Goal: Task Accomplishment & Management: Manage account settings

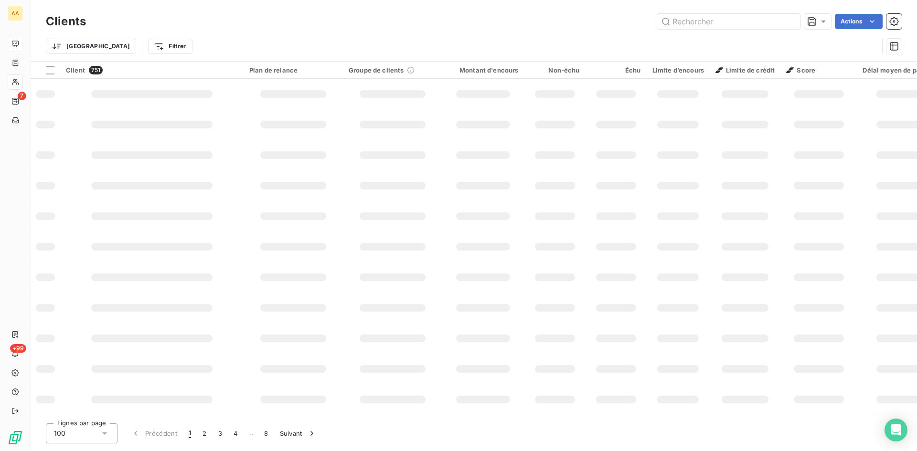
click at [21, 42] on div at bounding box center [15, 43] width 15 height 15
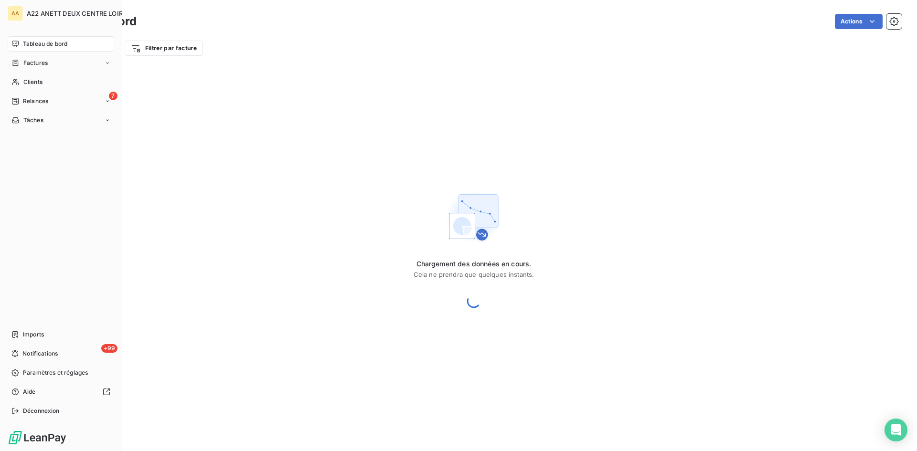
click at [35, 41] on span "Tableau de bord" at bounding box center [45, 44] width 44 height 9
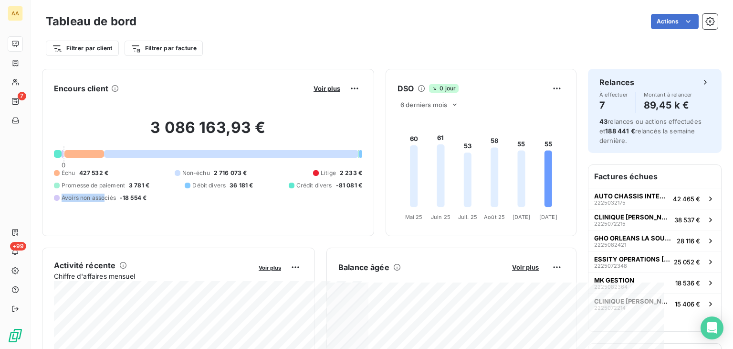
drag, startPoint x: 365, startPoint y: 241, endPoint x: 114, endPoint y: 237, distance: 250.7
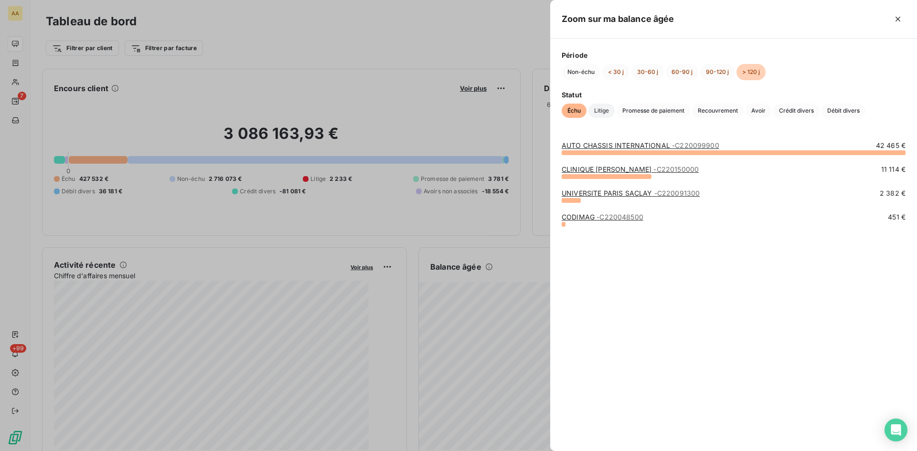
click at [597, 112] on span "Litige" at bounding box center [601, 111] width 26 height 14
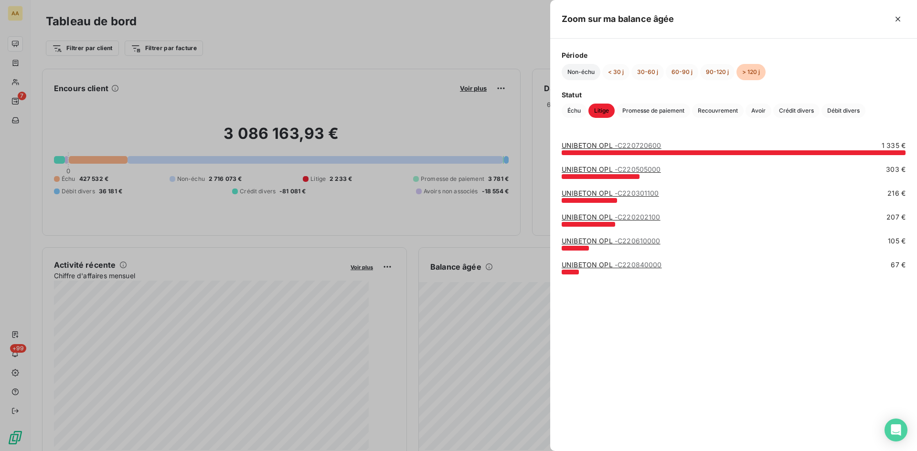
click at [579, 72] on button "Non-échu" at bounding box center [581, 72] width 39 height 16
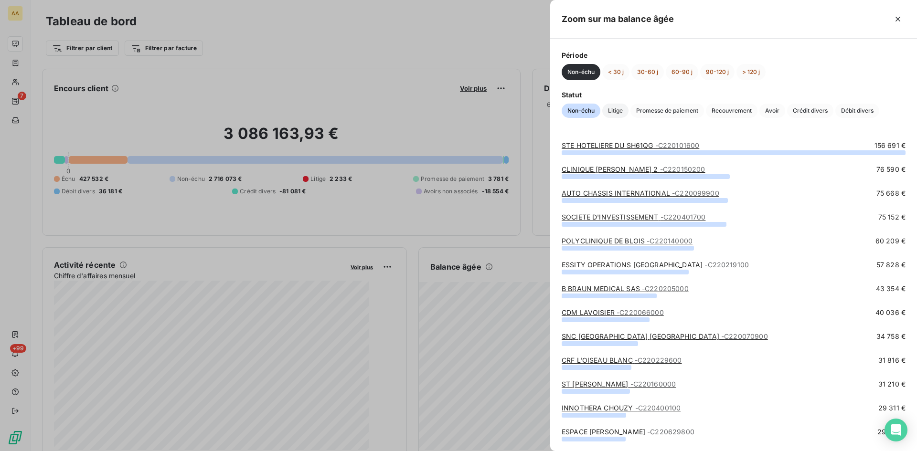
click at [614, 109] on span "Litige" at bounding box center [615, 111] width 26 height 14
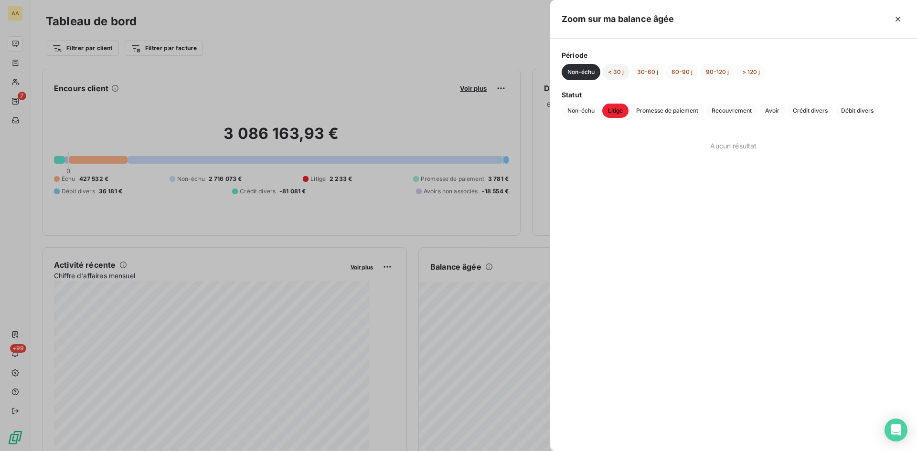
click at [615, 74] on button "< 30 j" at bounding box center [615, 72] width 27 height 16
click at [642, 72] on button "30-60 j" at bounding box center [647, 72] width 32 height 16
click at [643, 72] on button "30-60 j" at bounding box center [647, 72] width 32 height 16
click at [683, 71] on button "60-90 j" at bounding box center [682, 72] width 32 height 16
click at [717, 72] on button "90-120 j" at bounding box center [717, 72] width 34 height 16
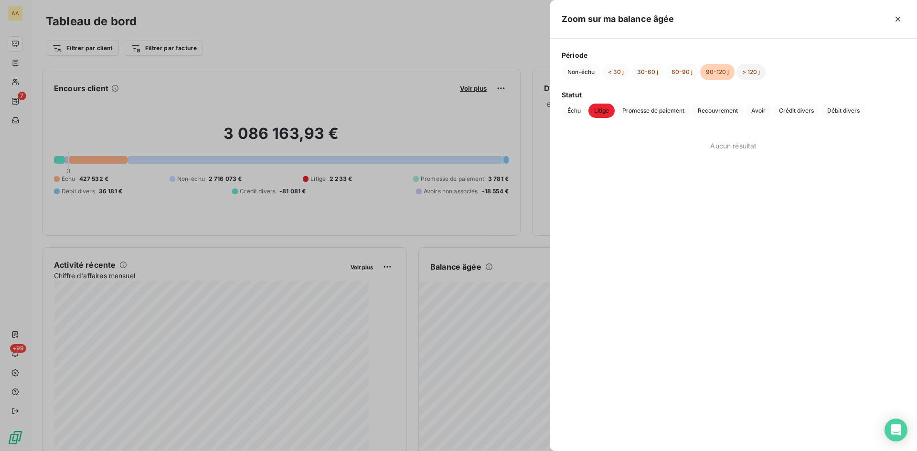
click at [746, 72] on button "> 120 j" at bounding box center [750, 72] width 29 height 16
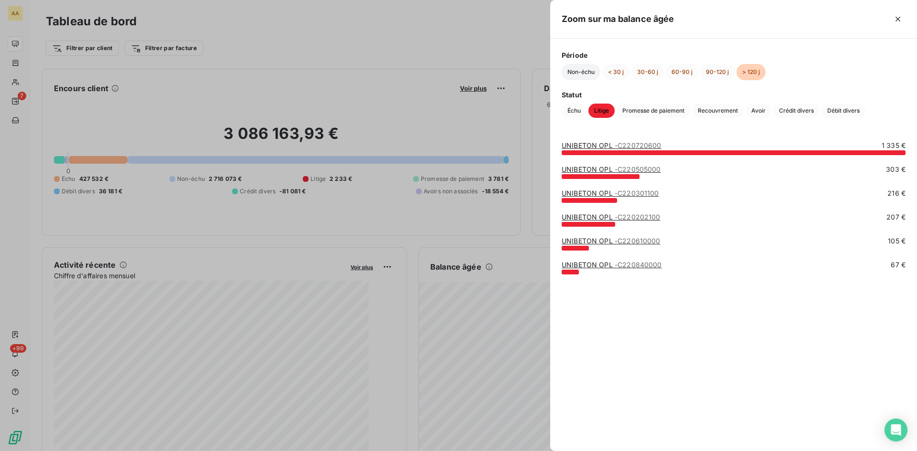
click at [589, 74] on button "Non-échu" at bounding box center [581, 72] width 39 height 16
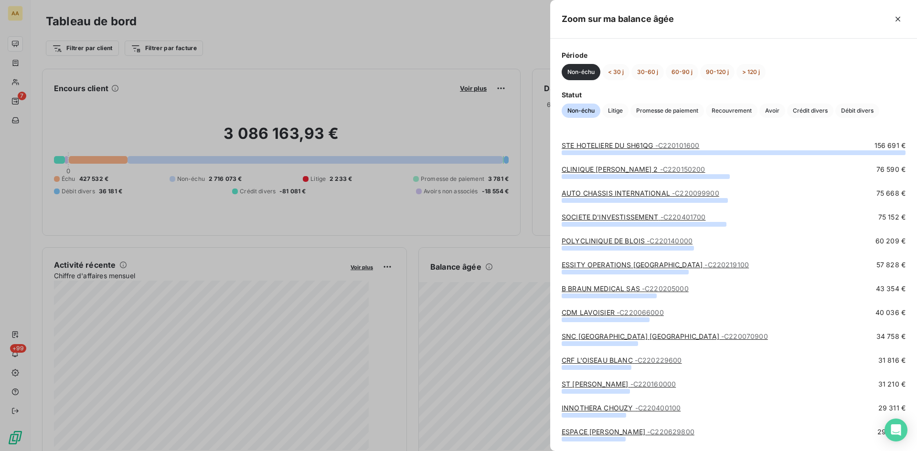
click at [12, 38] on div at bounding box center [458, 225] width 917 height 451
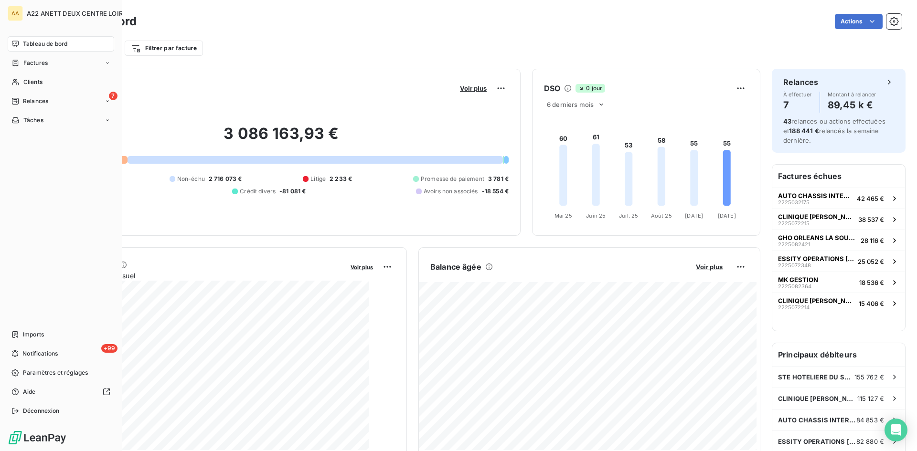
click at [28, 42] on span "Tableau de bord" at bounding box center [45, 44] width 44 height 9
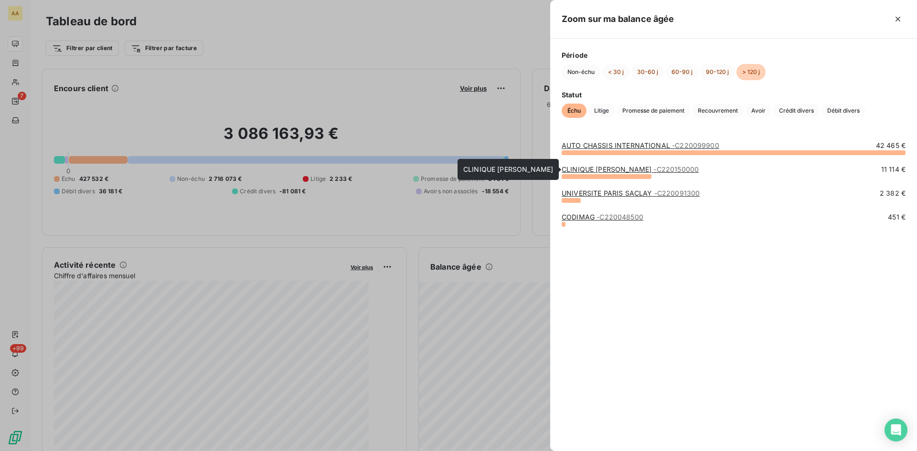
click at [598, 168] on link "CLINIQUE [PERSON_NAME] - C220150000" at bounding box center [630, 169] width 137 height 8
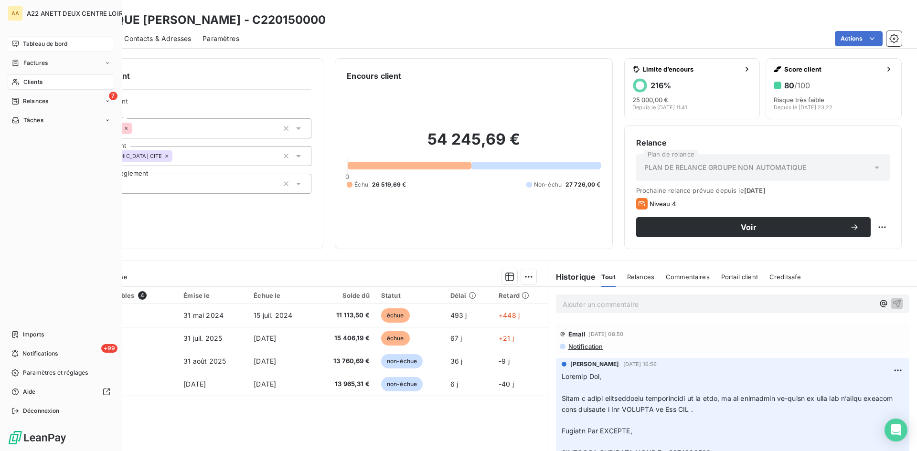
click at [32, 42] on span "Tableau de bord" at bounding box center [45, 44] width 44 height 9
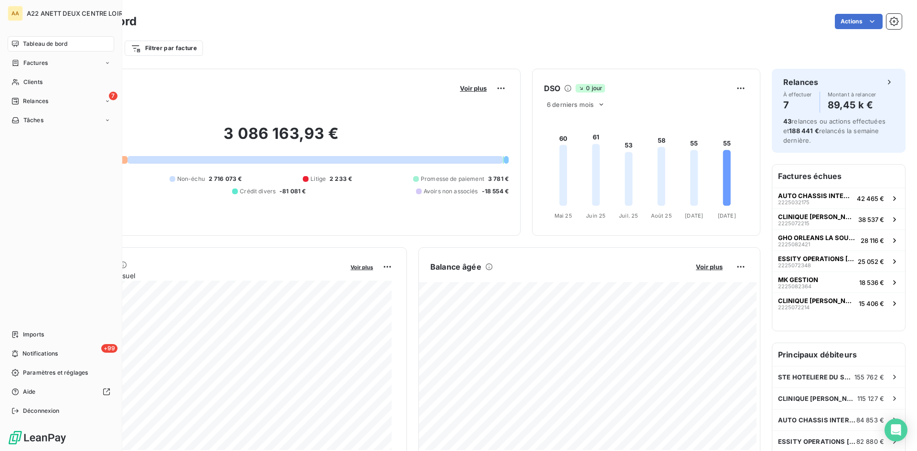
drag, startPoint x: 25, startPoint y: 81, endPoint x: 52, endPoint y: 73, distance: 27.9
click at [25, 81] on span "Clients" at bounding box center [32, 82] width 19 height 9
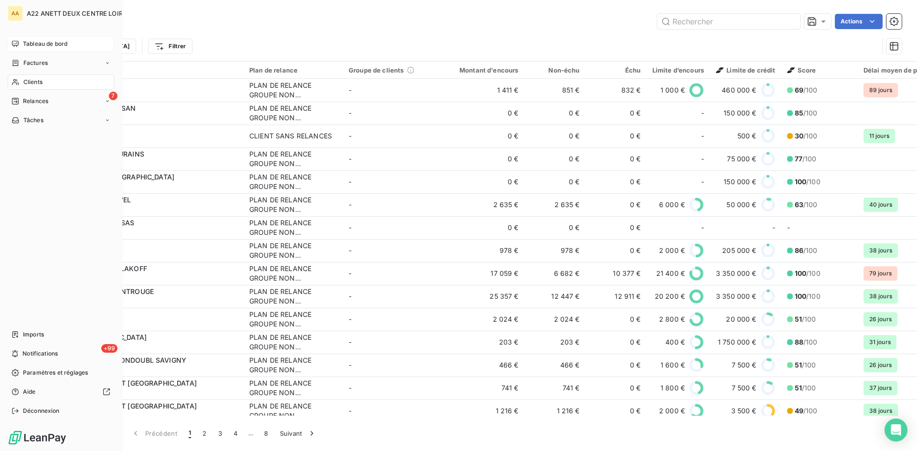
click at [34, 80] on span "Clients" at bounding box center [32, 82] width 19 height 9
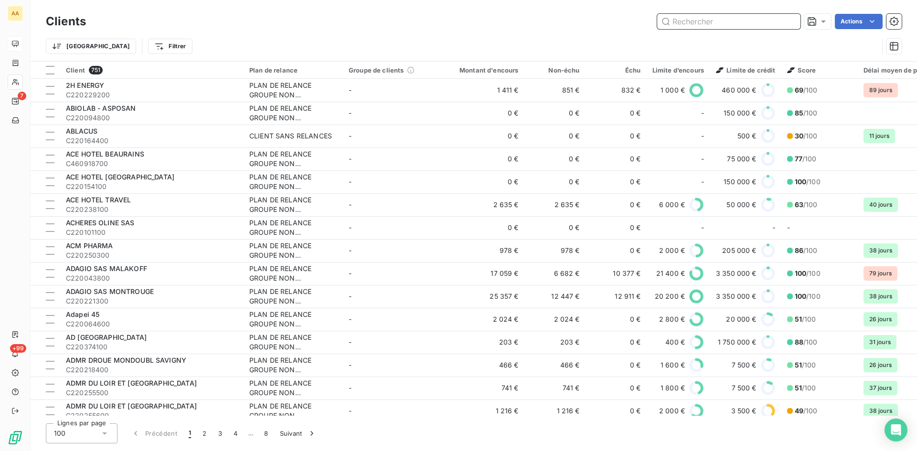
click at [689, 21] on input "text" at bounding box center [728, 21] width 143 height 15
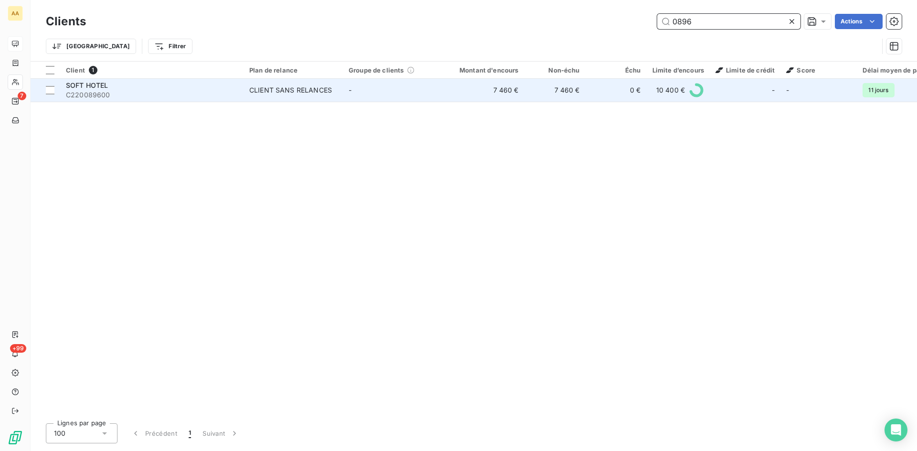
type input "0896"
click at [289, 91] on div "CLIENT SANS RELANCES" at bounding box center [290, 90] width 83 height 10
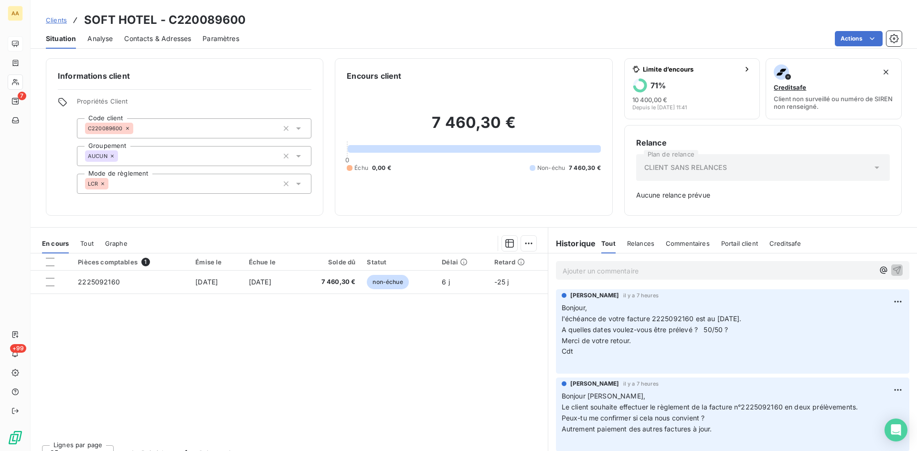
drag, startPoint x: 262, startPoint y: 194, endPoint x: 173, endPoint y: 135, distance: 107.0
click at [262, 194] on div "Informations client Propriétés Client Code client C220089600 Groupement AUCUN M…" at bounding box center [184, 137] width 277 height 158
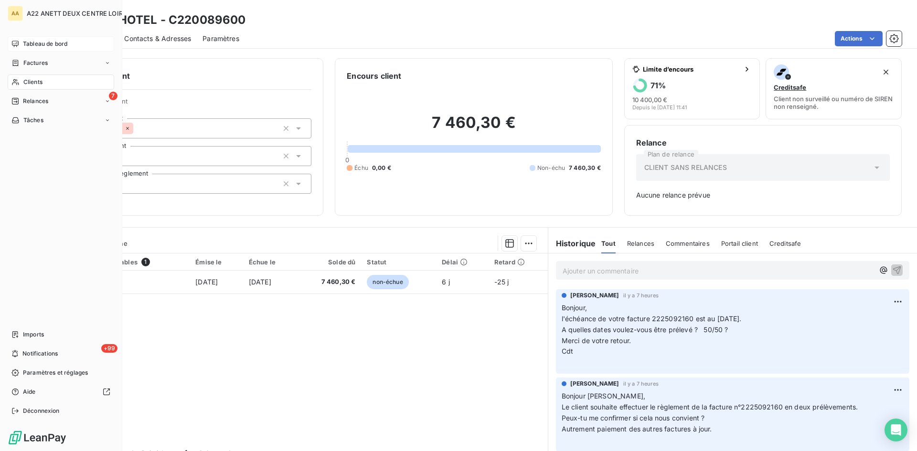
click at [25, 82] on span "Clients" at bounding box center [32, 82] width 19 height 9
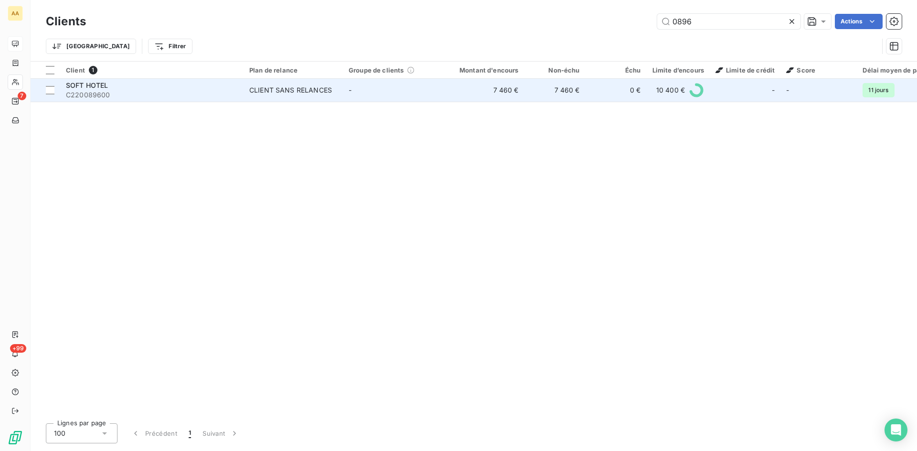
click at [288, 88] on div "CLIENT SANS RELANCES" at bounding box center [290, 90] width 83 height 10
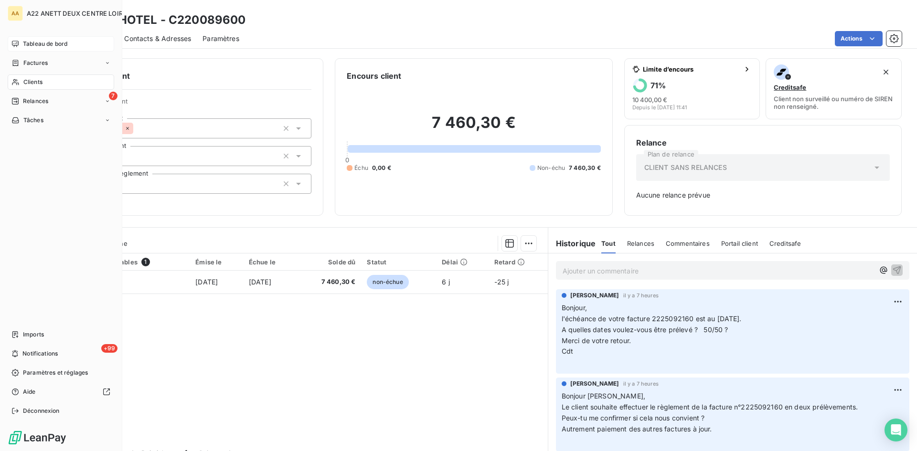
click at [27, 42] on span "Tableau de bord" at bounding box center [45, 44] width 44 height 9
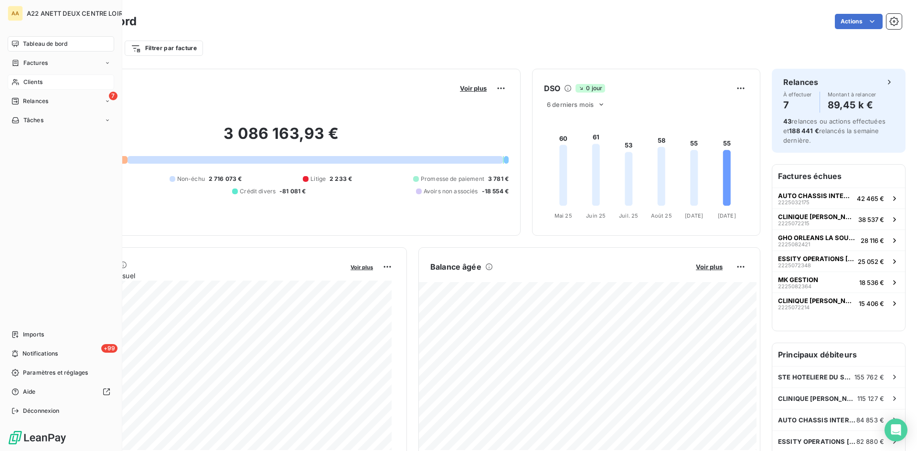
click at [34, 79] on span "Clients" at bounding box center [32, 82] width 19 height 9
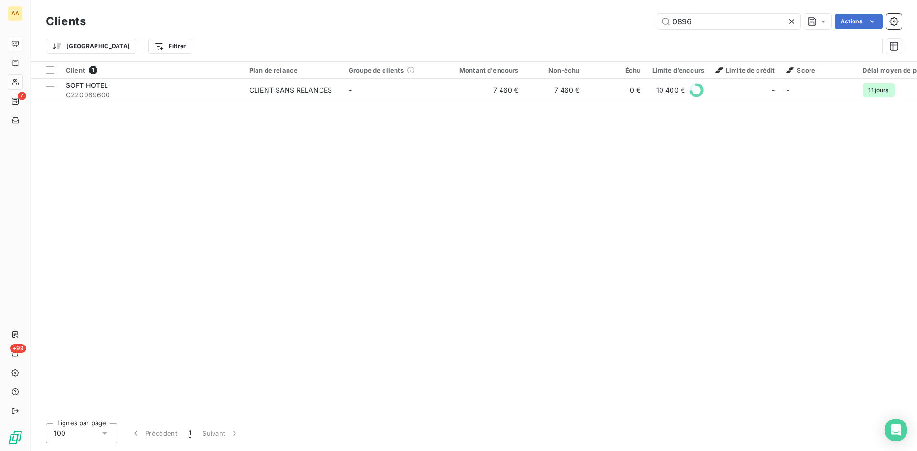
drag, startPoint x: 646, startPoint y: 26, endPoint x: 635, endPoint y: 26, distance: 11.0
click at [635, 26] on div "0896 Actions" at bounding box center [499, 21] width 804 height 15
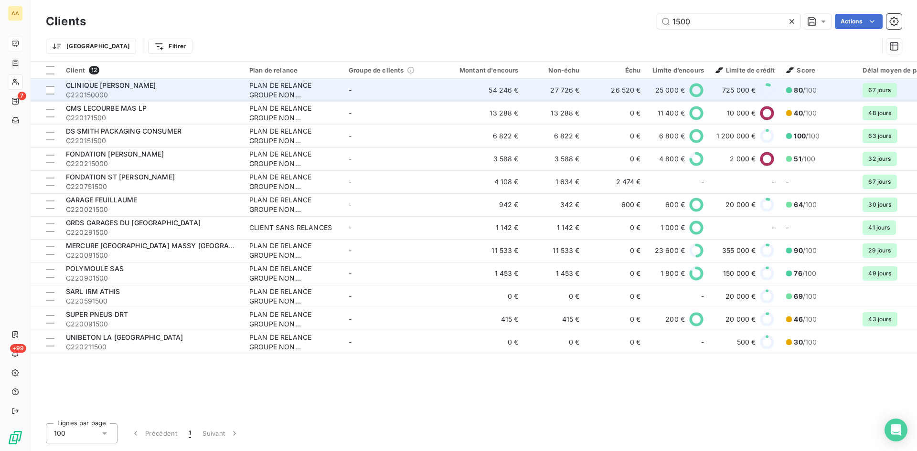
type input "1500"
click at [279, 87] on div "PLAN DE RELANCE GROUPE NON AUTOMATIQUE" at bounding box center [293, 90] width 88 height 19
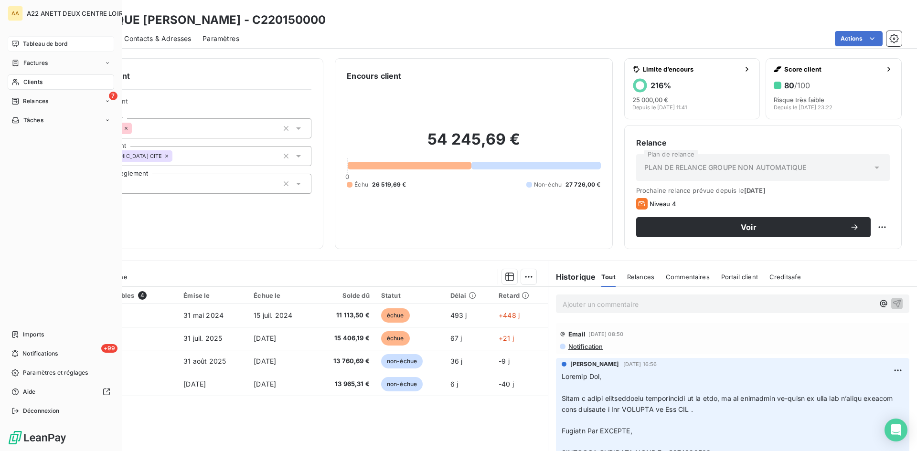
click at [23, 82] on span "Clients" at bounding box center [32, 82] width 19 height 9
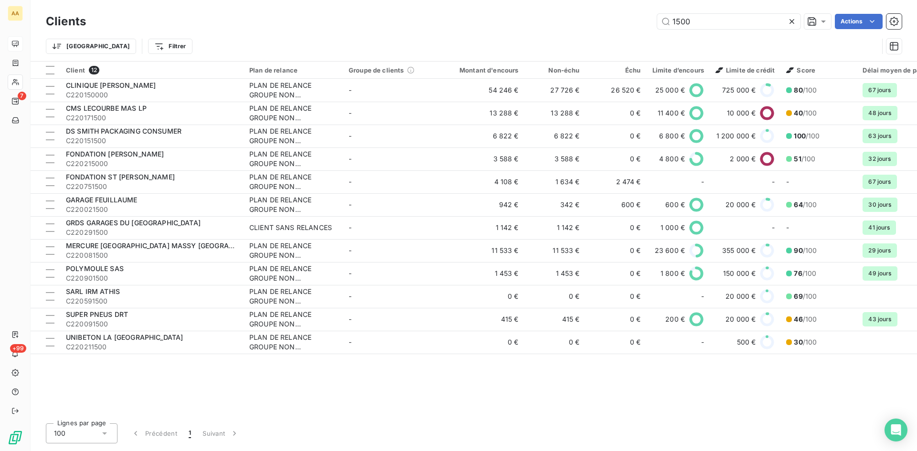
drag, startPoint x: 705, startPoint y: 15, endPoint x: 655, endPoint y: 22, distance: 50.6
click at [655, 25] on div "1500 Actions" at bounding box center [499, 21] width 804 height 15
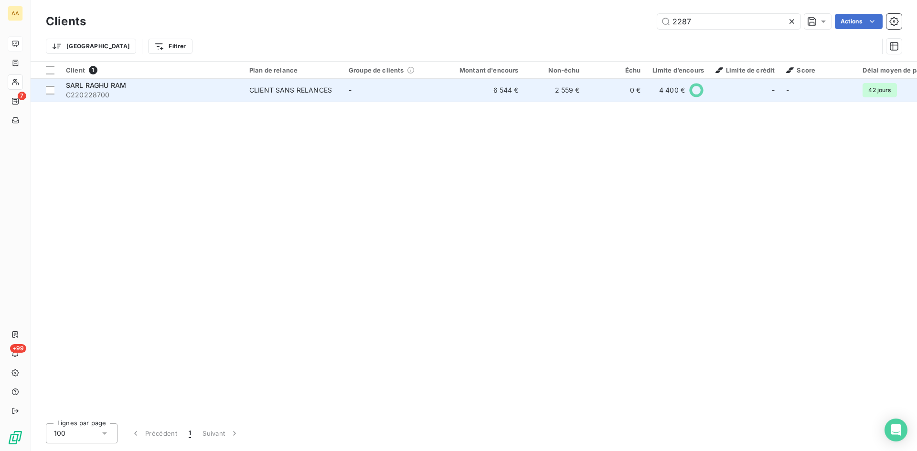
type input "2287"
click at [291, 94] on div "CLIENT SANS RELANCES" at bounding box center [290, 90] width 83 height 10
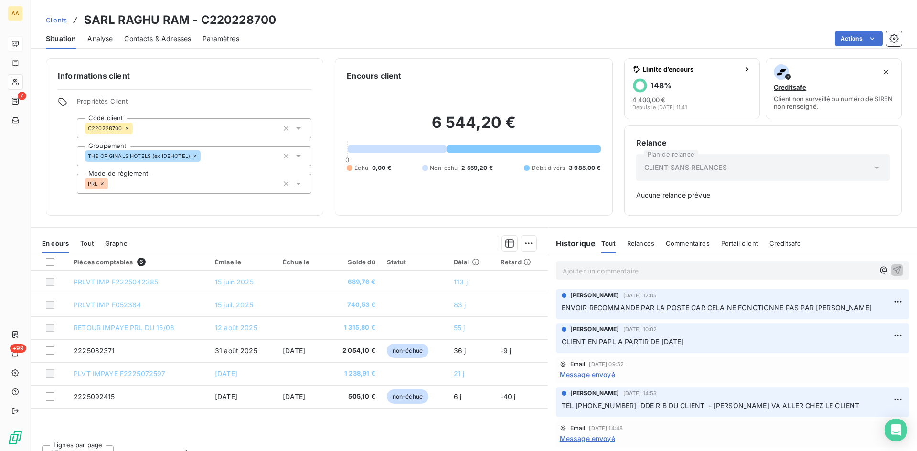
click at [569, 275] on p "Ajouter un commentaire ﻿" at bounding box center [717, 271] width 311 height 12
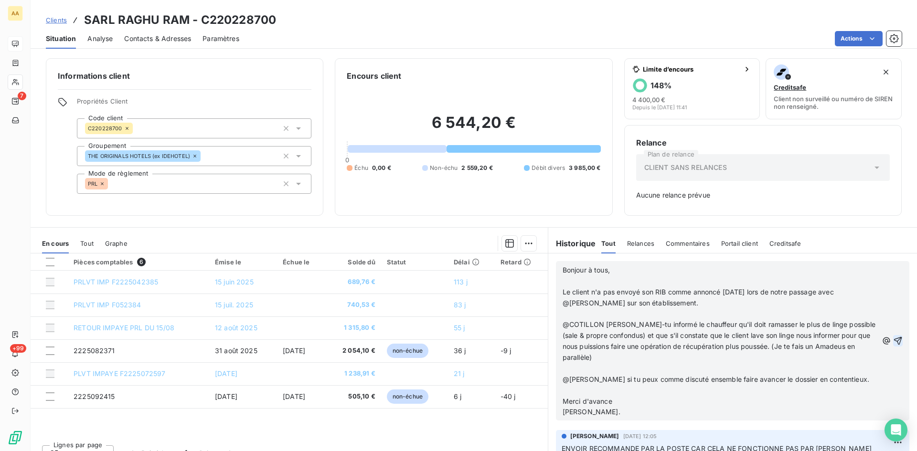
click at [893, 346] on icon "button" at bounding box center [898, 341] width 10 height 10
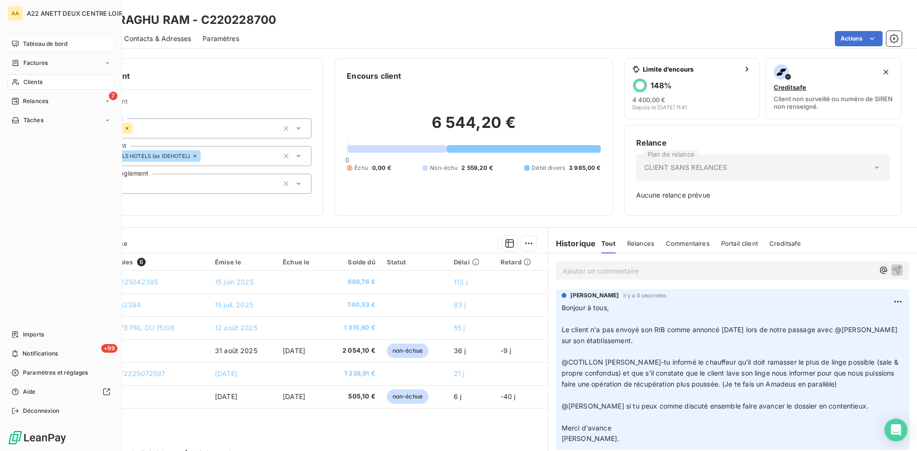
click at [33, 86] on span "Clients" at bounding box center [32, 82] width 19 height 9
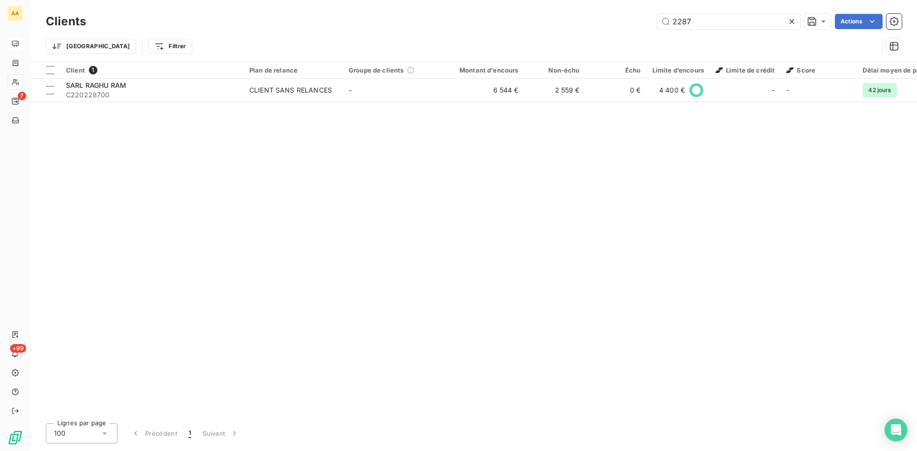
drag, startPoint x: 704, startPoint y: 22, endPoint x: 615, endPoint y: 32, distance: 88.9
click at [615, 32] on div "Clients 2287 Actions Trier Filtrer" at bounding box center [474, 36] width 856 height 50
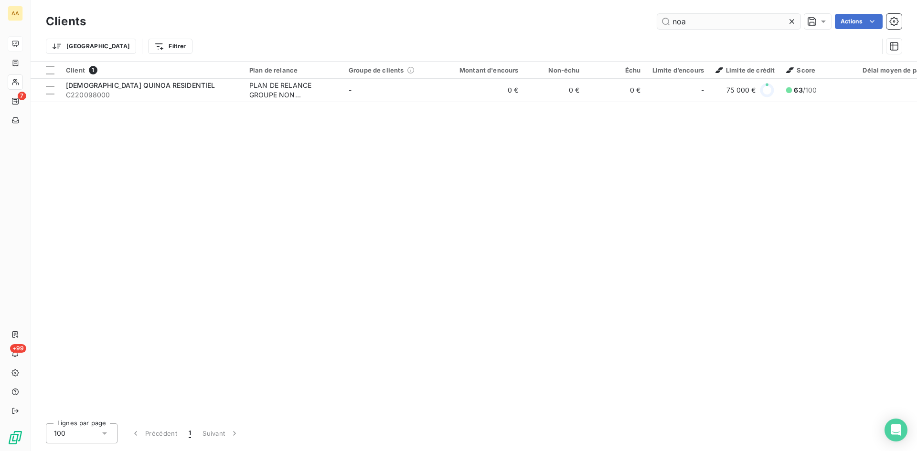
drag, startPoint x: 694, startPoint y: 25, endPoint x: 662, endPoint y: 26, distance: 32.5
click at [662, 26] on input "noa" at bounding box center [728, 21] width 143 height 15
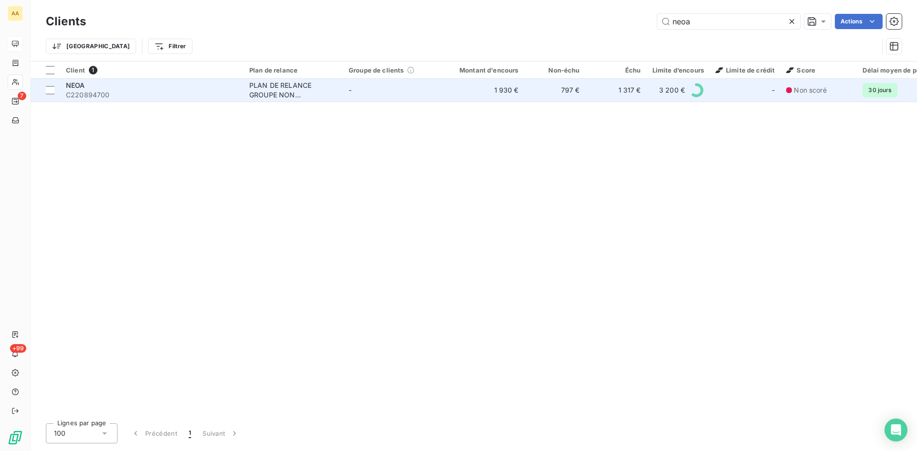
type input "neoa"
click at [285, 87] on div "PLAN DE RELANCE GROUPE NON AUTOMATIQUE" at bounding box center [293, 90] width 88 height 19
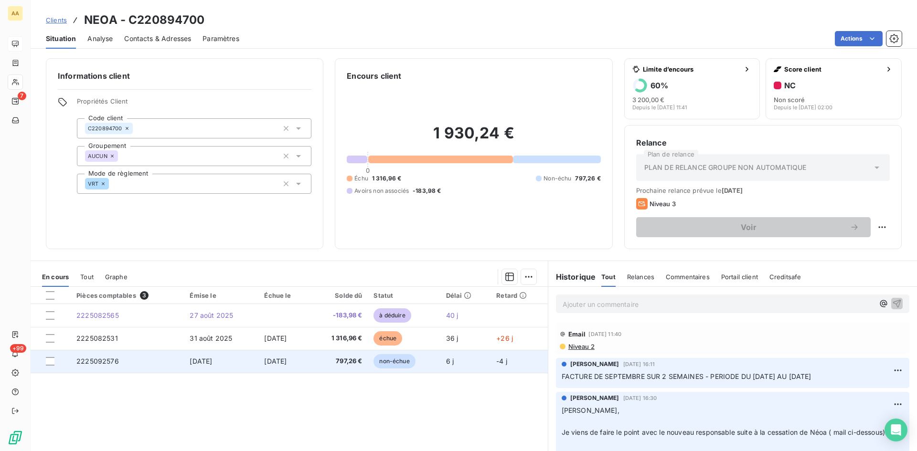
click at [107, 360] on span "2225092576" at bounding box center [97, 361] width 42 height 8
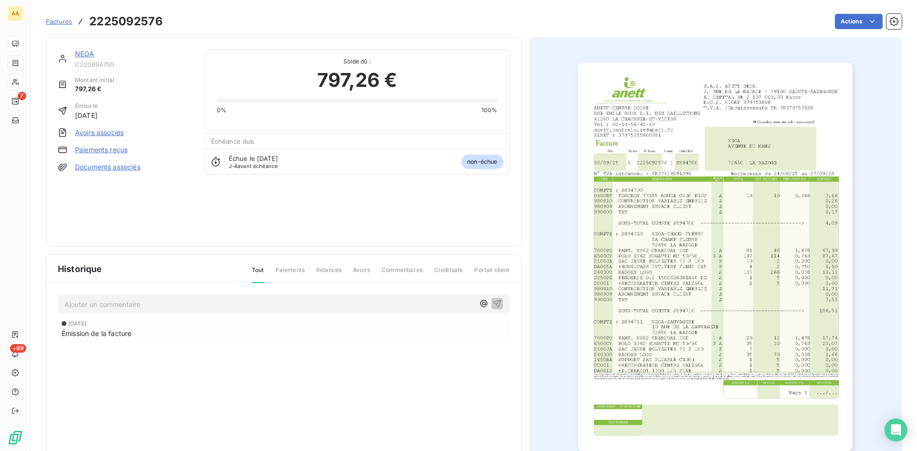
click at [764, 323] on img "button" at bounding box center [715, 257] width 275 height 389
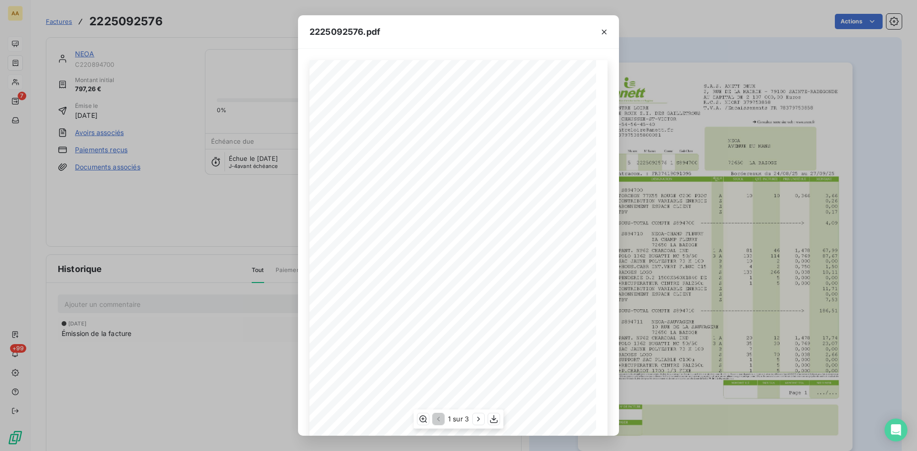
scroll to position [41, 0]
click at [480, 423] on icon "button" at bounding box center [479, 419] width 10 height 10
click at [480, 423] on icon "button" at bounding box center [480, 419] width 10 height 10
click at [601, 34] on icon "button" at bounding box center [604, 32] width 10 height 10
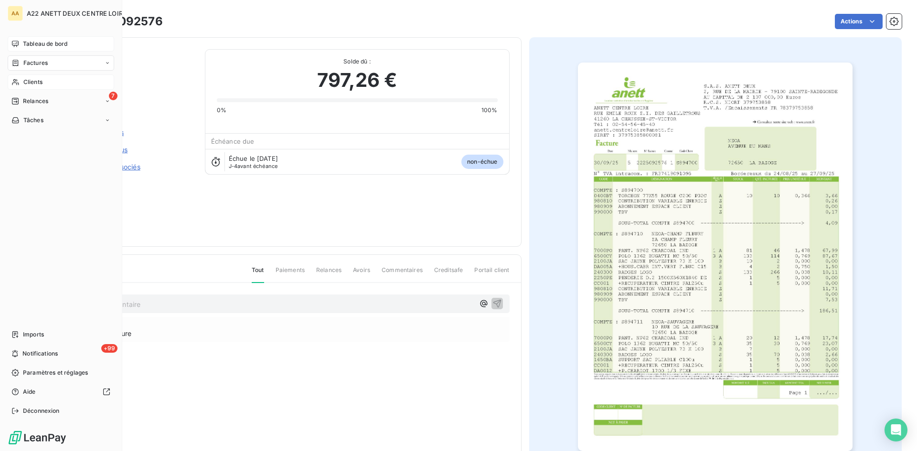
click at [24, 82] on span "Clients" at bounding box center [32, 82] width 19 height 9
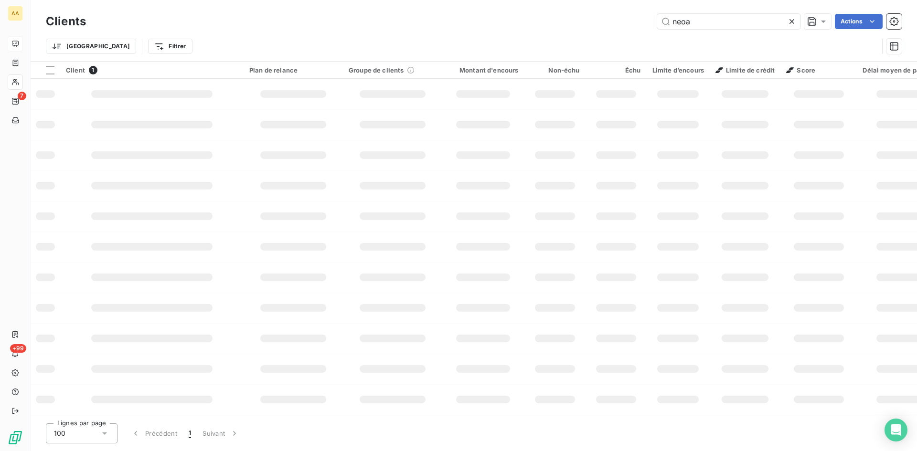
drag, startPoint x: 634, startPoint y: 23, endPoint x: 599, endPoint y: 23, distance: 34.4
click at [599, 23] on div "neoa Actions" at bounding box center [499, 21] width 804 height 15
click at [706, 23] on input "2287" at bounding box center [728, 21] width 143 height 15
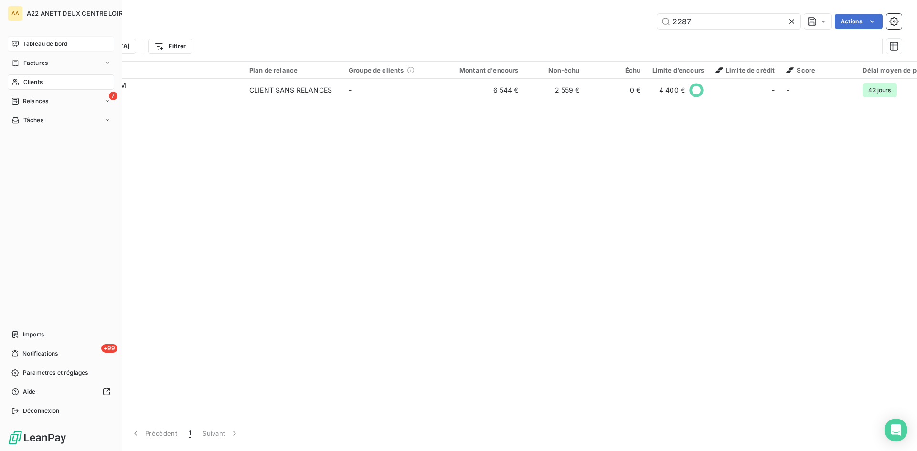
click at [33, 82] on span "Clients" at bounding box center [32, 82] width 19 height 9
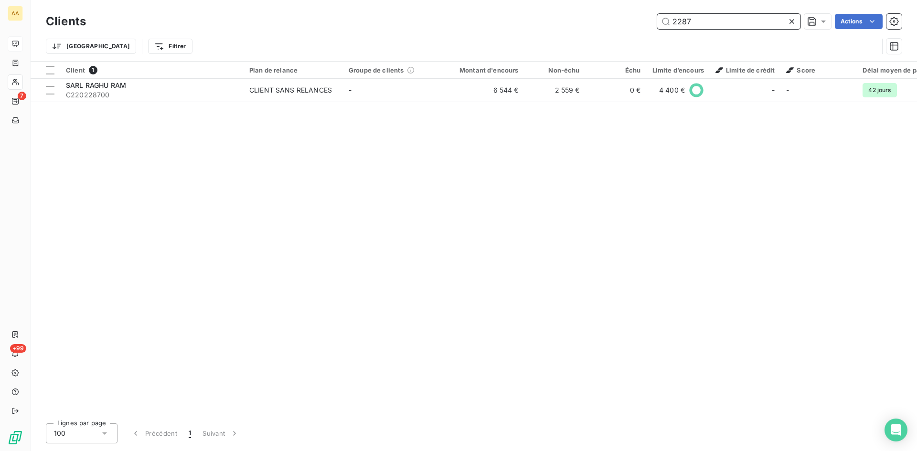
drag, startPoint x: 690, startPoint y: 23, endPoint x: 621, endPoint y: 32, distance: 69.8
click at [621, 32] on div "Clients 2287 Actions Trier Filtrer" at bounding box center [474, 36] width 856 height 50
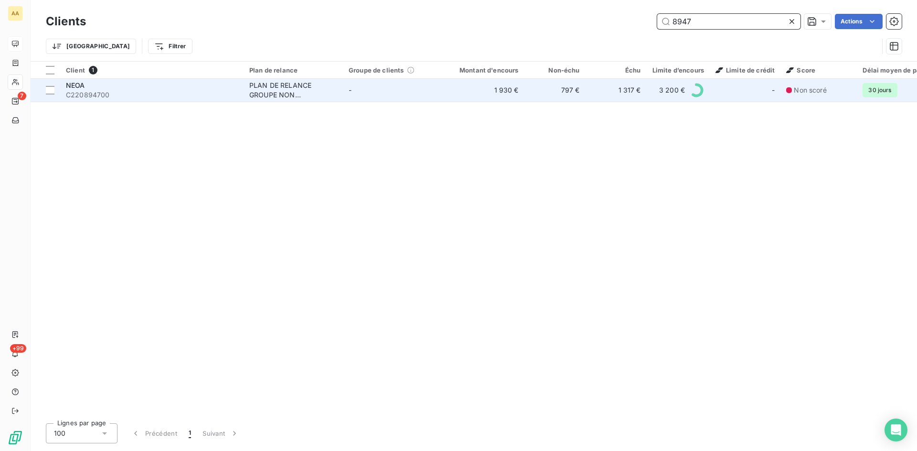
type input "8947"
click at [272, 86] on div "PLAN DE RELANCE GROUPE NON AUTOMATIQUE" at bounding box center [293, 90] width 88 height 19
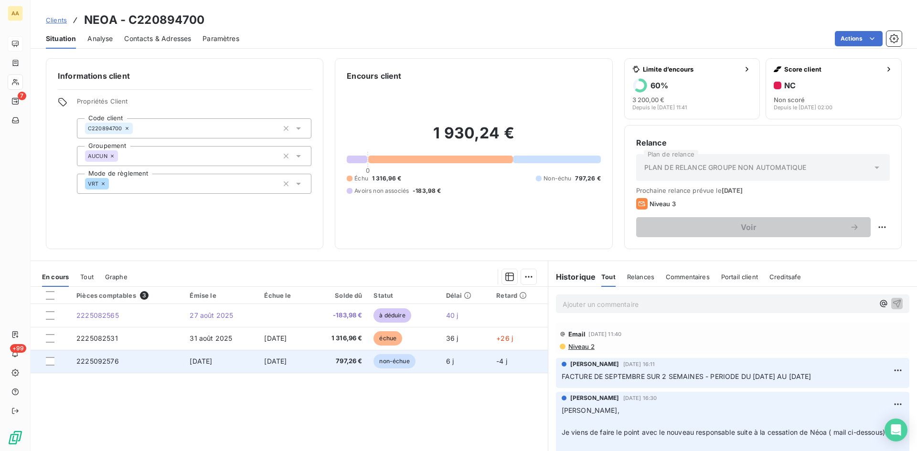
click at [99, 360] on span "2225092576" at bounding box center [97, 361] width 42 height 8
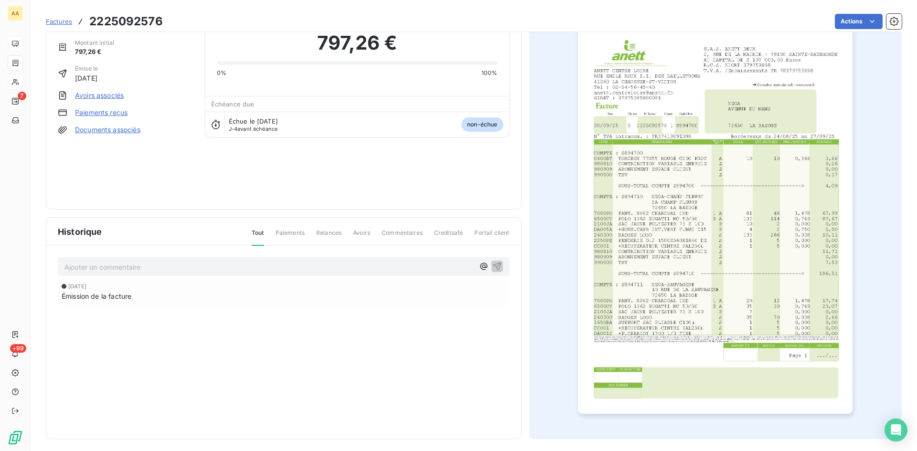
scroll to position [41, 0]
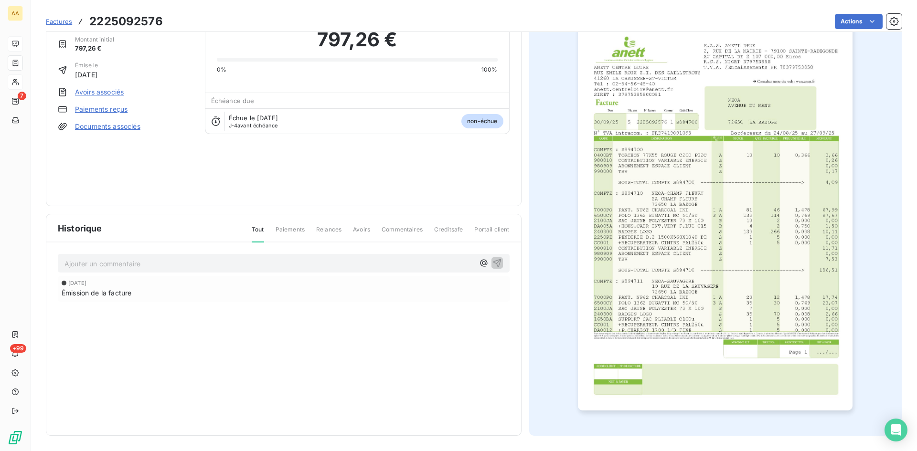
click at [669, 234] on img "button" at bounding box center [715, 216] width 275 height 389
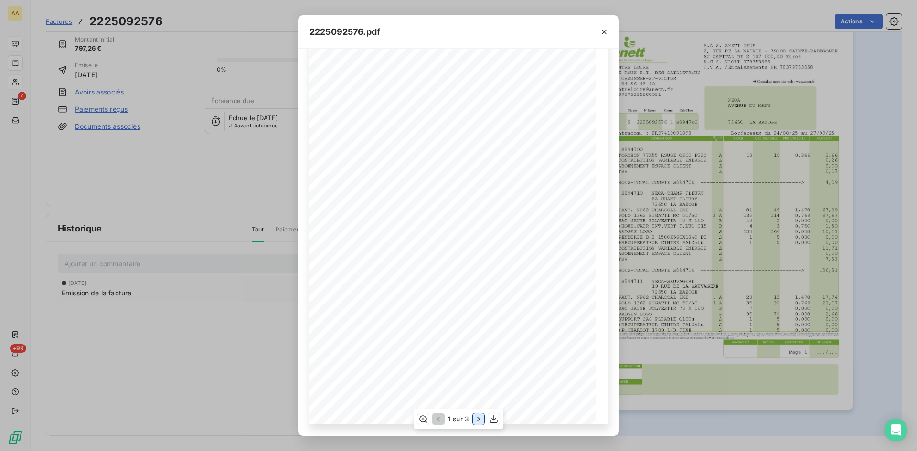
click at [480, 422] on icon "button" at bounding box center [479, 419] width 10 height 10
click at [480, 421] on icon "button" at bounding box center [480, 419] width 10 height 10
click at [604, 33] on icon "button" at bounding box center [604, 32] width 10 height 10
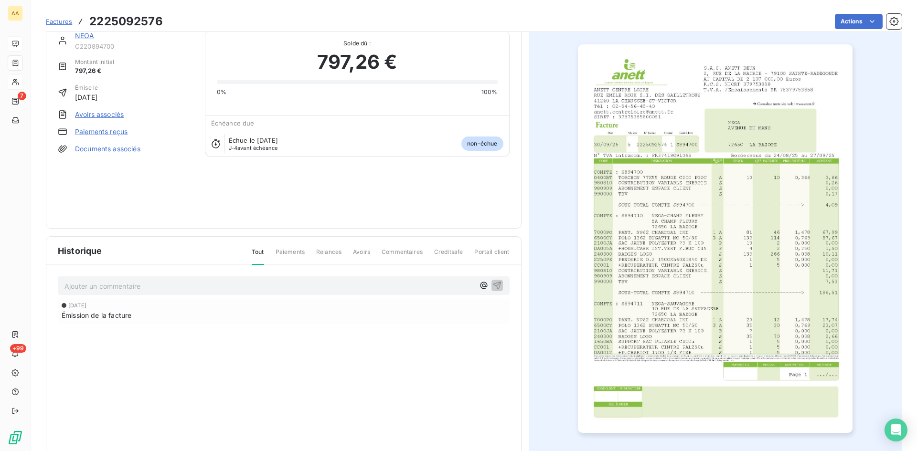
scroll to position [0, 0]
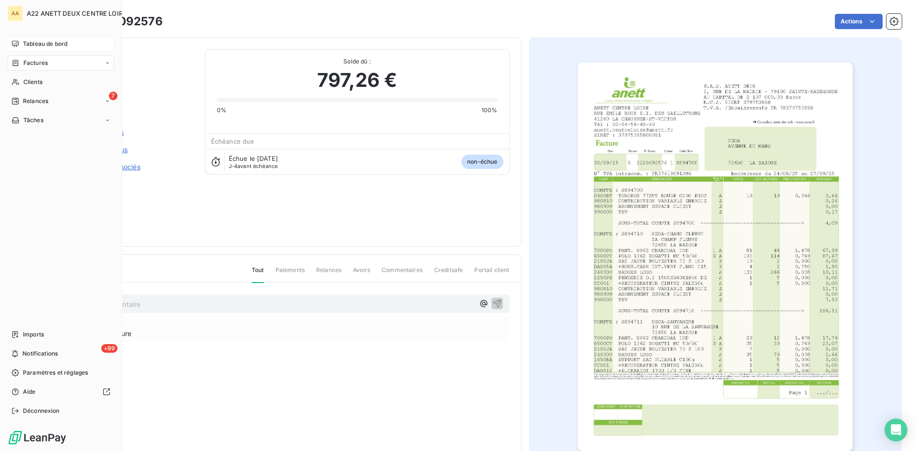
drag, startPoint x: 30, startPoint y: 84, endPoint x: 121, endPoint y: 60, distance: 94.3
click at [30, 85] on span "Clients" at bounding box center [32, 82] width 19 height 9
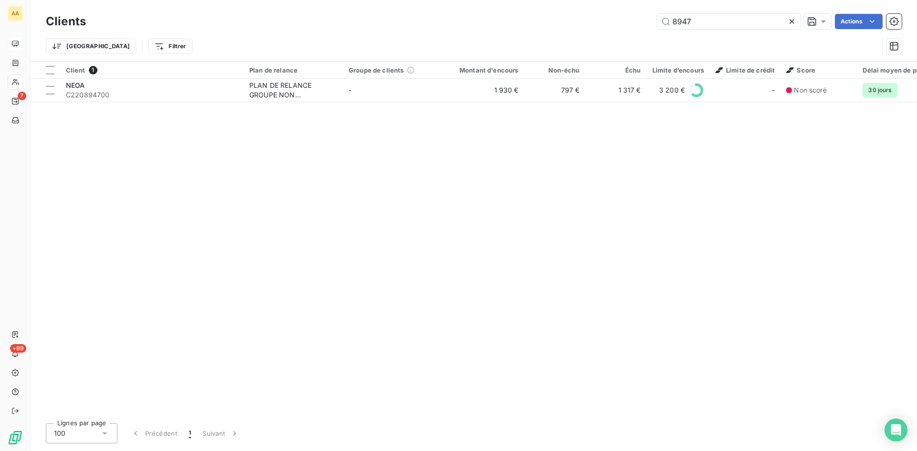
drag, startPoint x: 712, startPoint y: 15, endPoint x: 640, endPoint y: 23, distance: 73.0
click at [640, 23] on div "8947 Actions" at bounding box center [499, 21] width 804 height 15
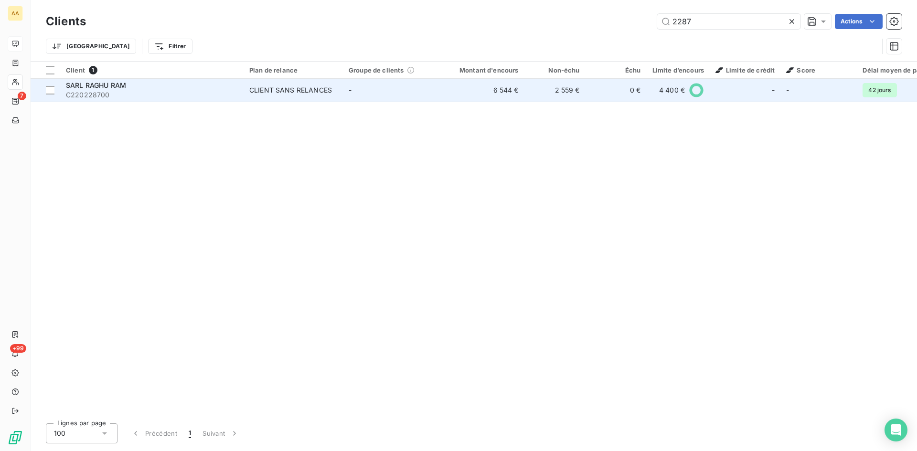
type input "2287"
click at [278, 89] on div "CLIENT SANS RELANCES" at bounding box center [290, 90] width 83 height 10
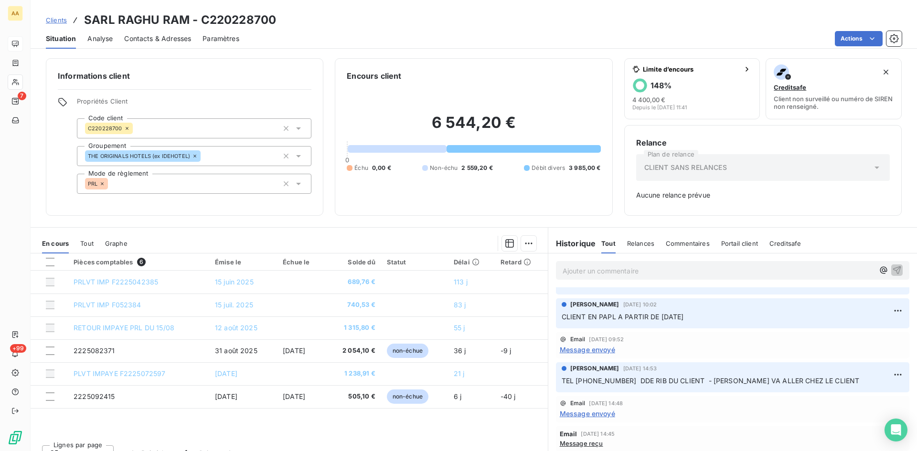
scroll to position [191, 0]
click at [591, 348] on span "Message envoyé" at bounding box center [587, 348] width 55 height 10
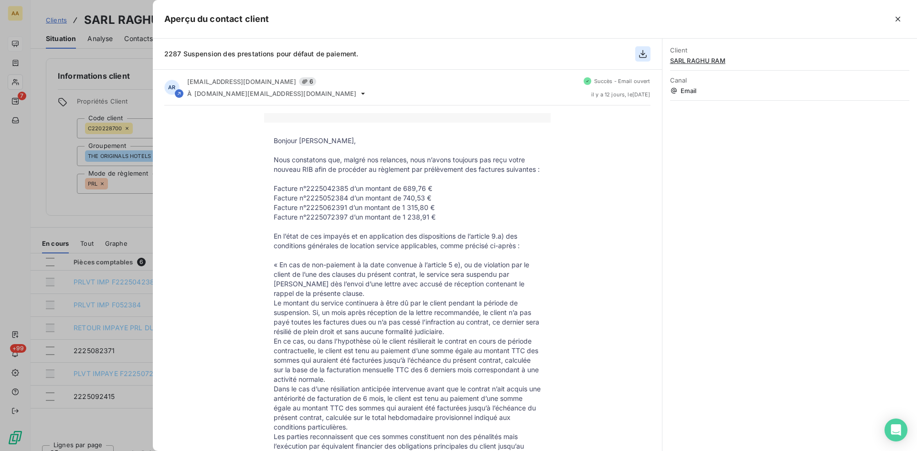
click at [641, 54] on icon "button" at bounding box center [643, 54] width 8 height 8
click at [642, 56] on icon "button" at bounding box center [643, 54] width 10 height 10
click at [641, 55] on icon "button" at bounding box center [643, 54] width 10 height 10
click at [644, 49] on icon "button" at bounding box center [643, 54] width 10 height 10
click at [639, 56] on icon "button" at bounding box center [643, 54] width 8 height 8
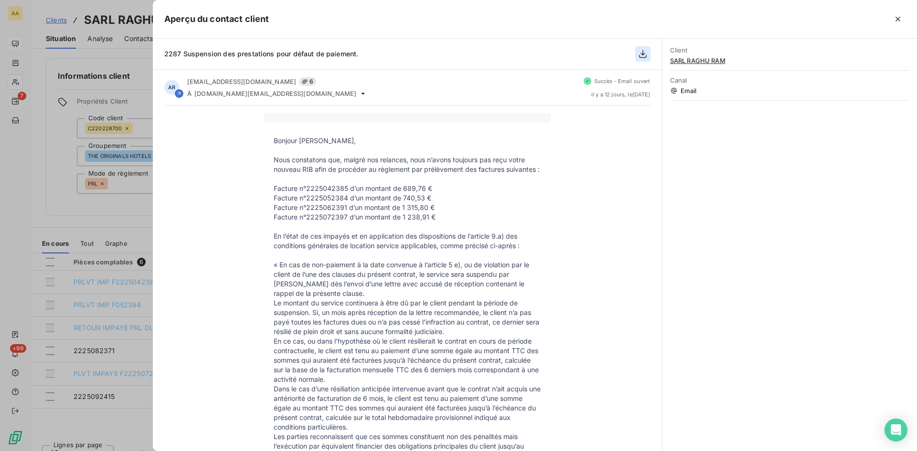
click at [639, 56] on icon "button" at bounding box center [643, 54] width 8 height 8
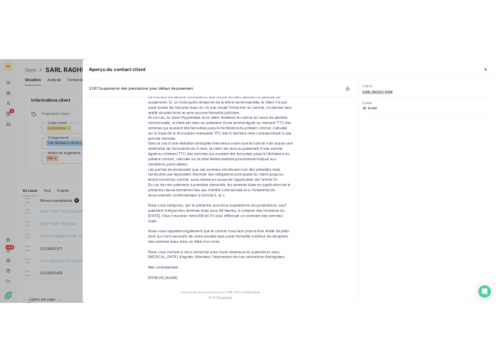
scroll to position [275, 0]
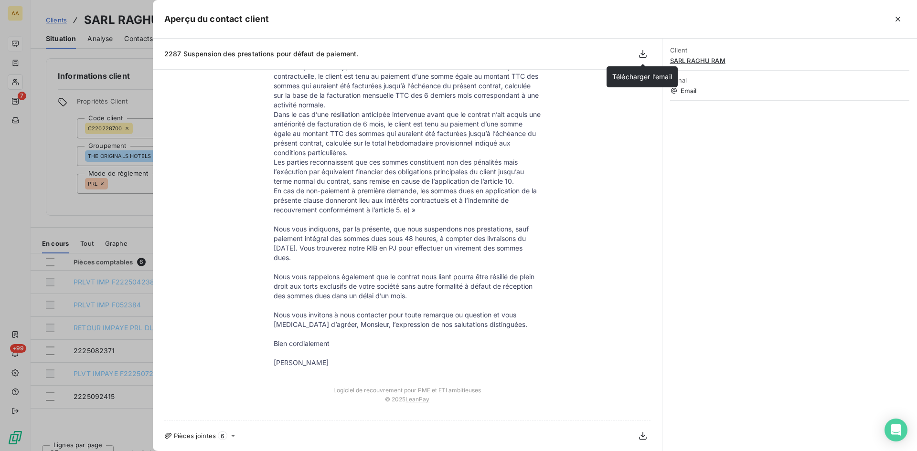
click at [53, 141] on div at bounding box center [458, 225] width 917 height 451
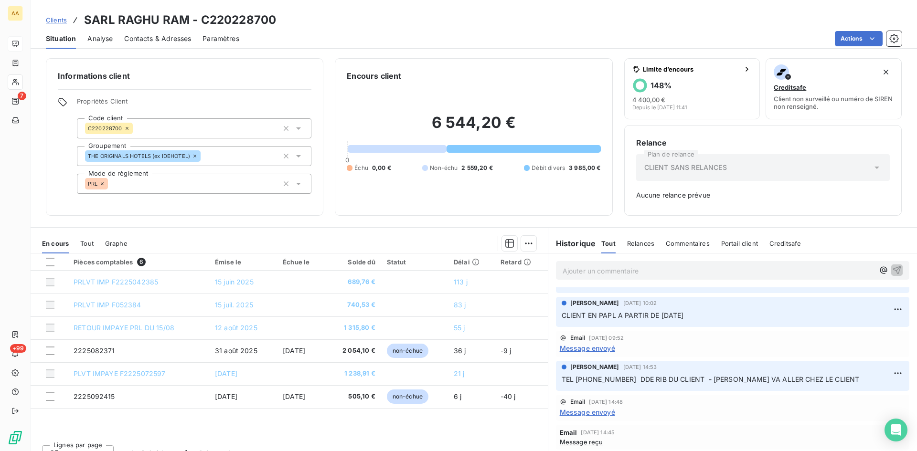
click at [588, 412] on span "Message envoyé" at bounding box center [587, 412] width 55 height 10
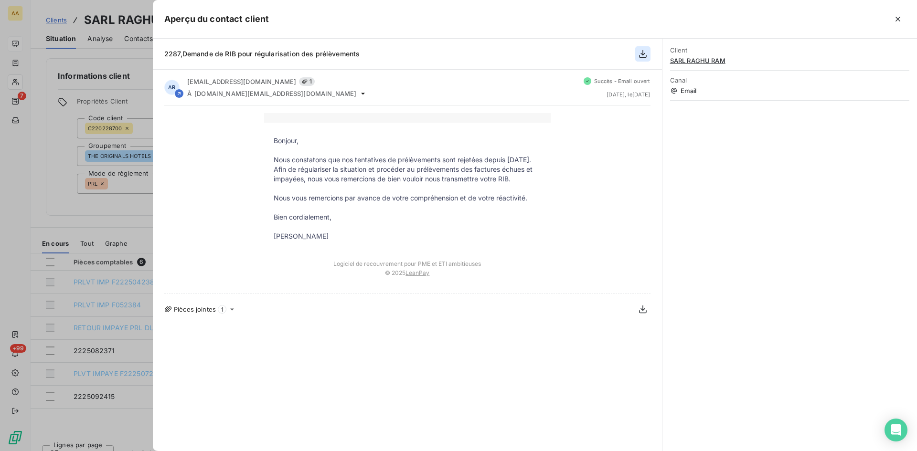
click at [642, 54] on icon "button" at bounding box center [643, 54] width 8 height 8
click at [641, 53] on icon "button" at bounding box center [643, 54] width 10 height 10
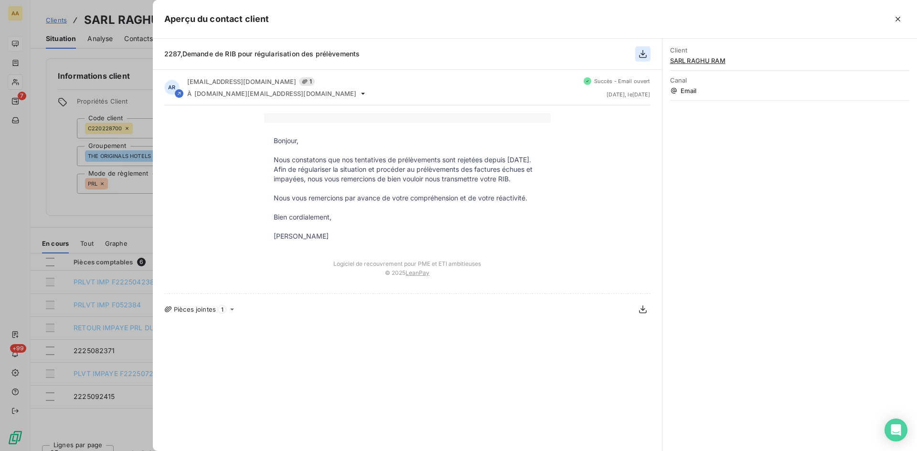
click at [641, 53] on icon "button" at bounding box center [643, 54] width 10 height 10
click at [645, 54] on icon "button" at bounding box center [643, 54] width 10 height 10
click at [644, 314] on icon "button" at bounding box center [643, 310] width 8 height 8
click at [626, 146] on div "Bonjour, Nous constatons que nos tentatives de prélèvements sont rejetées depui…" at bounding box center [407, 199] width 486 height 173
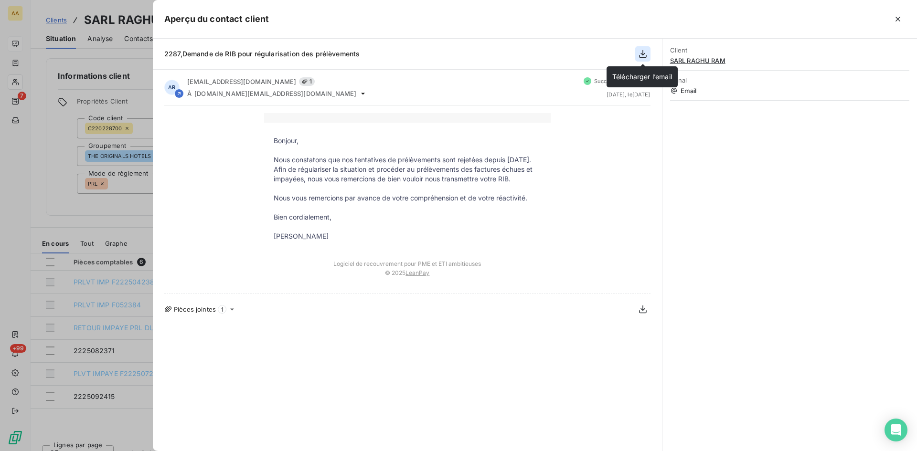
click at [641, 55] on icon "button" at bounding box center [643, 54] width 10 height 10
click at [646, 314] on icon "button" at bounding box center [643, 310] width 10 height 10
click at [644, 314] on icon "button" at bounding box center [643, 310] width 10 height 10
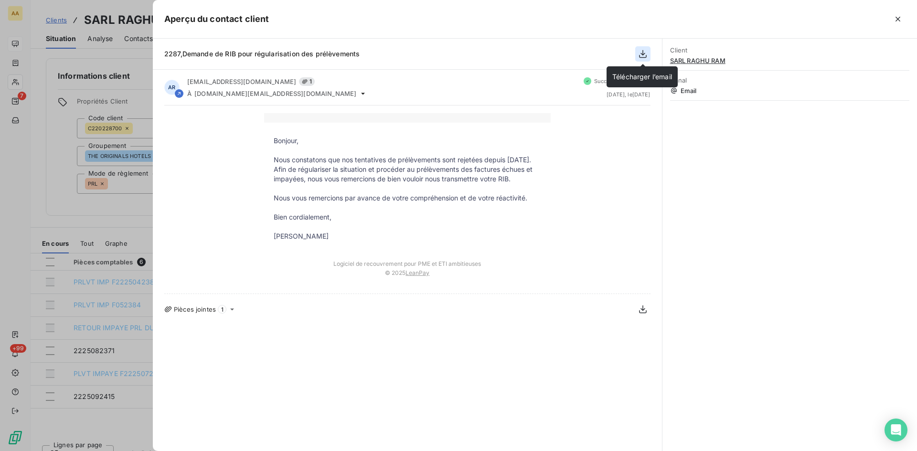
click at [642, 53] on icon "button" at bounding box center [643, 54] width 8 height 8
click at [642, 53] on icon "button" at bounding box center [643, 54] width 10 height 10
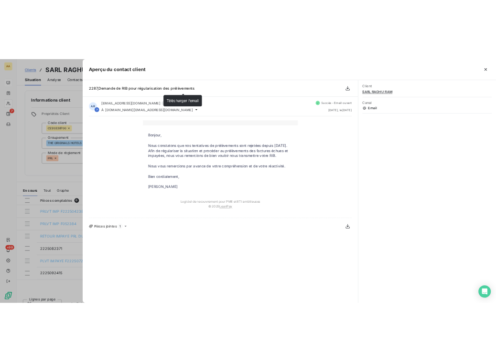
scroll to position [191, 0]
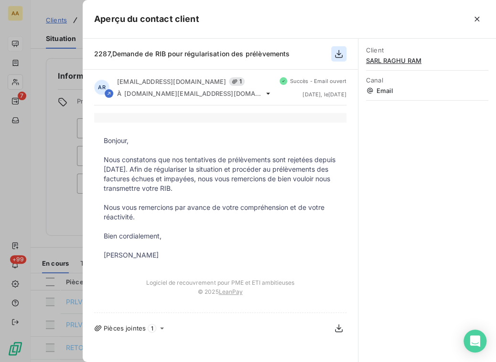
click at [337, 53] on icon "button" at bounding box center [339, 54] width 8 height 8
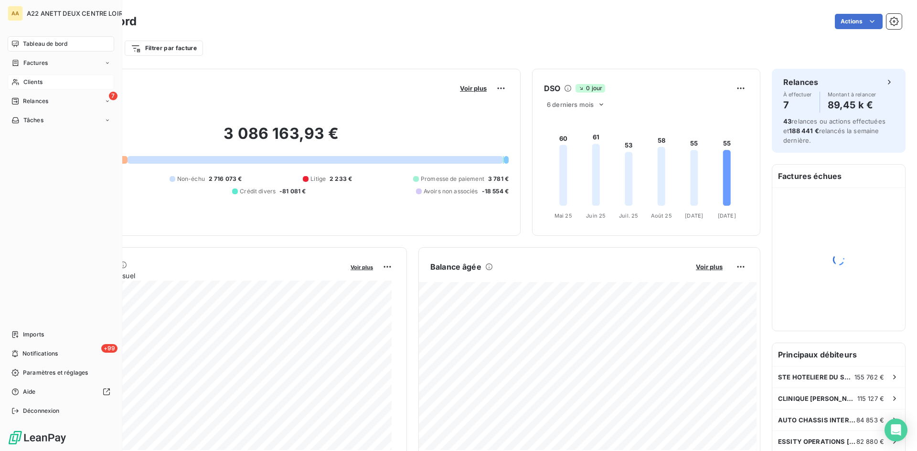
click at [23, 81] on span "Clients" at bounding box center [32, 82] width 19 height 9
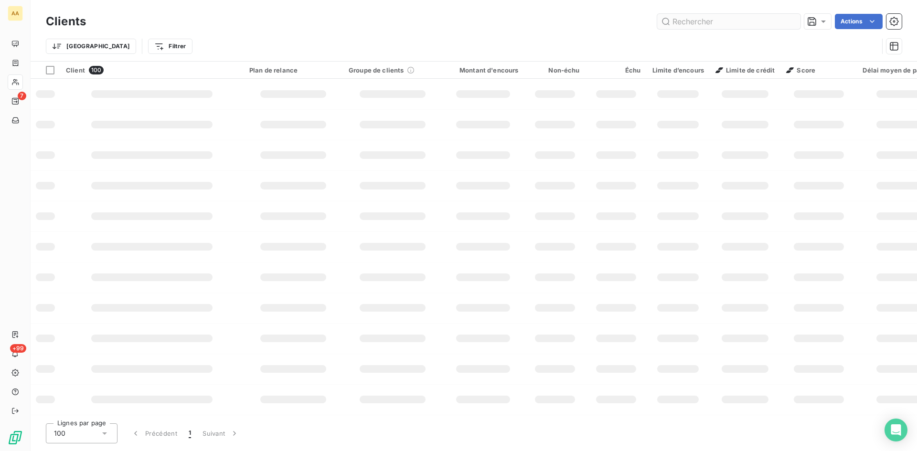
click at [699, 21] on input "text" at bounding box center [728, 21] width 143 height 15
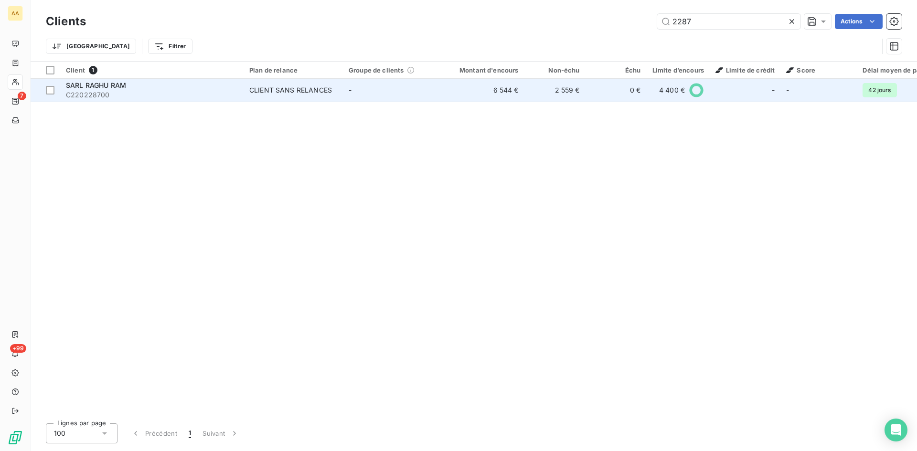
type input "2287"
click at [285, 91] on div "CLIENT SANS RELANCES" at bounding box center [290, 90] width 83 height 10
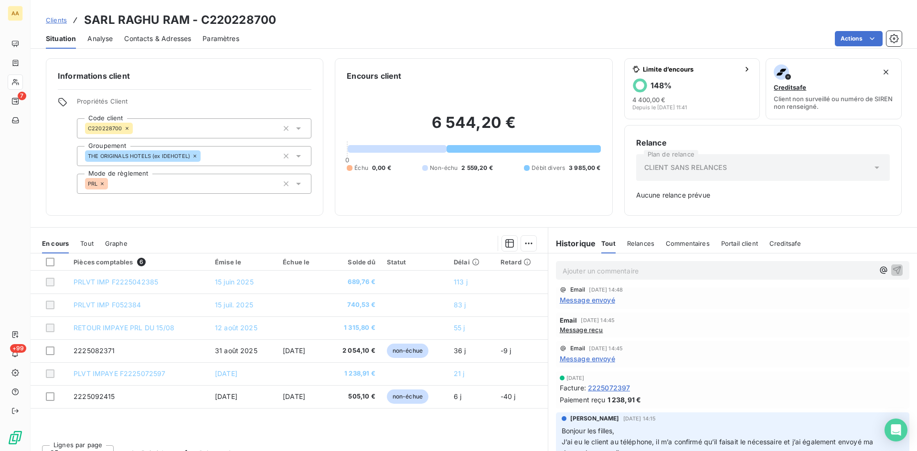
scroll to position [286, 0]
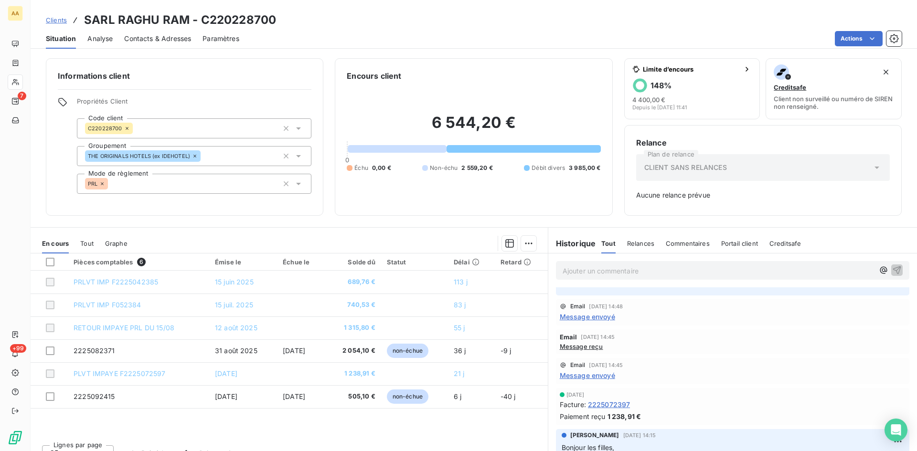
click at [581, 318] on span "Message envoyé" at bounding box center [587, 317] width 55 height 10
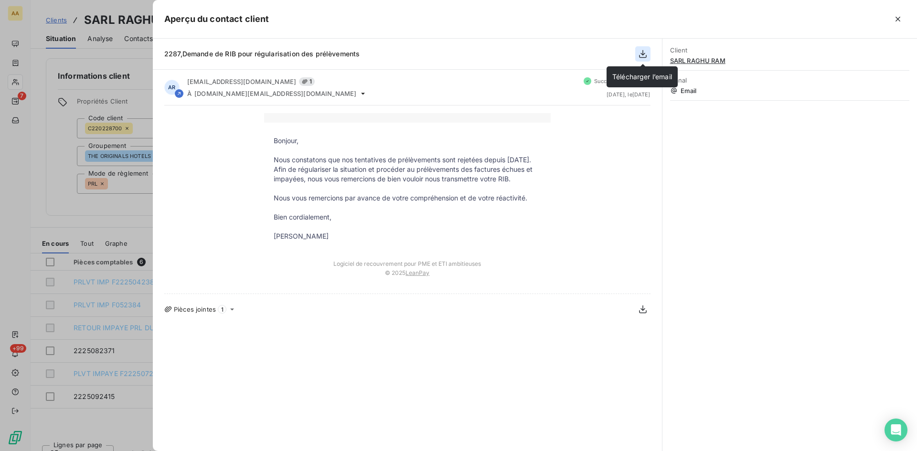
click at [642, 55] on icon "button" at bounding box center [643, 54] width 10 height 10
click at [139, 99] on div at bounding box center [458, 225] width 917 height 451
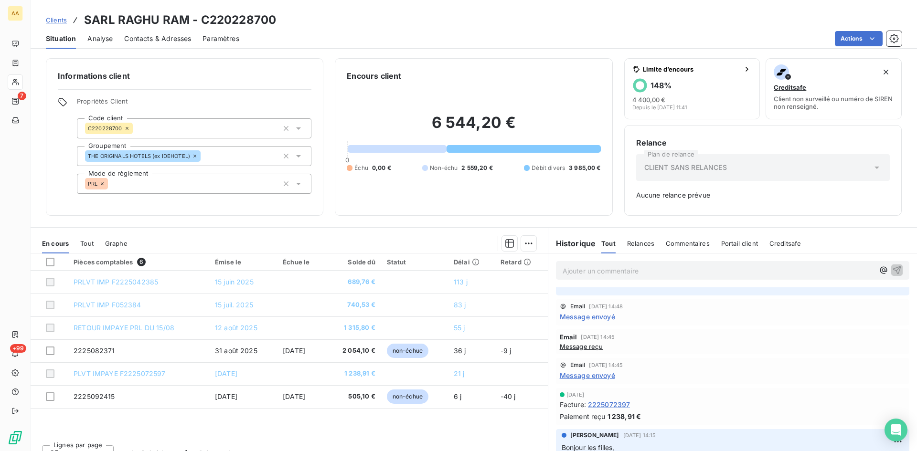
click at [583, 376] on span "Message envoyé" at bounding box center [587, 376] width 55 height 10
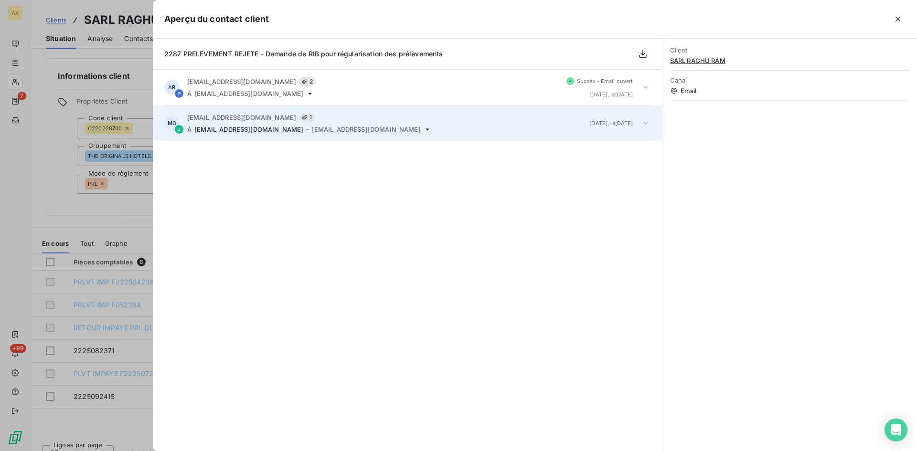
click at [248, 126] on span "direction@interhotel-blois.com" at bounding box center [248, 130] width 109 height 8
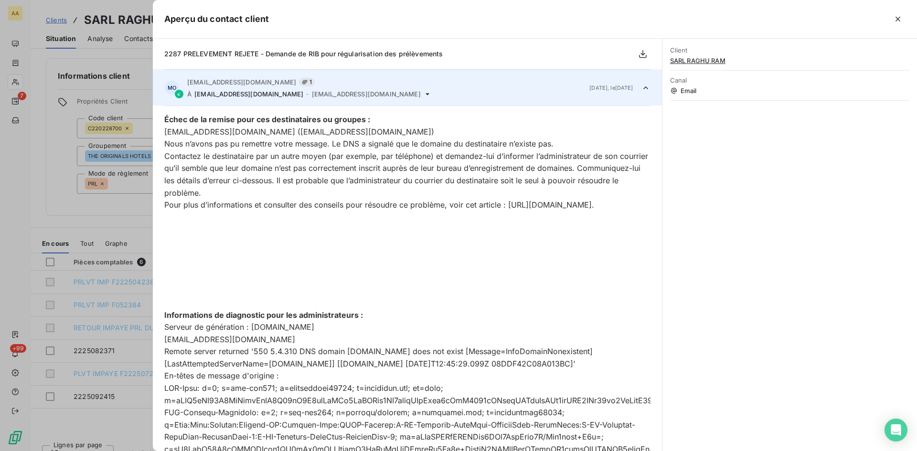
scroll to position [36, 0]
click at [53, 203] on div at bounding box center [458, 225] width 917 height 451
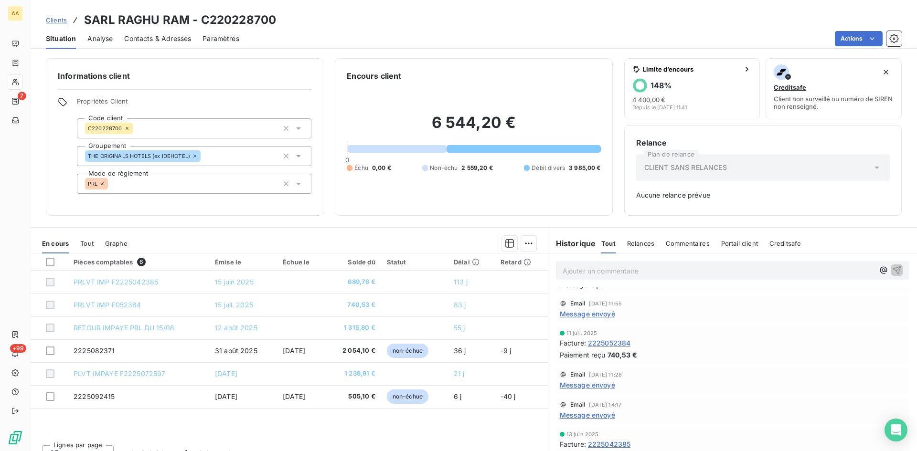
scroll to position [583, 0]
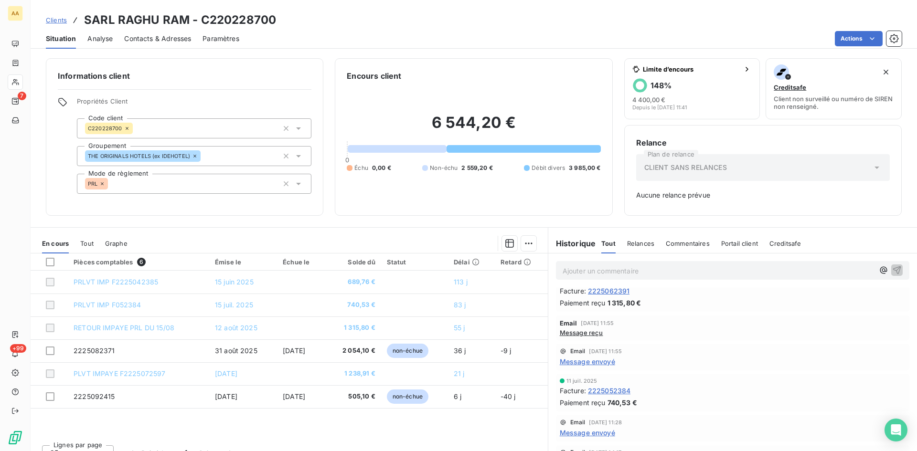
click at [583, 362] on span "Message envoyé" at bounding box center [587, 362] width 55 height 10
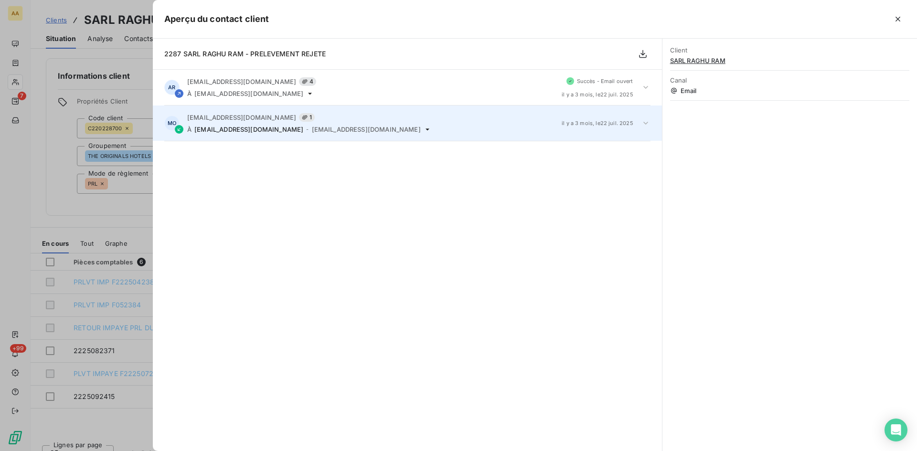
click at [235, 124] on div "MicrosoftExchange329e71ec88ae4615bbc36ab6ce41109e@anett.fr 1 À direction@interh…" at bounding box center [370, 123] width 367 height 20
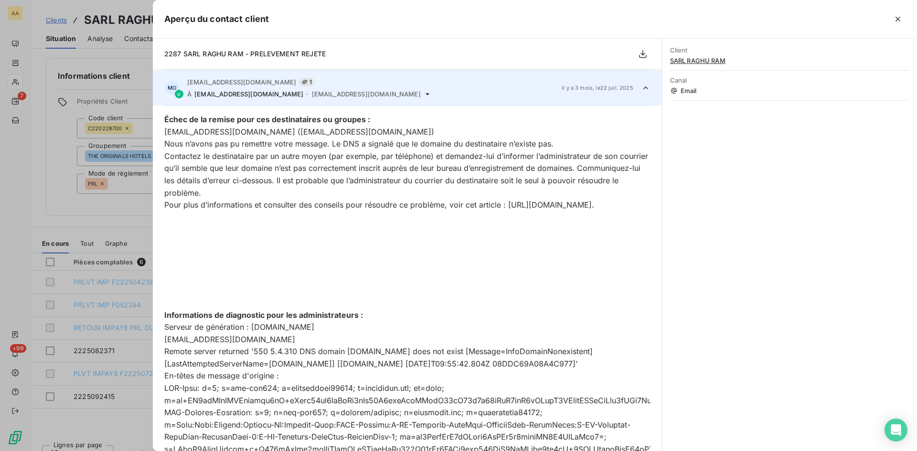
scroll to position [36, 0]
click at [42, 207] on div at bounding box center [458, 225] width 917 height 451
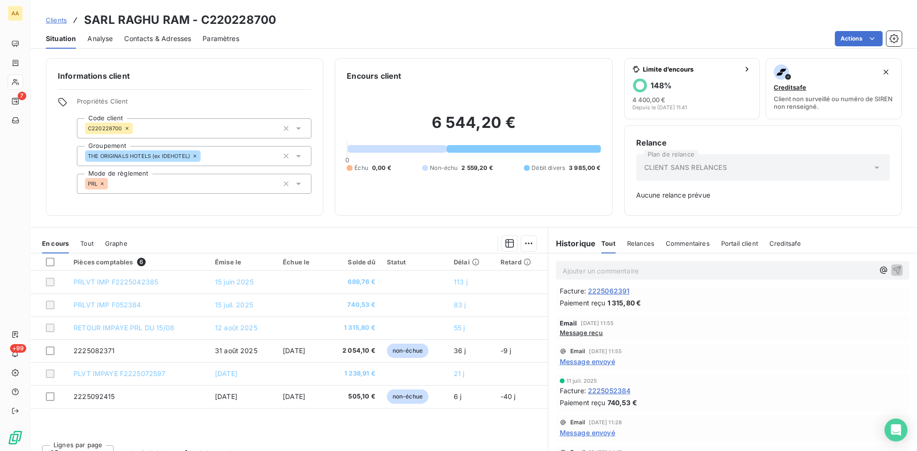
click at [586, 333] on span "Message reçu" at bounding box center [581, 333] width 43 height 8
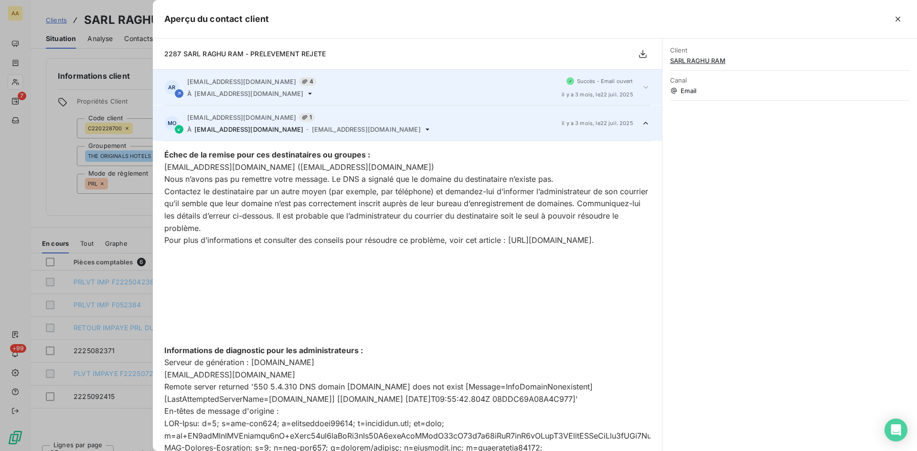
click at [256, 92] on span "direction@interhotel-blois.com" at bounding box center [248, 94] width 109 height 8
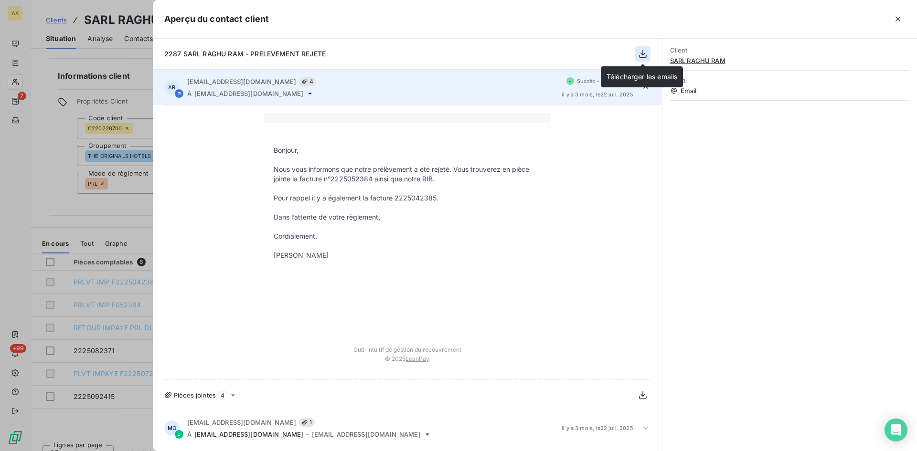
click at [640, 57] on icon "button" at bounding box center [643, 54] width 10 height 10
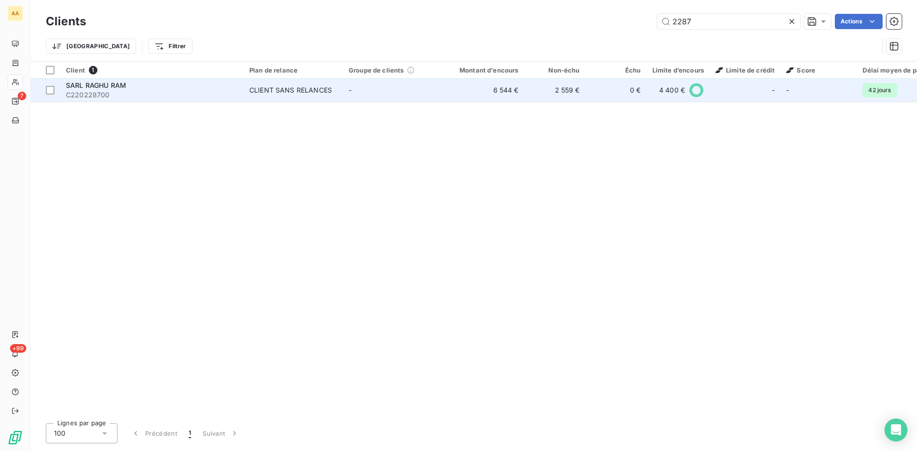
click at [269, 92] on div "CLIENT SANS RELANCES" at bounding box center [290, 90] width 83 height 10
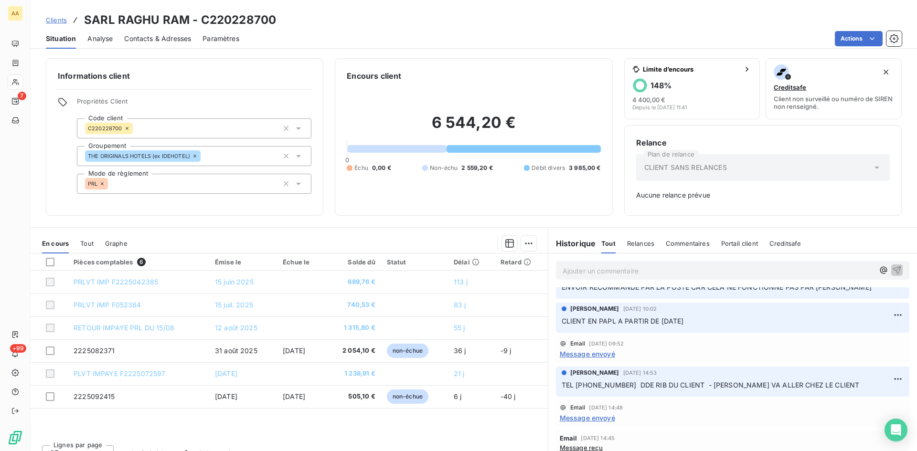
scroll to position [191, 0]
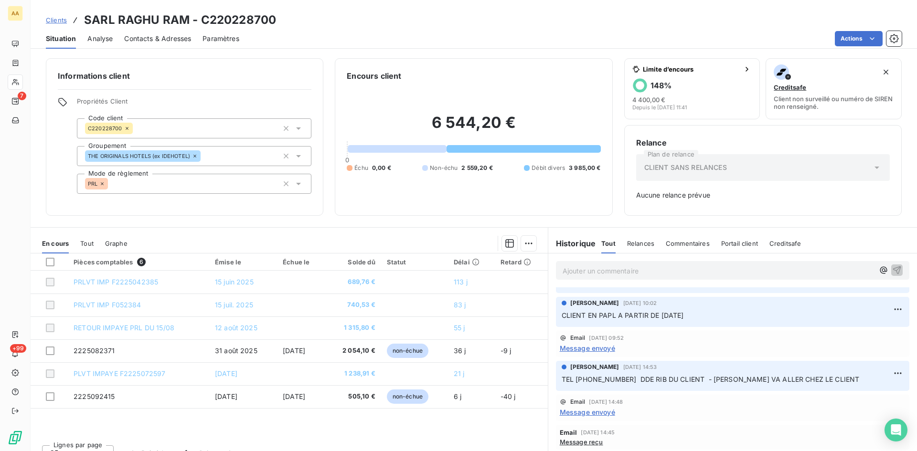
click at [579, 349] on span "Message envoyé" at bounding box center [587, 348] width 55 height 10
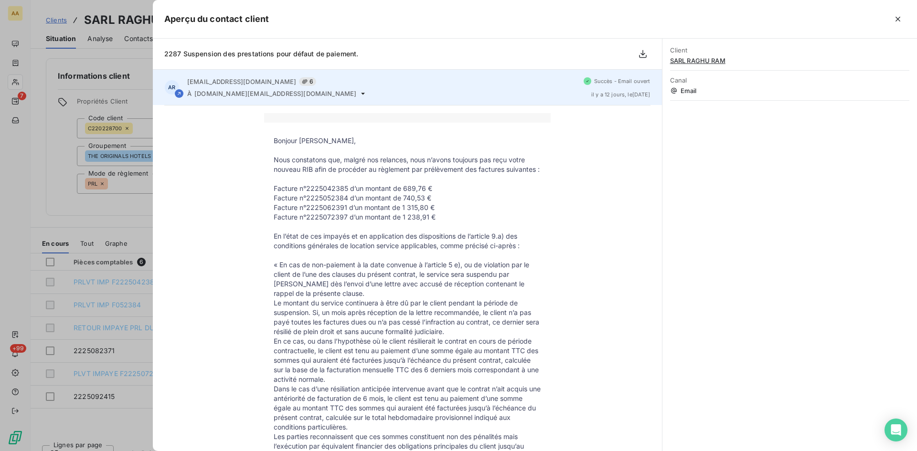
click at [265, 92] on div "À blois.hotel@gmail.com" at bounding box center [381, 94] width 389 height 8
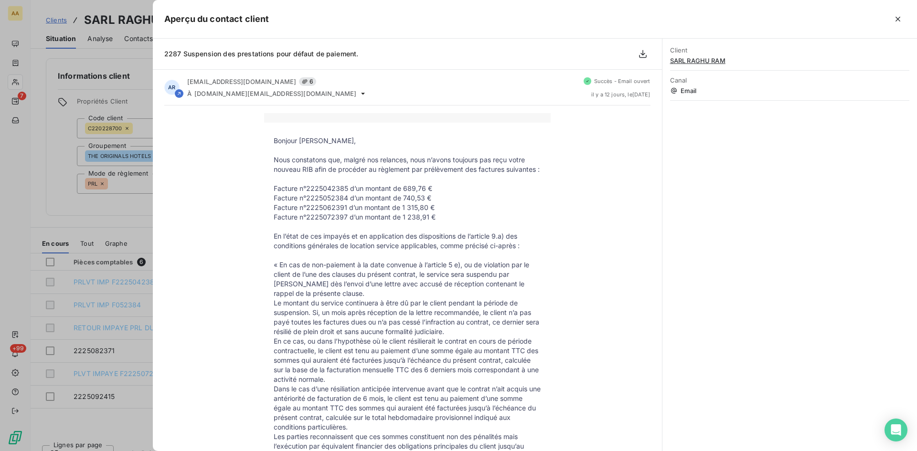
click at [50, 133] on div at bounding box center [458, 225] width 917 height 451
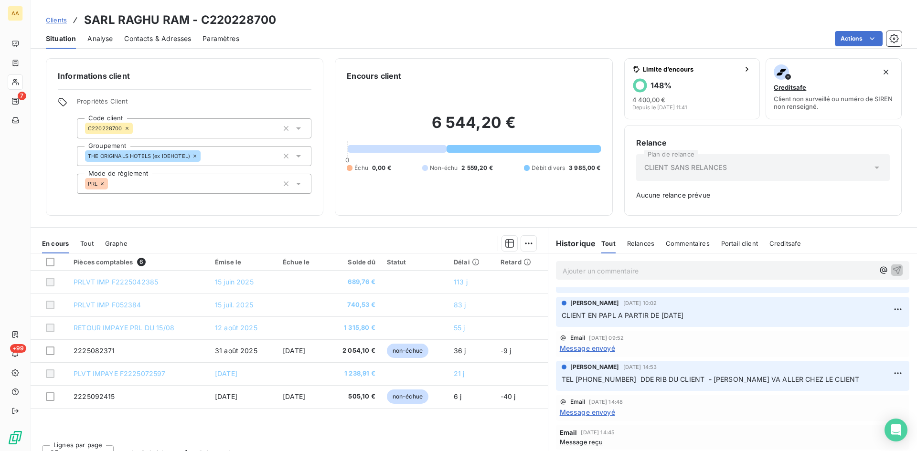
scroll to position [239, 0]
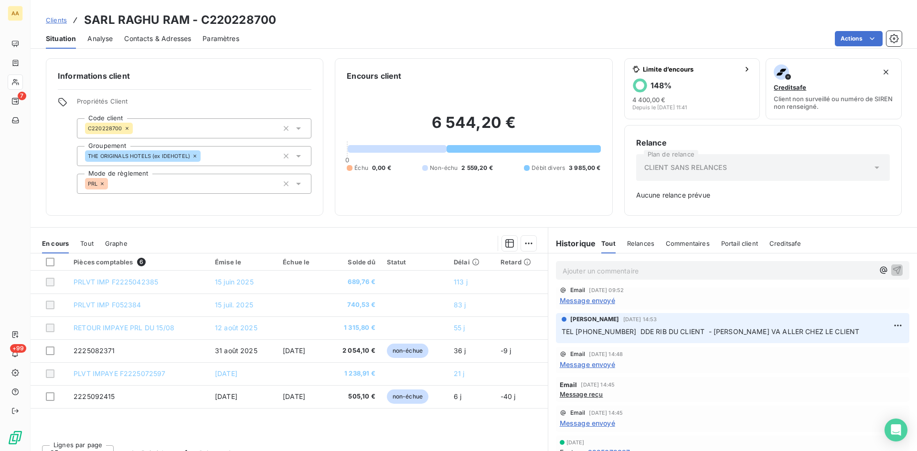
click at [591, 364] on span "Message envoyé" at bounding box center [587, 365] width 55 height 10
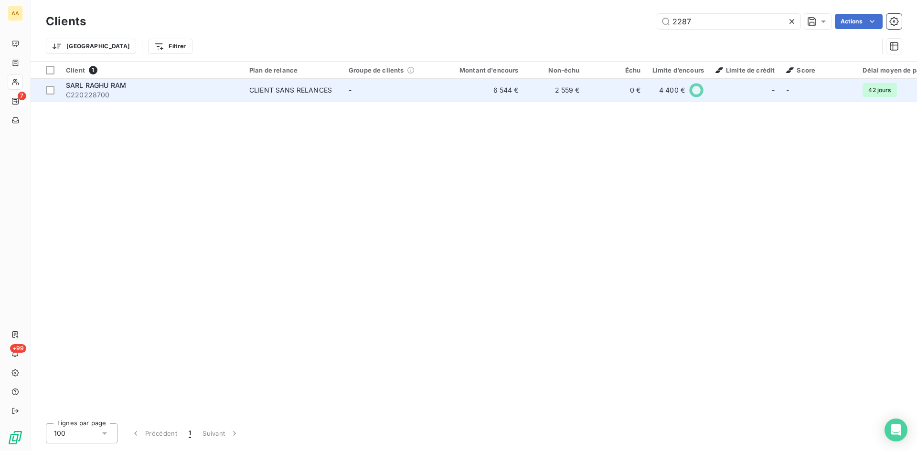
click at [265, 88] on div "CLIENT SANS RELANCES" at bounding box center [290, 90] width 83 height 10
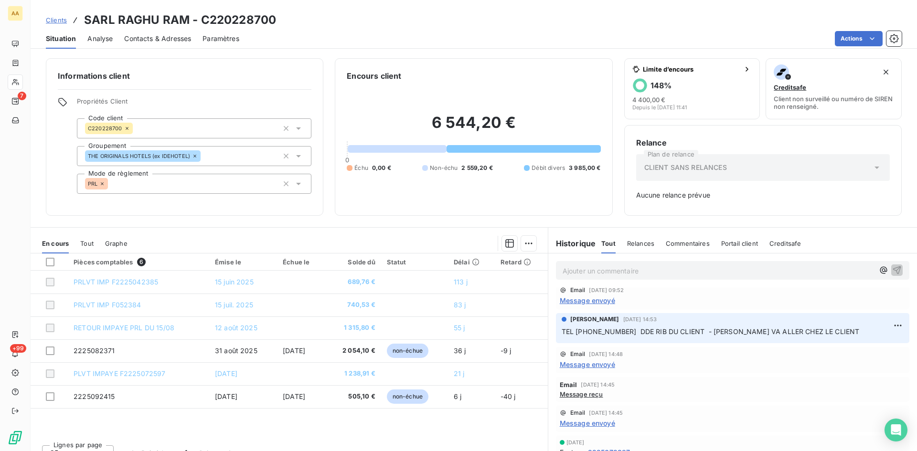
scroll to position [286, 0]
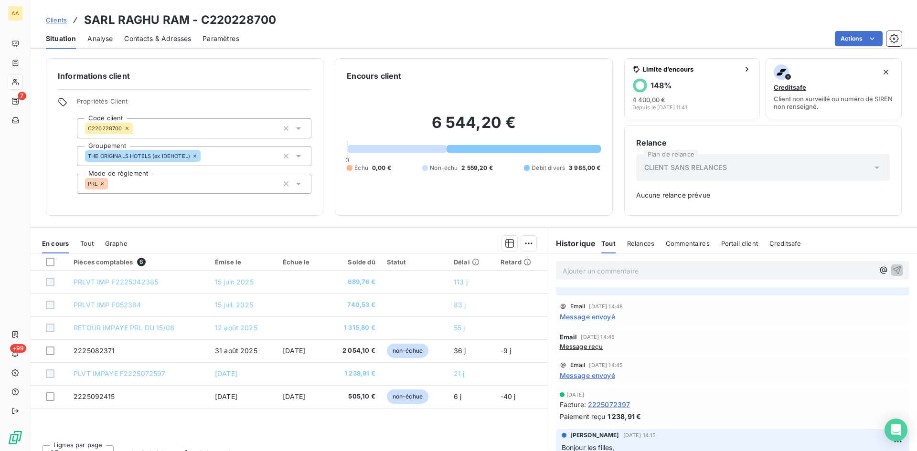
click at [581, 374] on span "Message envoyé" at bounding box center [587, 376] width 55 height 10
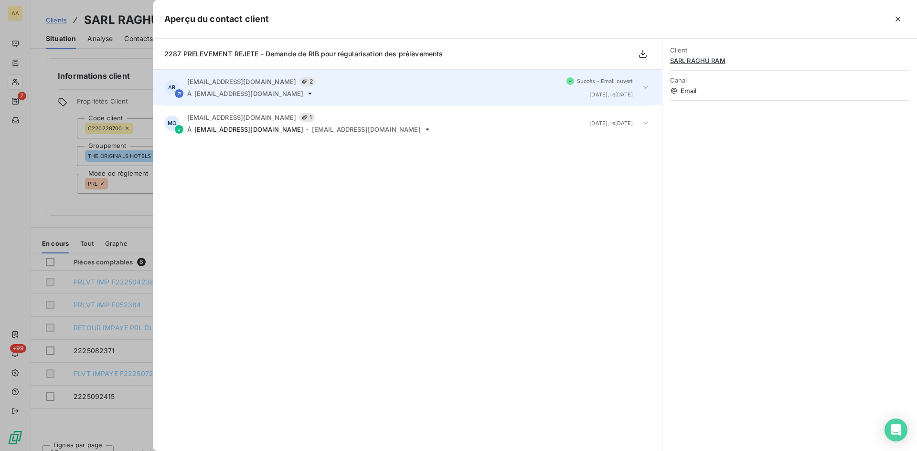
click at [272, 90] on span "direction@interhotel-blois.com" at bounding box center [248, 94] width 109 height 8
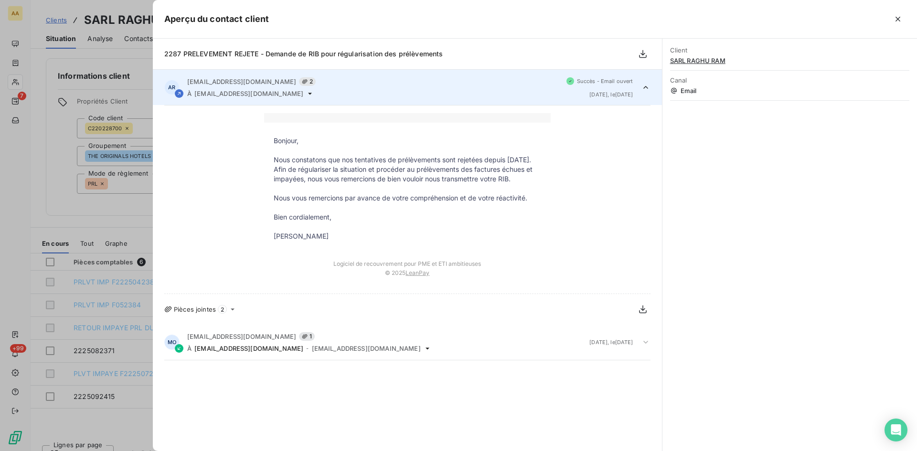
click at [306, 95] on icon at bounding box center [310, 94] width 8 height 8
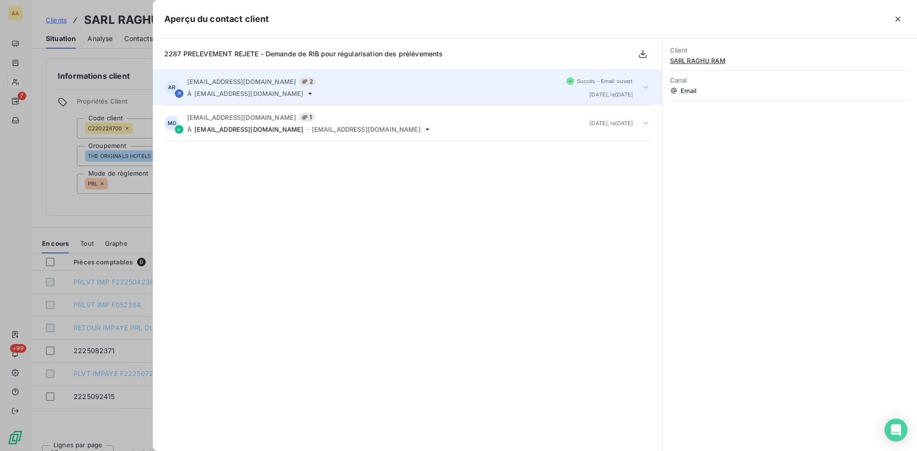
click at [306, 95] on icon at bounding box center [310, 94] width 8 height 8
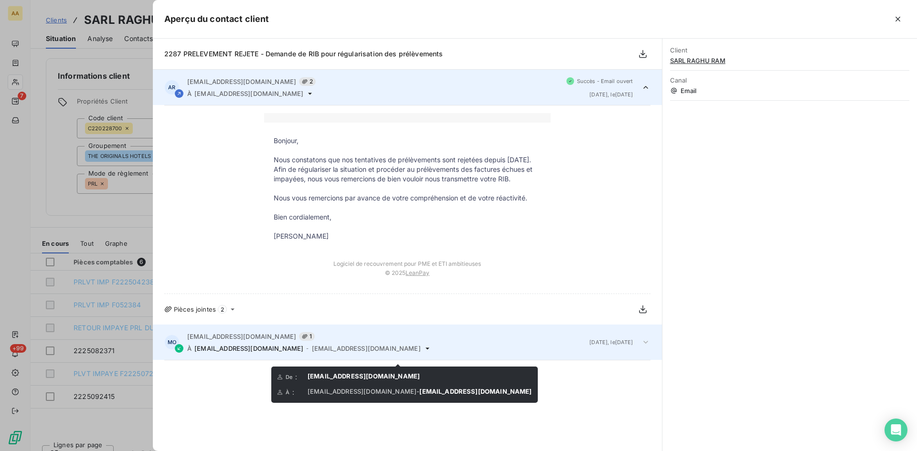
click at [425, 350] on icon at bounding box center [427, 349] width 4 height 2
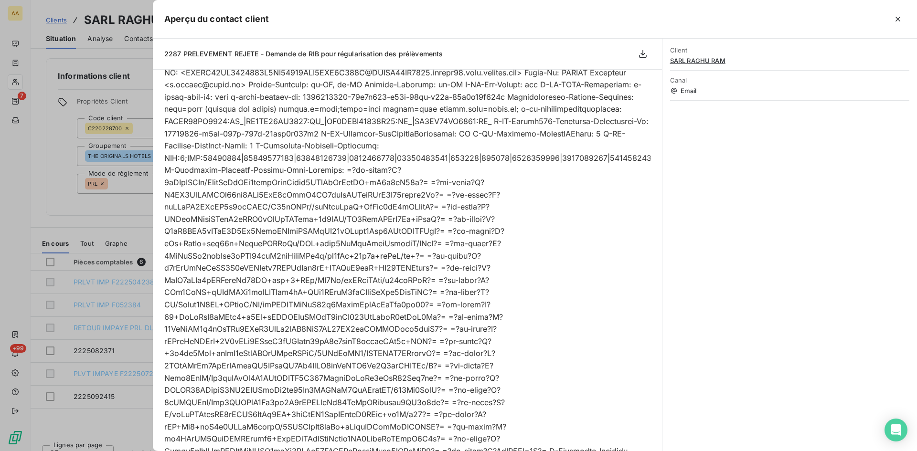
scroll to position [657, 0]
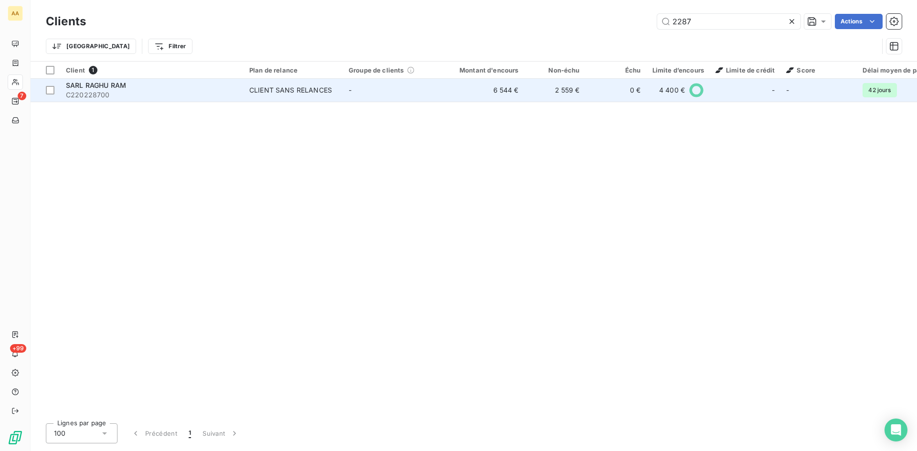
click at [293, 89] on div "CLIENT SANS RELANCES" at bounding box center [290, 90] width 83 height 10
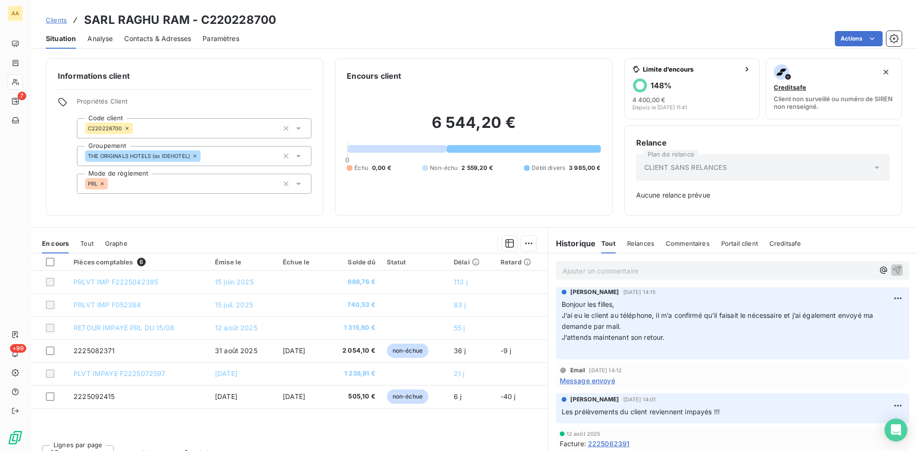
scroll to position [477, 0]
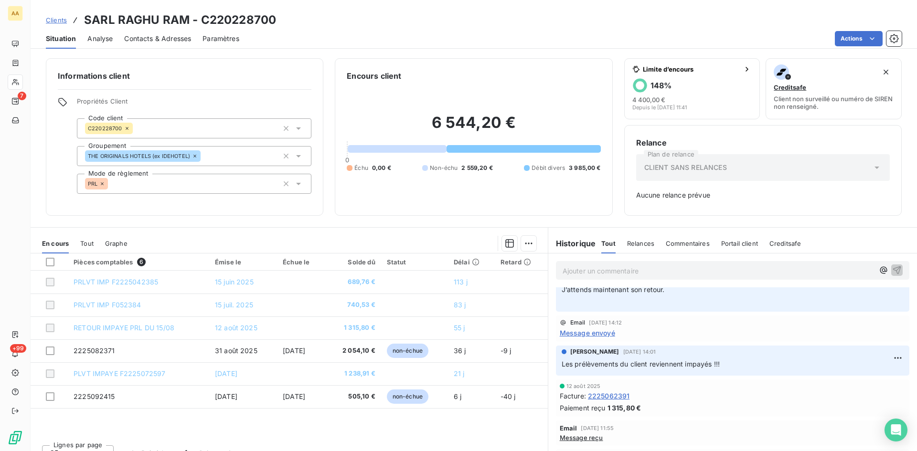
click at [573, 334] on span "Message envoyé" at bounding box center [587, 333] width 55 height 10
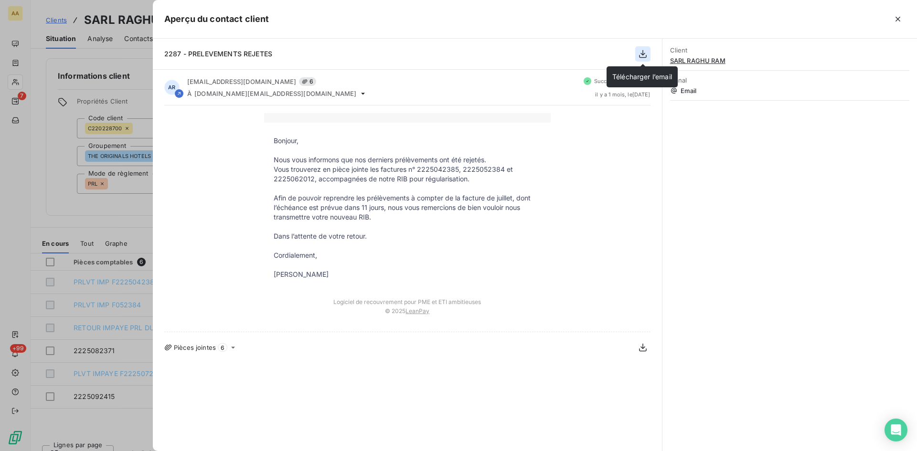
click at [639, 53] on icon "button" at bounding box center [643, 54] width 10 height 10
click at [786, 16] on div at bounding box center [587, 18] width 636 height 15
click at [29, 209] on div at bounding box center [458, 225] width 917 height 451
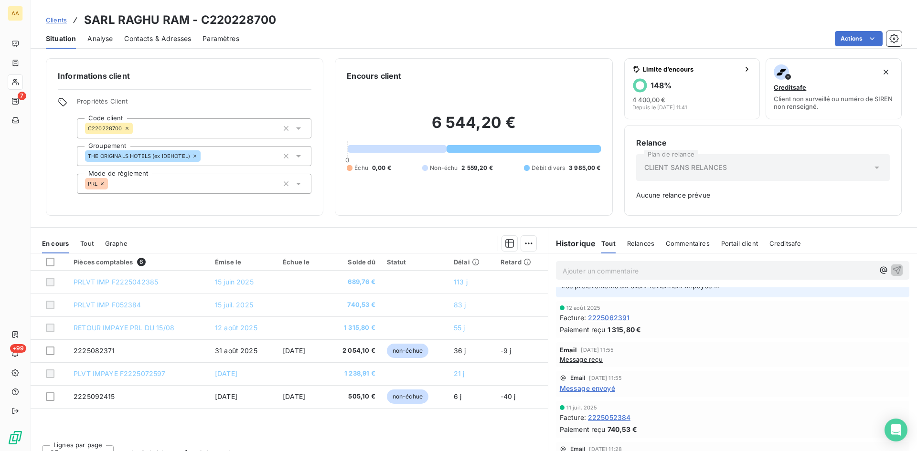
scroll to position [573, 0]
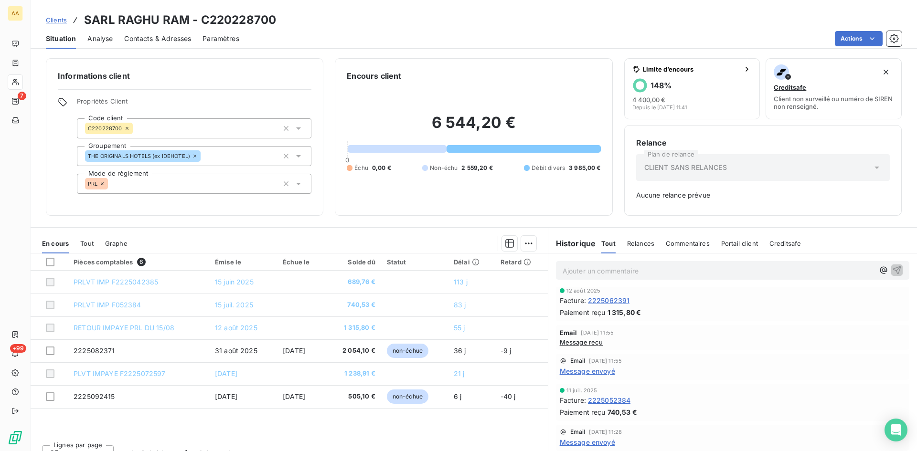
click at [588, 372] on span "Message envoyé" at bounding box center [587, 371] width 55 height 10
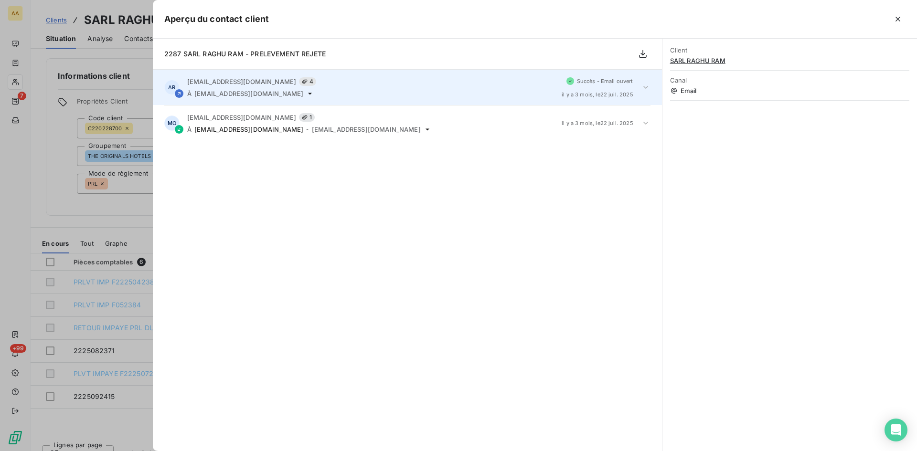
click at [285, 93] on span "direction@interhotel-blois.com" at bounding box center [248, 94] width 109 height 8
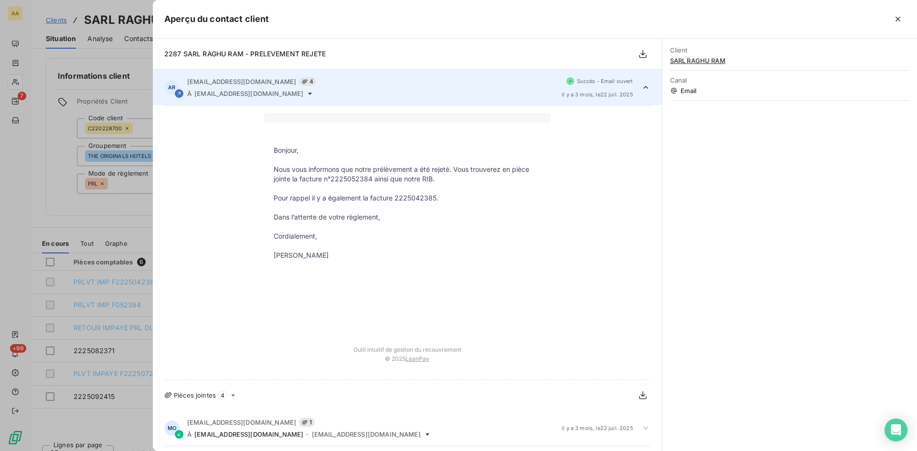
click at [74, 155] on div at bounding box center [458, 225] width 917 height 451
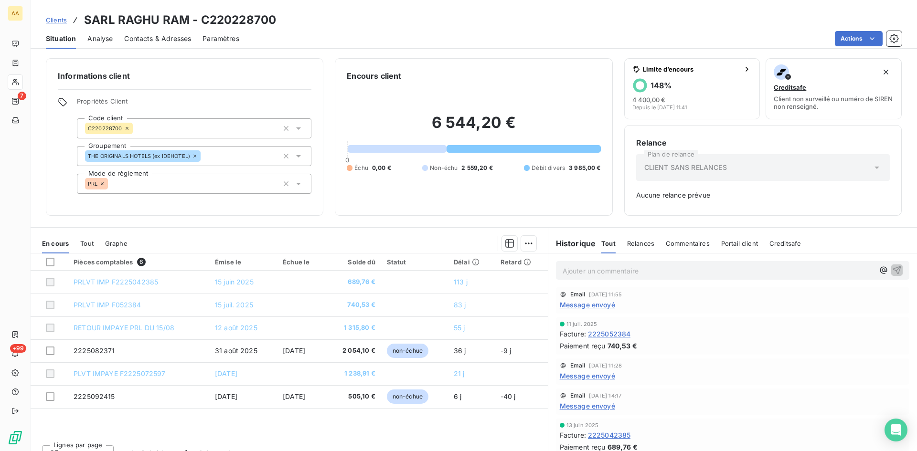
scroll to position [668, 0]
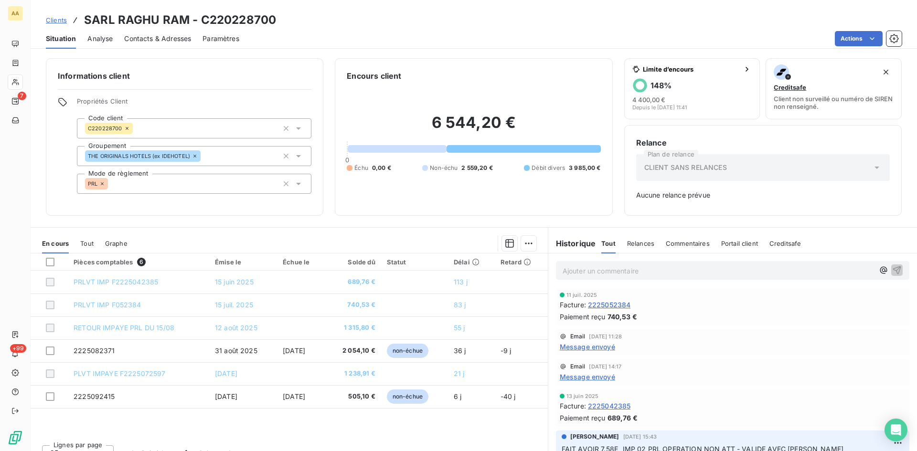
click at [583, 346] on span "Message envoyé" at bounding box center [587, 347] width 55 height 10
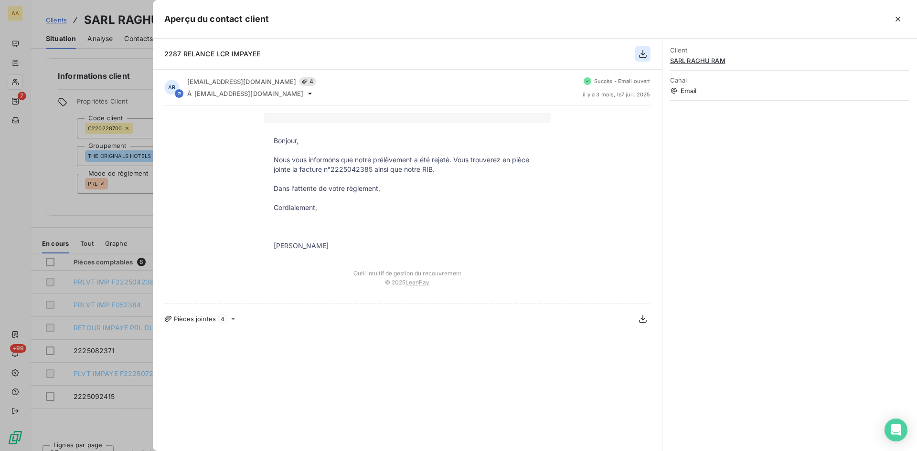
click at [641, 56] on icon "button" at bounding box center [643, 54] width 10 height 10
click at [172, 169] on div "Bonjour, Nous vous informons que notre prélèvement a été rejeté. Vous trouverez…" at bounding box center [407, 204] width 486 height 182
click at [116, 210] on div at bounding box center [458, 225] width 917 height 451
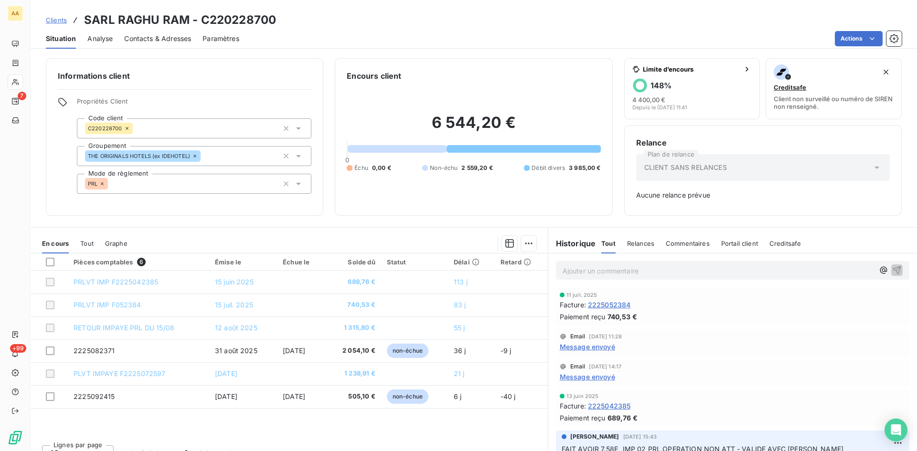
click at [592, 374] on span "Message envoyé" at bounding box center [587, 377] width 55 height 10
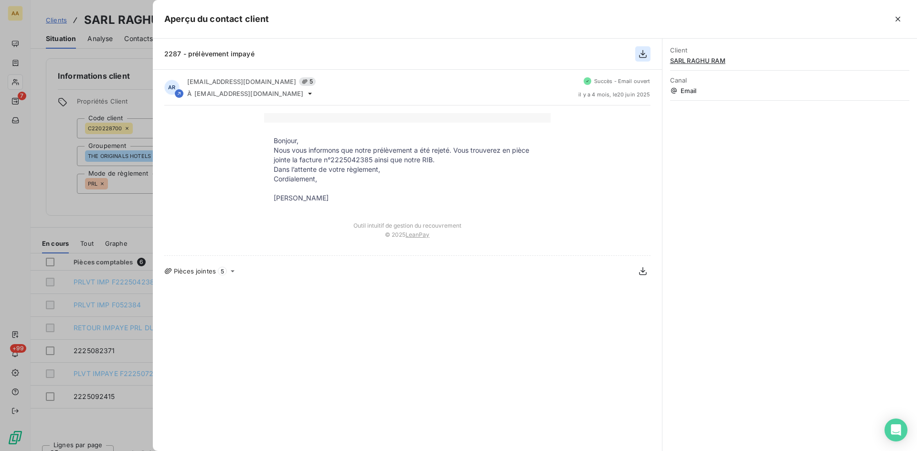
click at [641, 53] on icon "button" at bounding box center [643, 54] width 8 height 8
click at [174, 184] on div "Bonjour, Nous vous informons que notre prélèvement a été rejeté. Vous trouverez…" at bounding box center [407, 180] width 486 height 135
click at [87, 212] on div at bounding box center [458, 225] width 917 height 451
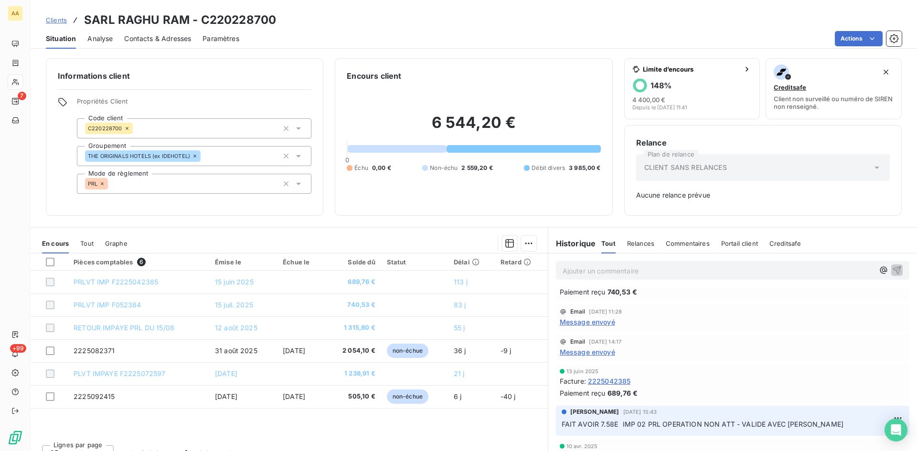
scroll to position [716, 0]
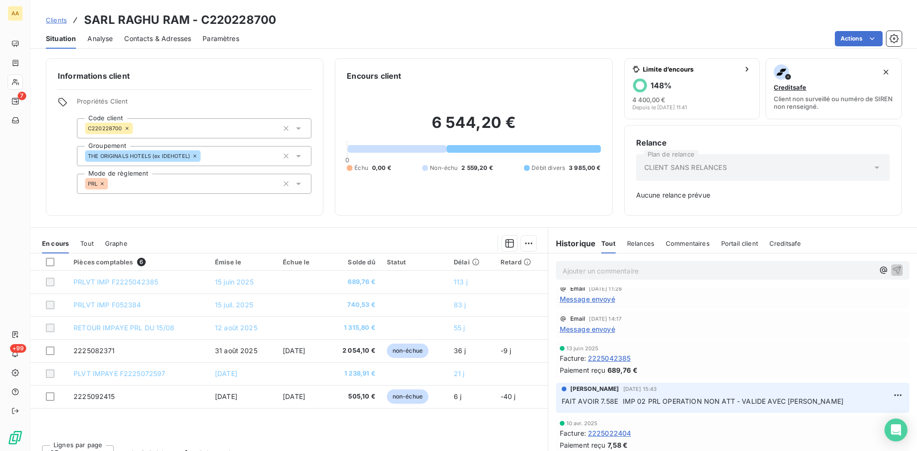
click at [594, 330] on span "Message envoyé" at bounding box center [587, 329] width 55 height 10
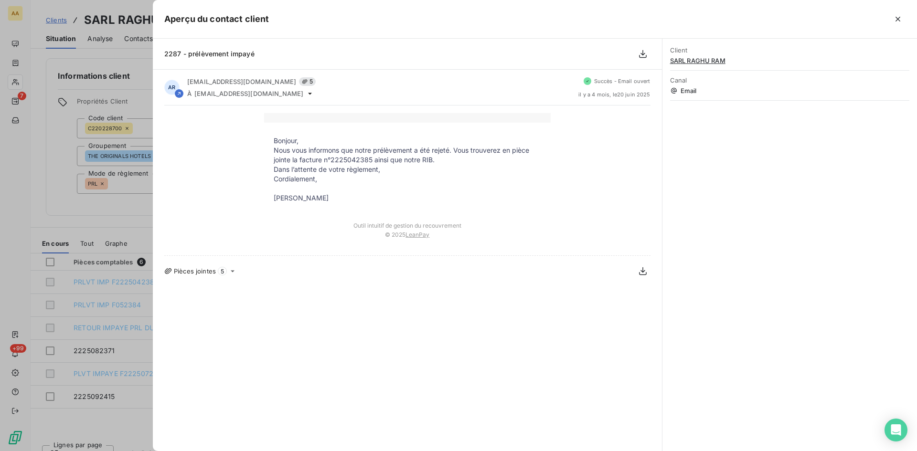
drag, startPoint x: 130, startPoint y: 212, endPoint x: 136, endPoint y: 210, distance: 6.2
click at [130, 212] on div at bounding box center [458, 225] width 917 height 451
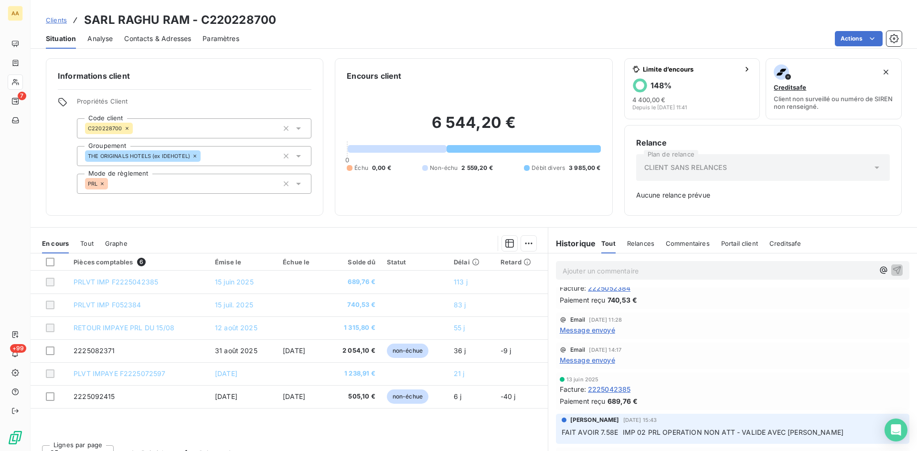
scroll to position [668, 0]
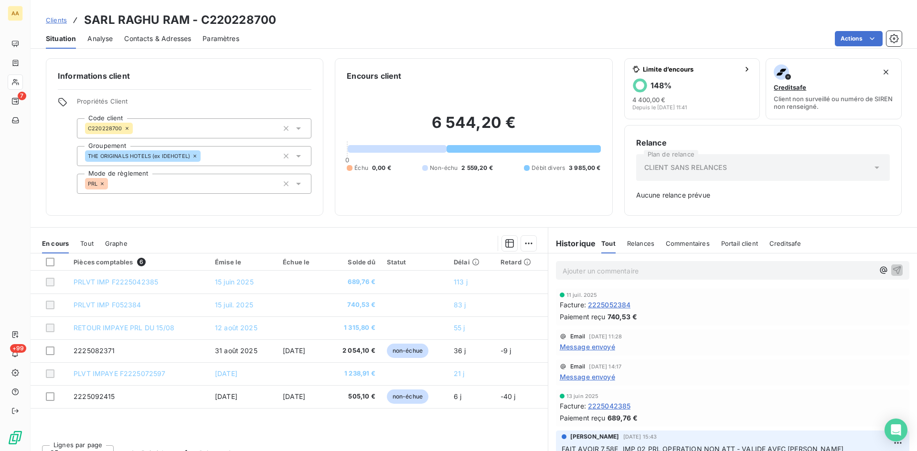
click at [593, 347] on span "Message envoyé" at bounding box center [587, 347] width 55 height 10
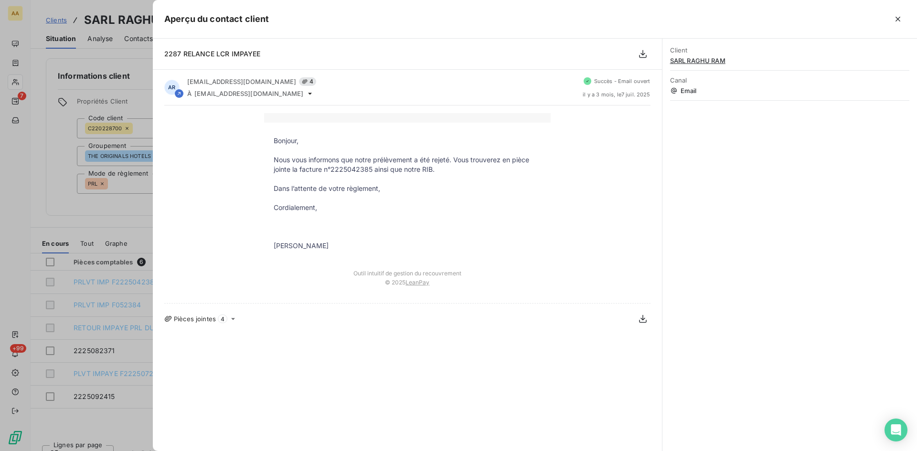
click at [133, 214] on div at bounding box center [458, 225] width 917 height 451
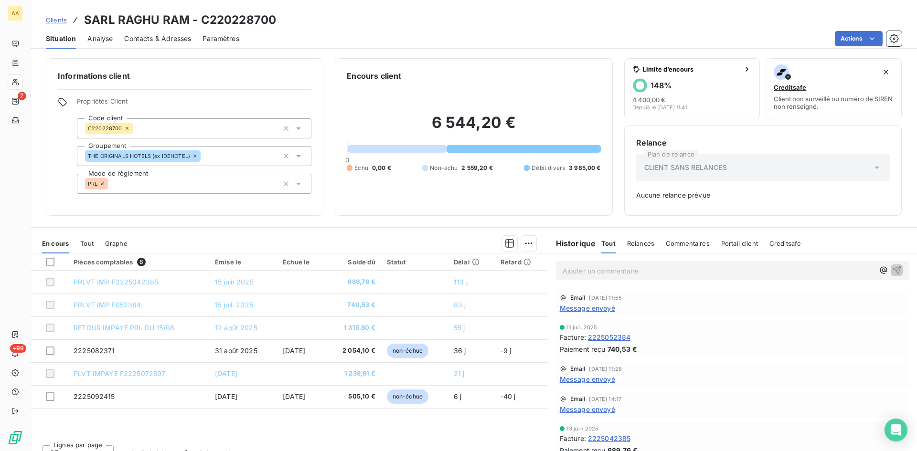
scroll to position [621, 0]
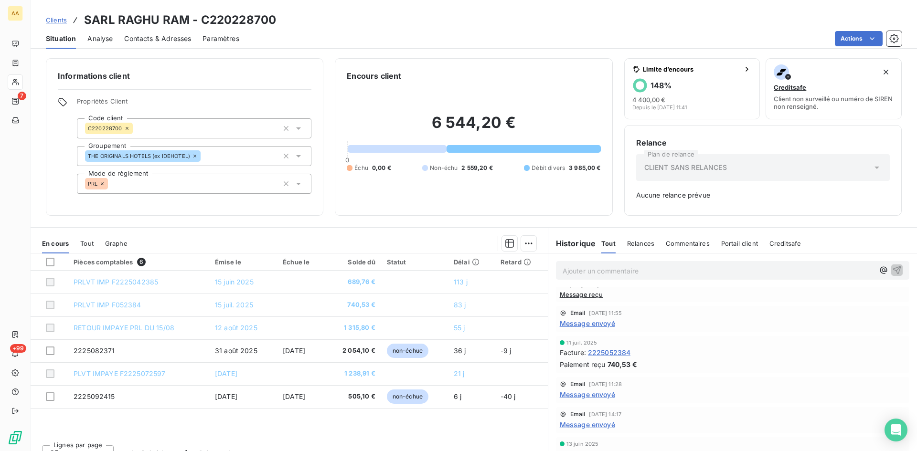
click at [585, 322] on span "Message envoyé" at bounding box center [587, 323] width 55 height 10
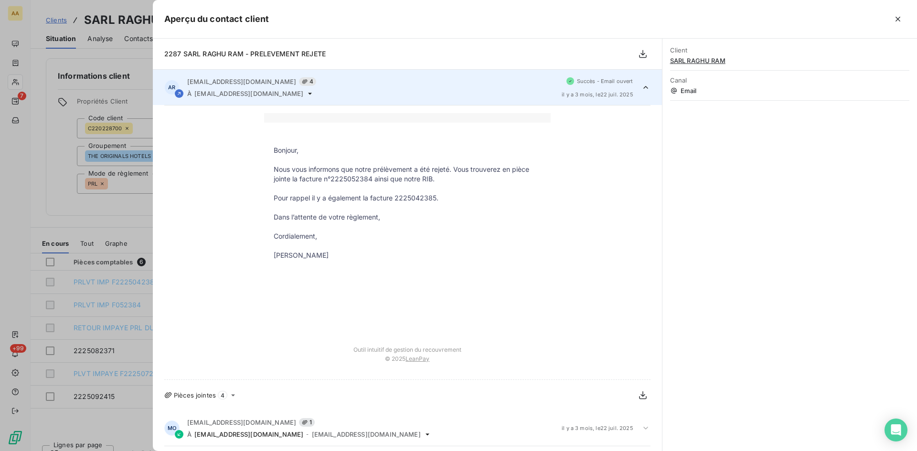
click at [121, 223] on div at bounding box center [458, 225] width 917 height 451
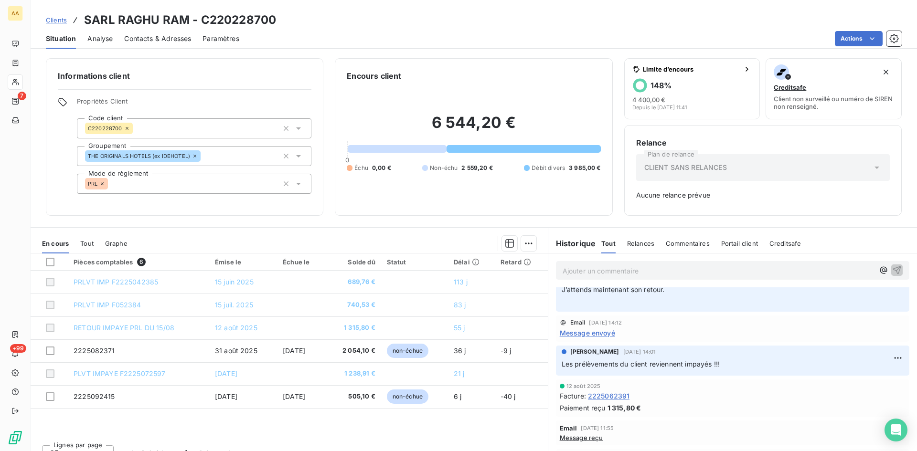
scroll to position [430, 0]
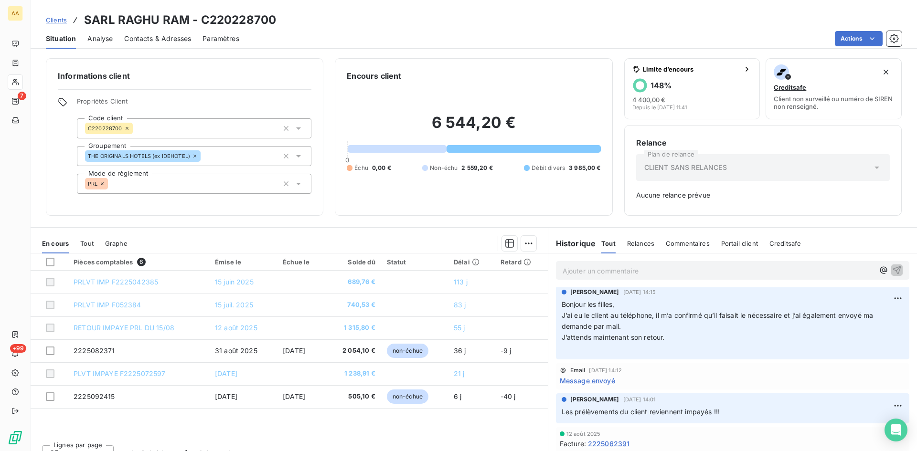
click at [592, 381] on span "Message envoyé" at bounding box center [587, 381] width 55 height 10
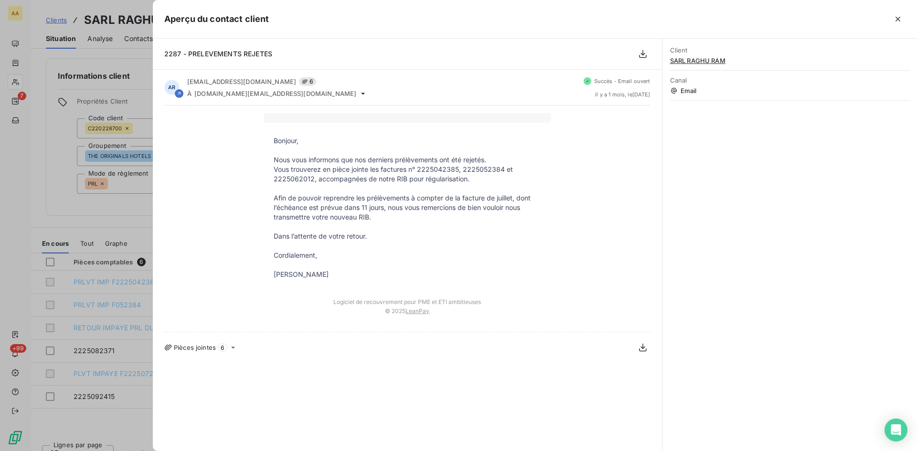
click at [100, 222] on div at bounding box center [458, 225] width 917 height 451
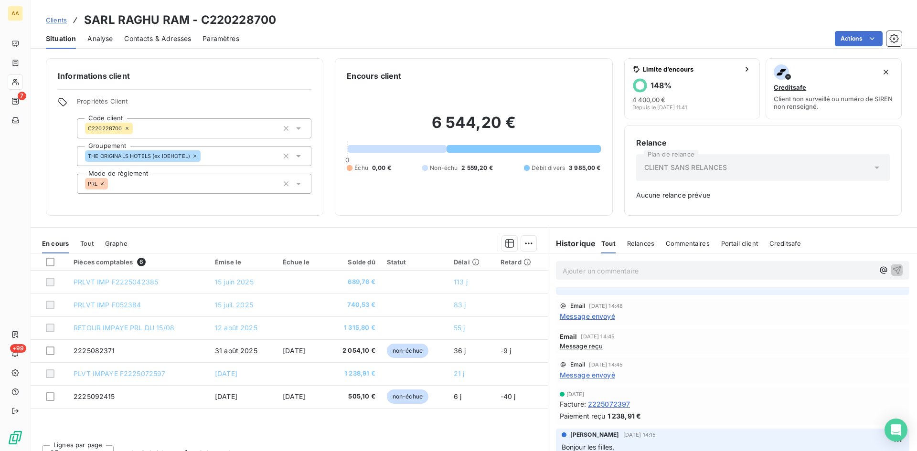
scroll to position [286, 0]
click at [595, 377] on span "Message envoyé" at bounding box center [587, 376] width 55 height 10
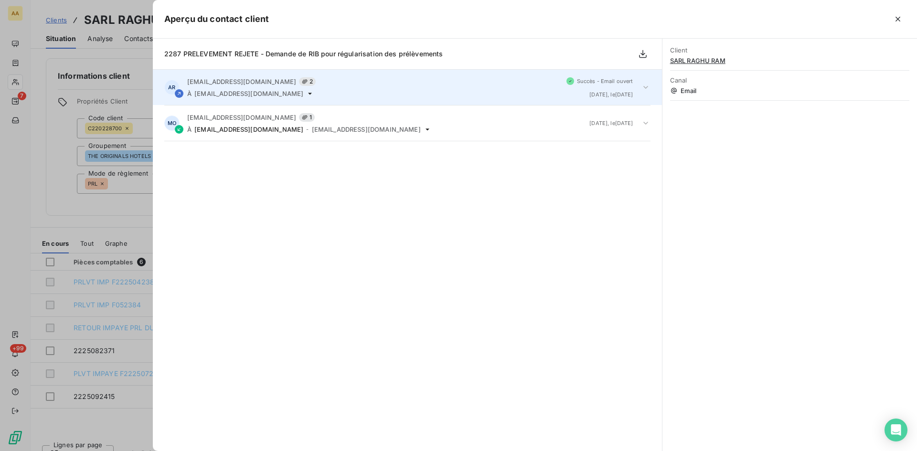
click at [269, 91] on span "direction@interhotel-blois.com" at bounding box center [248, 94] width 109 height 8
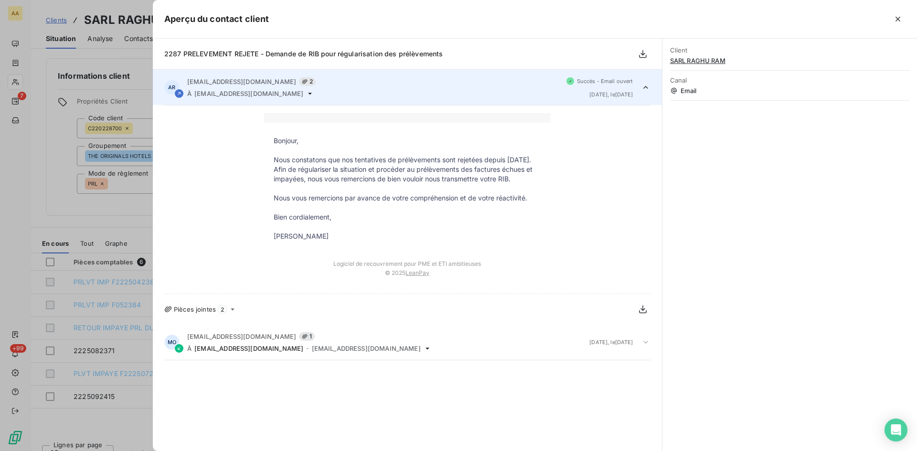
click at [127, 202] on div at bounding box center [458, 225] width 917 height 451
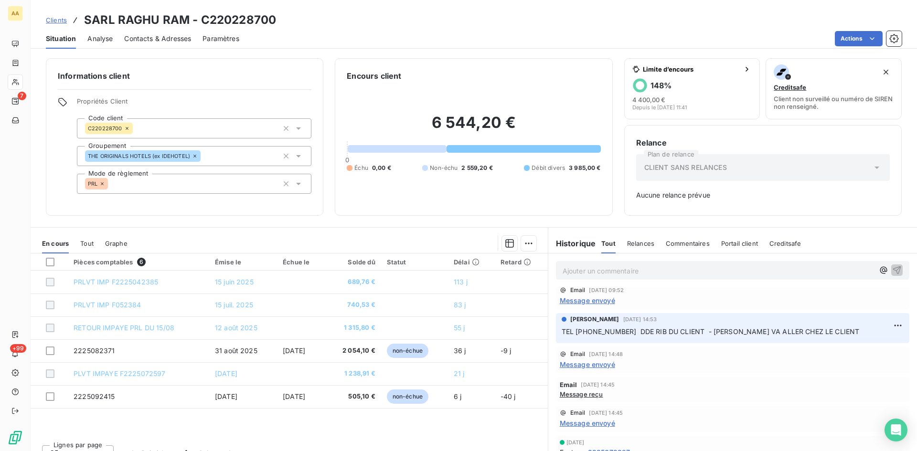
scroll to position [191, 0]
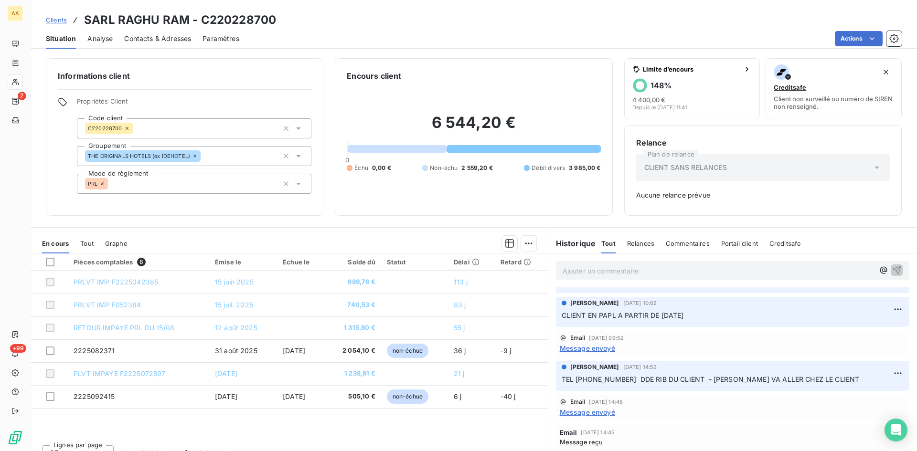
click at [595, 350] on span "Message envoyé" at bounding box center [587, 348] width 55 height 10
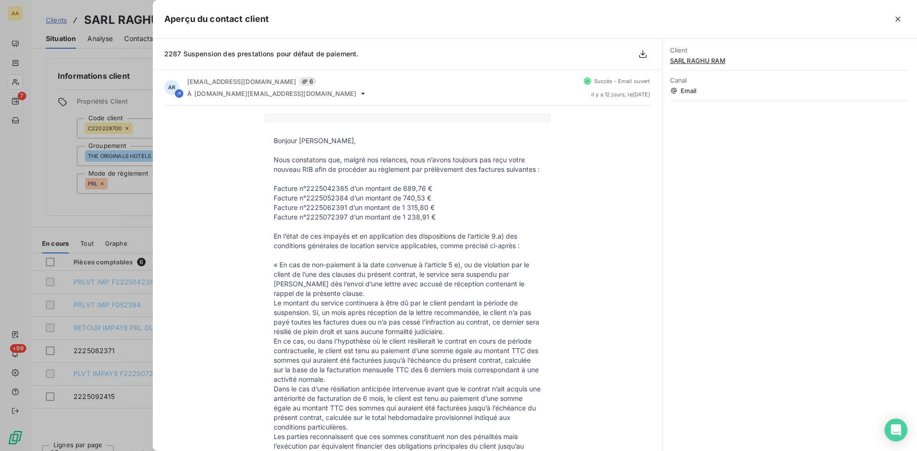
click at [117, 216] on div at bounding box center [458, 225] width 917 height 451
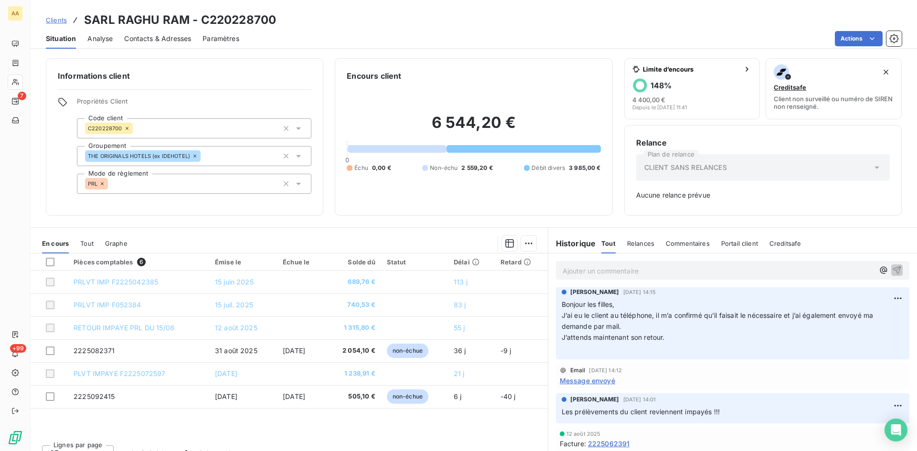
scroll to position [382, 0]
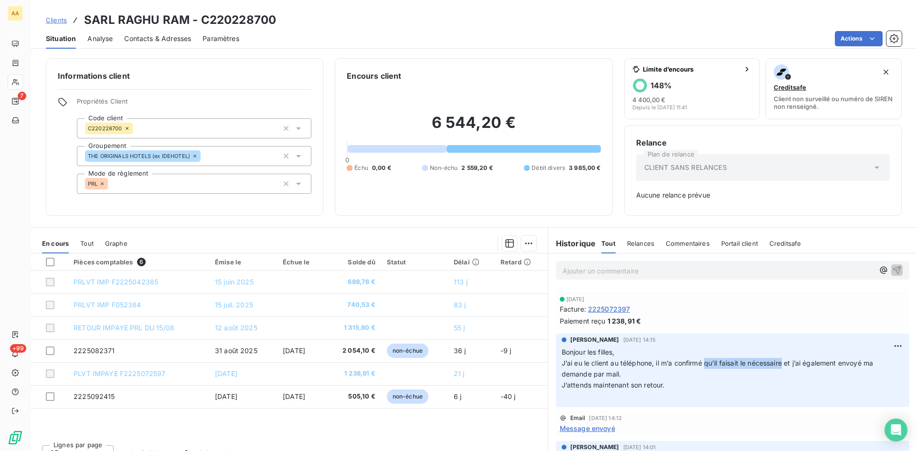
drag, startPoint x: 782, startPoint y: 363, endPoint x: 703, endPoint y: 361, distance: 79.3
click at [703, 361] on span "J’ai eu le client au téléphone, il m’a confirmé qu’il faisait le nécessaire et …" at bounding box center [719, 368] width 314 height 19
copy span "qu’il faisait le nécessaire"
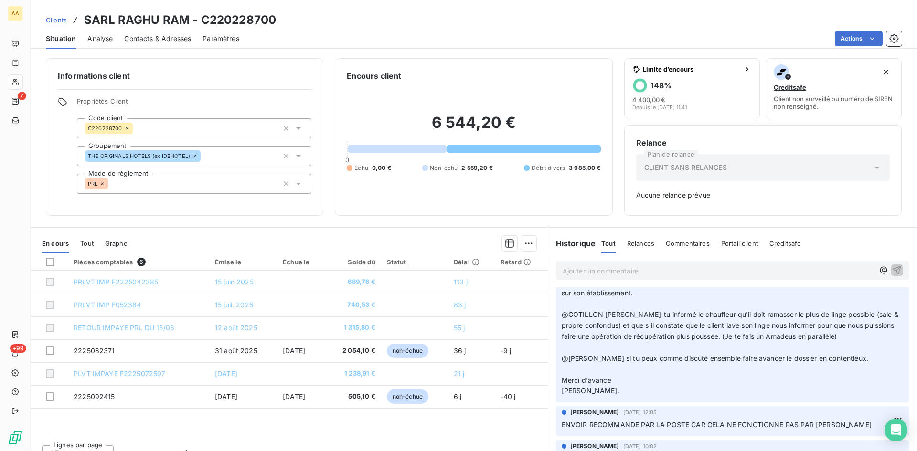
scroll to position [0, 0]
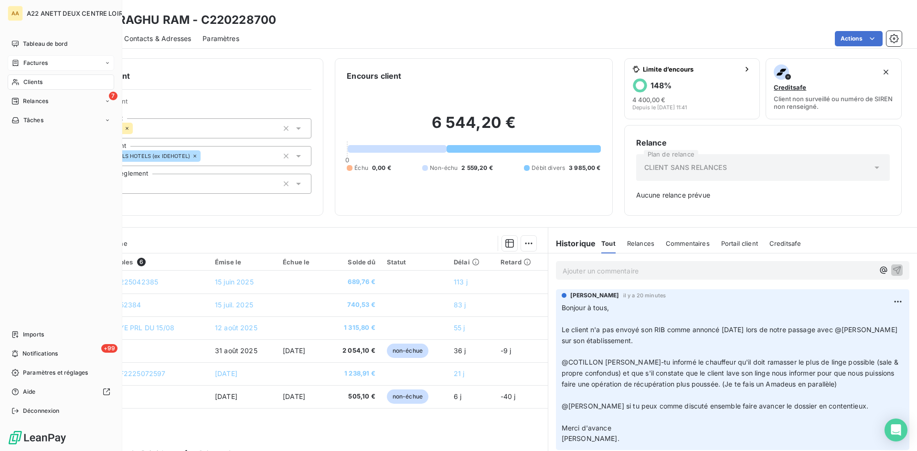
click at [26, 82] on span "Clients" at bounding box center [32, 82] width 19 height 9
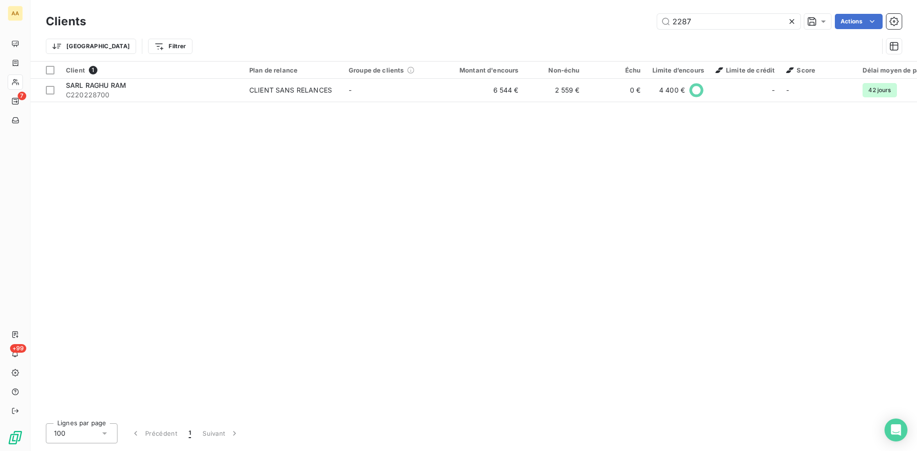
drag, startPoint x: 701, startPoint y: 23, endPoint x: 643, endPoint y: 23, distance: 58.3
click at [643, 23] on div "2287 Actions" at bounding box center [499, 21] width 804 height 15
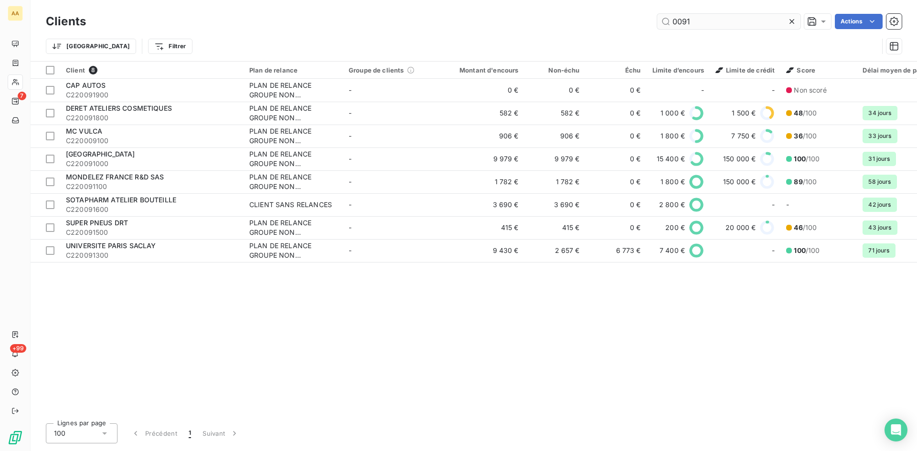
drag, startPoint x: 696, startPoint y: 23, endPoint x: 677, endPoint y: 22, distance: 19.6
click at [677, 22] on input "0091" at bounding box center [728, 21] width 143 height 15
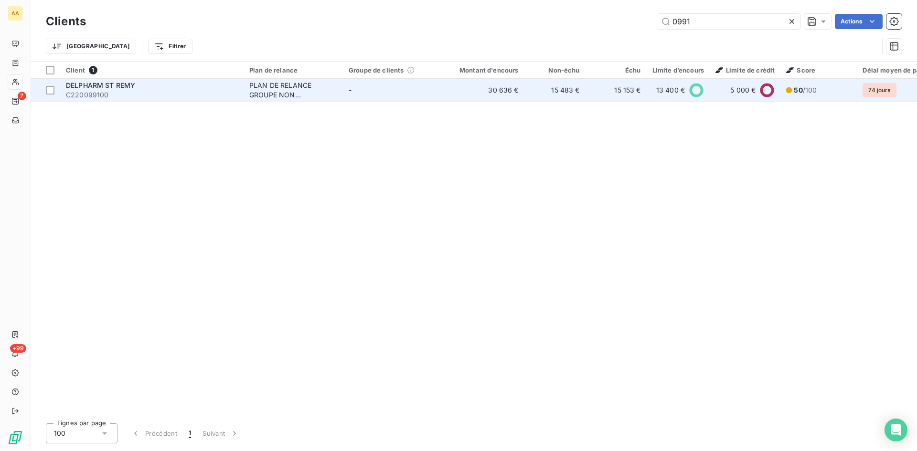
type input "0991"
click at [272, 90] on div "PLAN DE RELANCE GROUPE NON AUTOMATIQUE" at bounding box center [293, 90] width 88 height 19
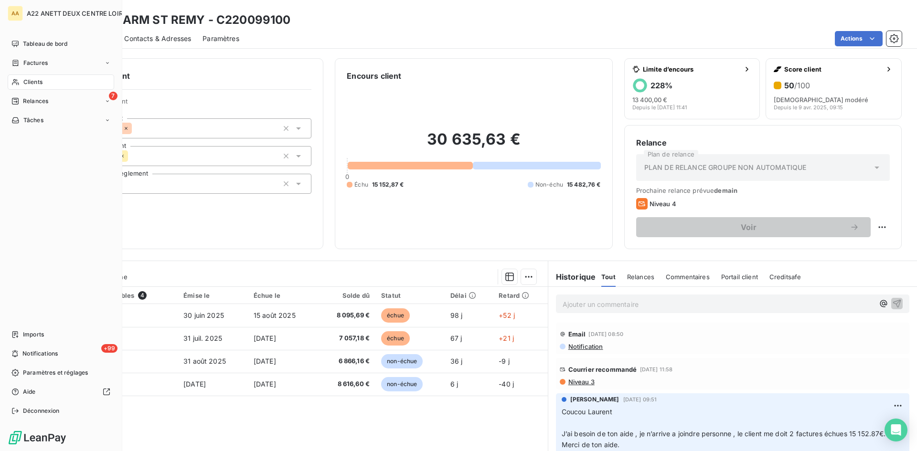
click at [33, 83] on span "Clients" at bounding box center [32, 82] width 19 height 9
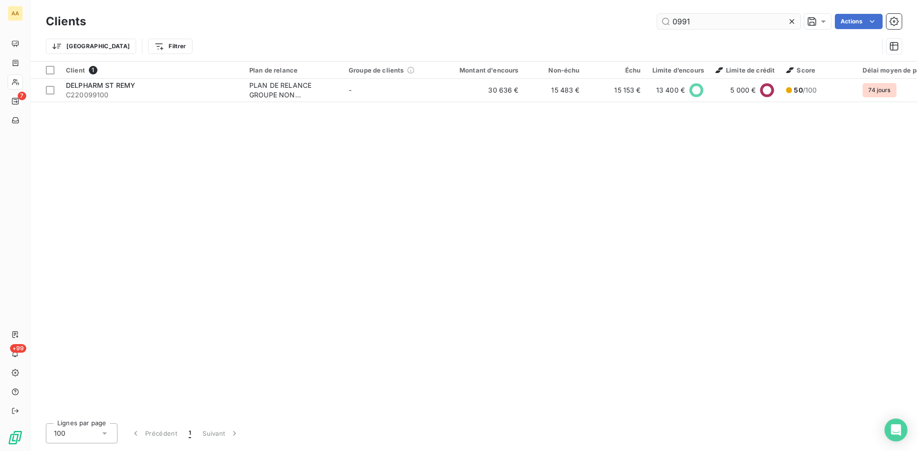
drag, startPoint x: 694, startPoint y: 22, endPoint x: 659, endPoint y: 26, distance: 35.6
click at [659, 26] on input "0991" at bounding box center [728, 21] width 143 height 15
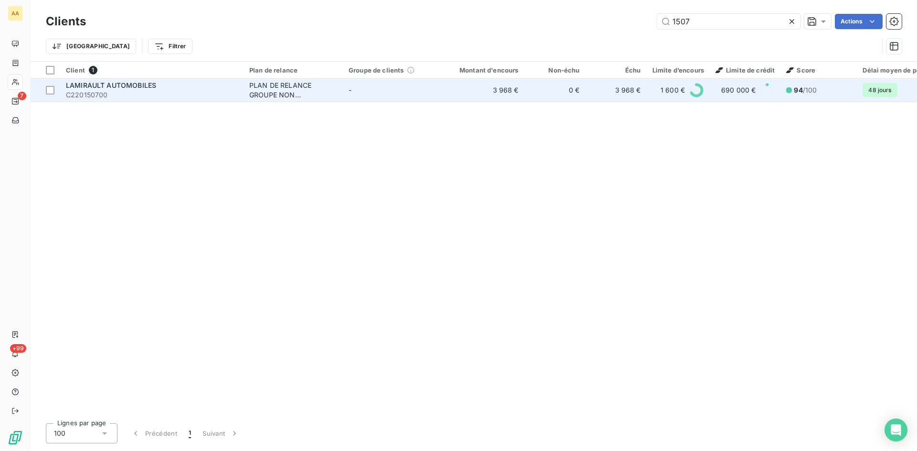
type input "1507"
click at [267, 83] on div "PLAN DE RELANCE GROUPE NON AUTOMATIQUE" at bounding box center [293, 90] width 88 height 19
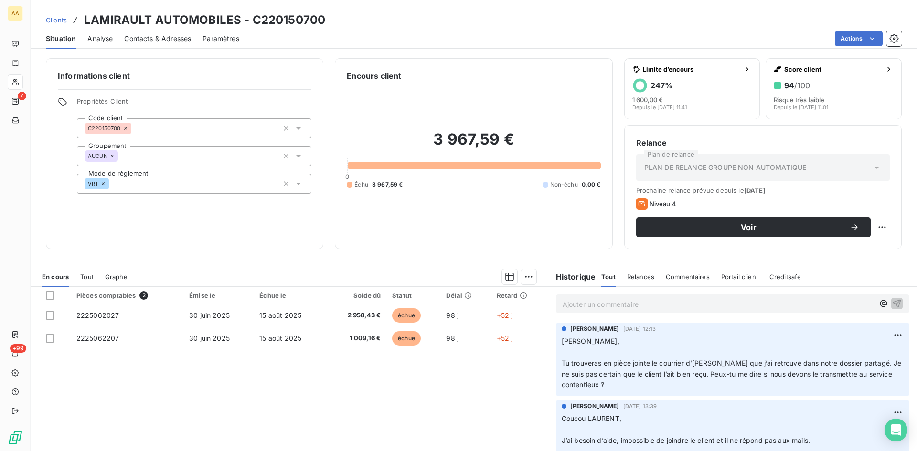
click at [342, 254] on div "Informations client Propriétés Client Code client C220150700 Groupement AUCUN M…" at bounding box center [474, 252] width 886 height 399
click at [376, 412] on div "Pièces comptables 2 Émise le Échue le Solde dû Statut Délai Retard 2225062027 3…" at bounding box center [289, 379] width 517 height 184
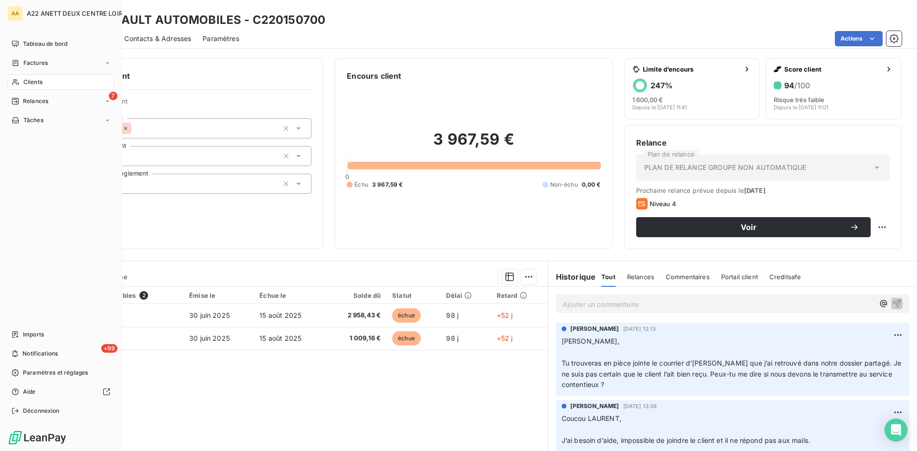
click at [25, 81] on span "Clients" at bounding box center [32, 82] width 19 height 9
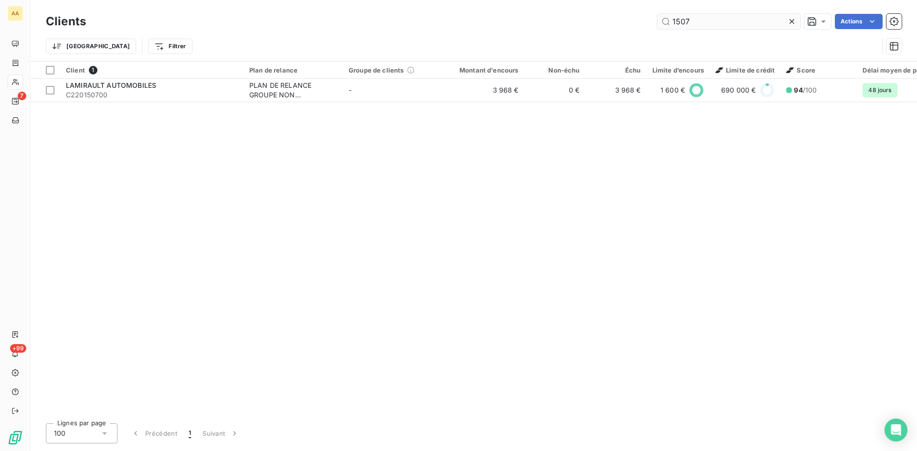
drag, startPoint x: 690, startPoint y: 18, endPoint x: 660, endPoint y: 19, distance: 30.6
click at [660, 19] on input "1507" at bounding box center [728, 21] width 143 height 15
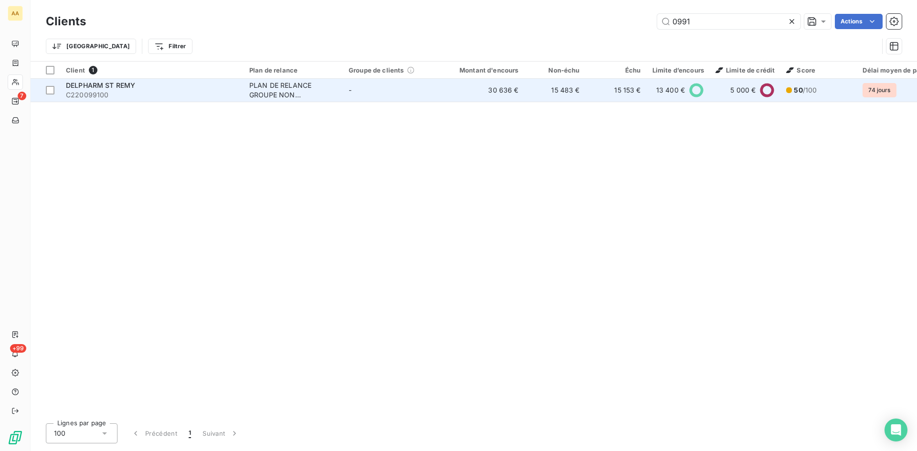
type input "0991"
click at [292, 79] on td "PLAN DE RELANCE GROUPE NON AUTOMATIQUE" at bounding box center [293, 90] width 99 height 23
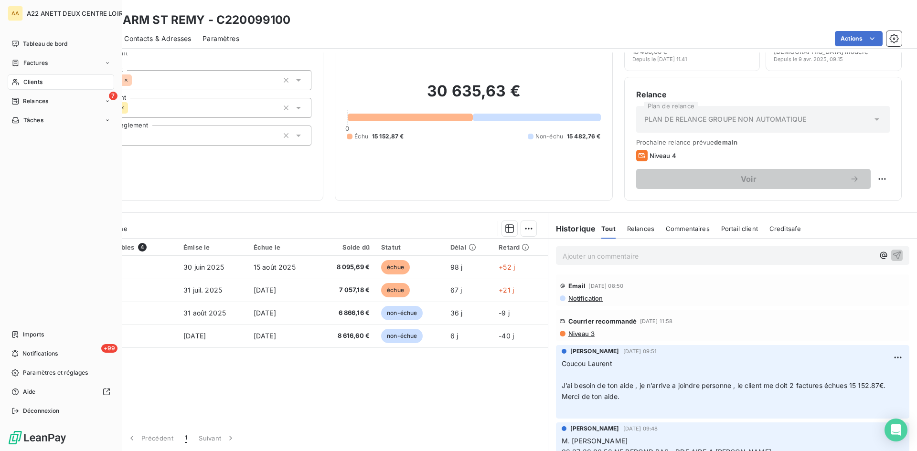
drag, startPoint x: 31, startPoint y: 84, endPoint x: 35, endPoint y: 82, distance: 4.9
click at [31, 84] on span "Clients" at bounding box center [32, 82] width 19 height 9
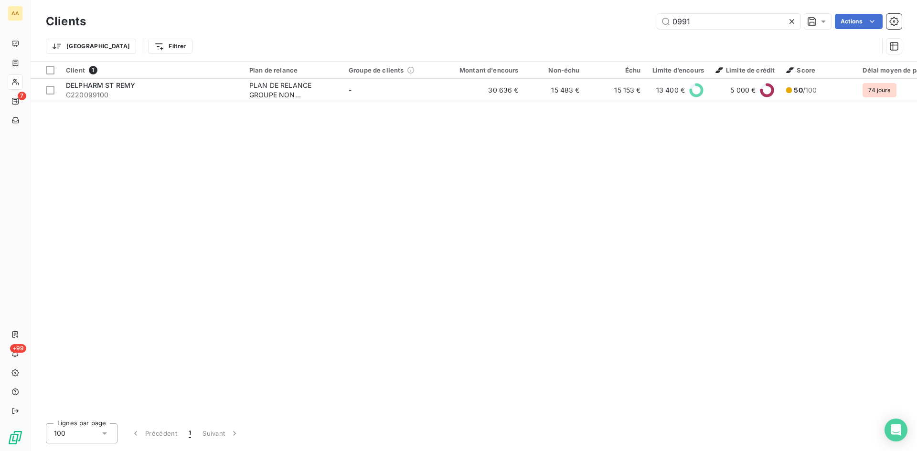
drag, startPoint x: 676, startPoint y: 28, endPoint x: 652, endPoint y: 31, distance: 24.0
click at [652, 31] on div "Clients 0991 Actions" at bounding box center [474, 21] width 856 height 20
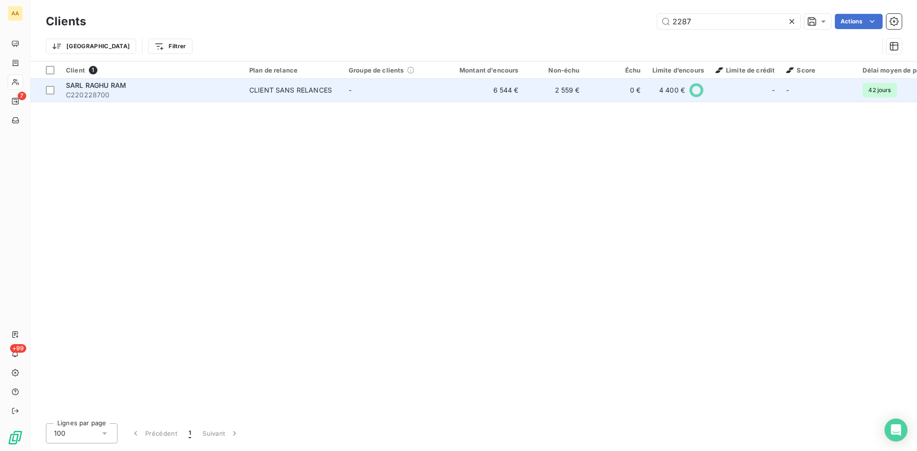
type input "2287"
click at [283, 87] on div "CLIENT SANS RELANCES" at bounding box center [290, 90] width 83 height 10
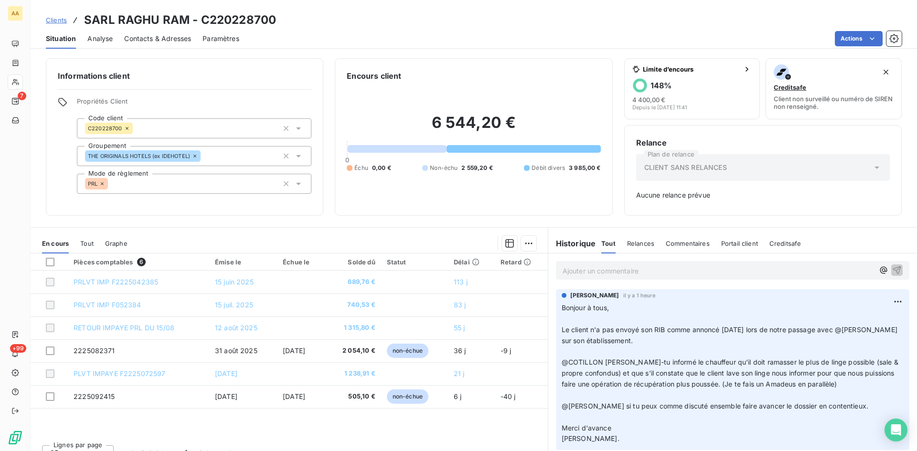
click at [562, 271] on p "Ajouter un commentaire ﻿" at bounding box center [717, 271] width 311 height 12
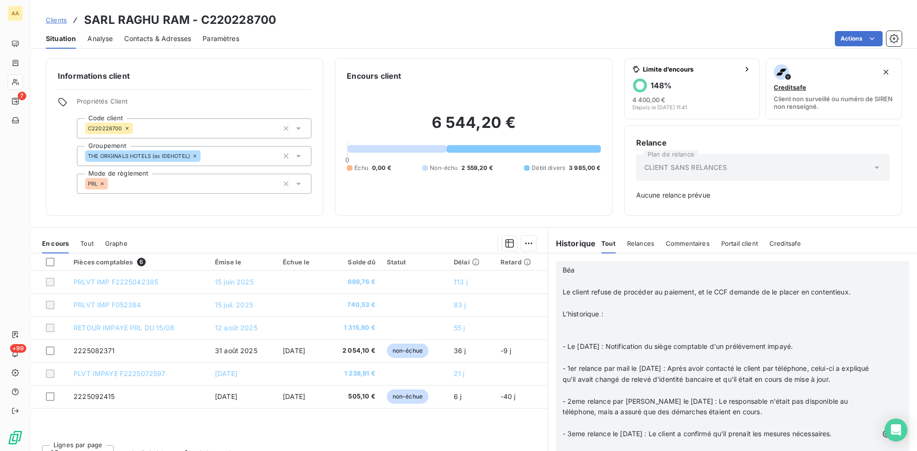
click at [893, 433] on icon "button" at bounding box center [898, 434] width 10 height 10
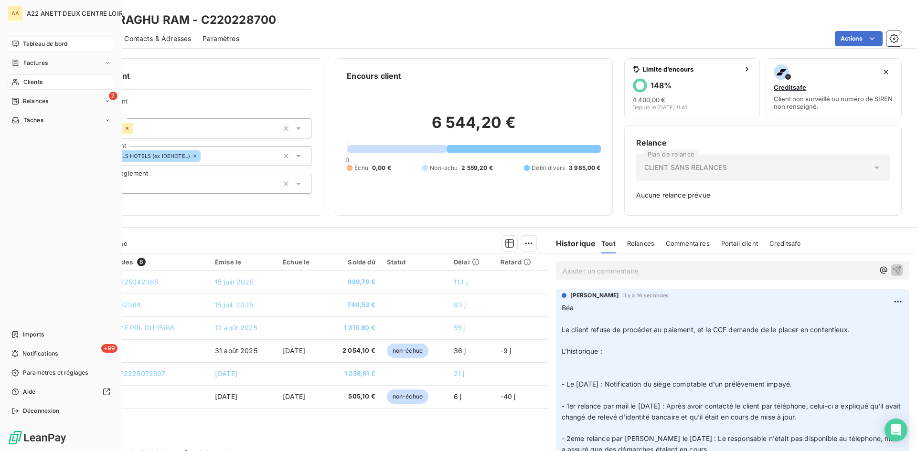
click at [29, 42] on span "Tableau de bord" at bounding box center [45, 44] width 44 height 9
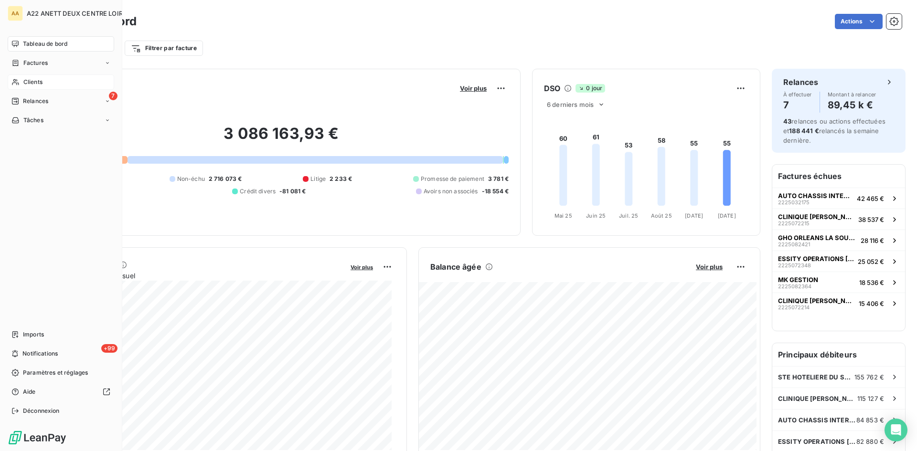
click at [23, 80] on span "Clients" at bounding box center [32, 82] width 19 height 9
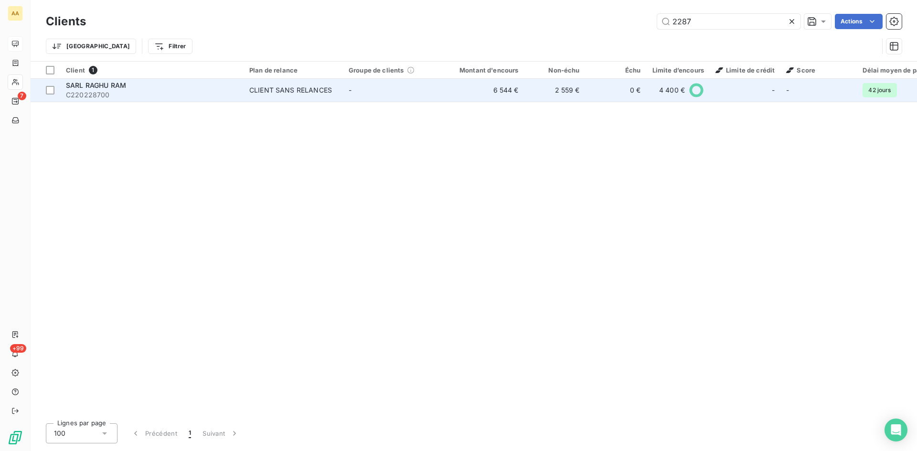
click at [290, 92] on div "CLIENT SANS RELANCES" at bounding box center [290, 90] width 83 height 10
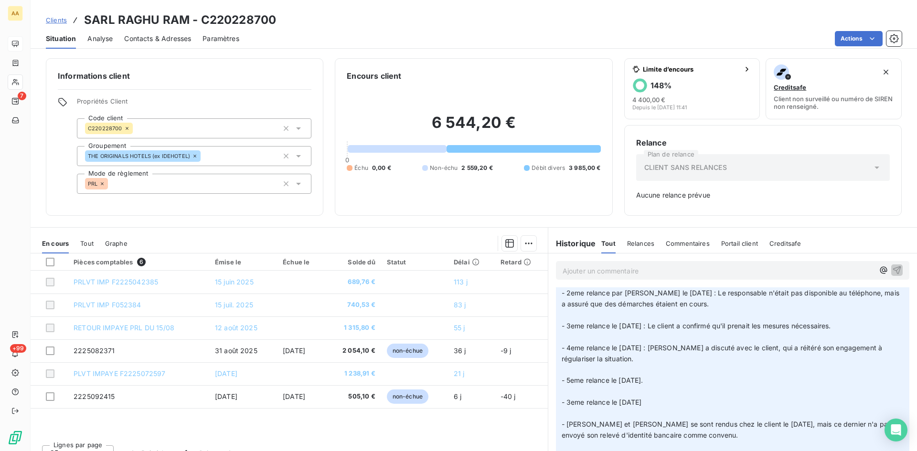
scroll to position [191, 0]
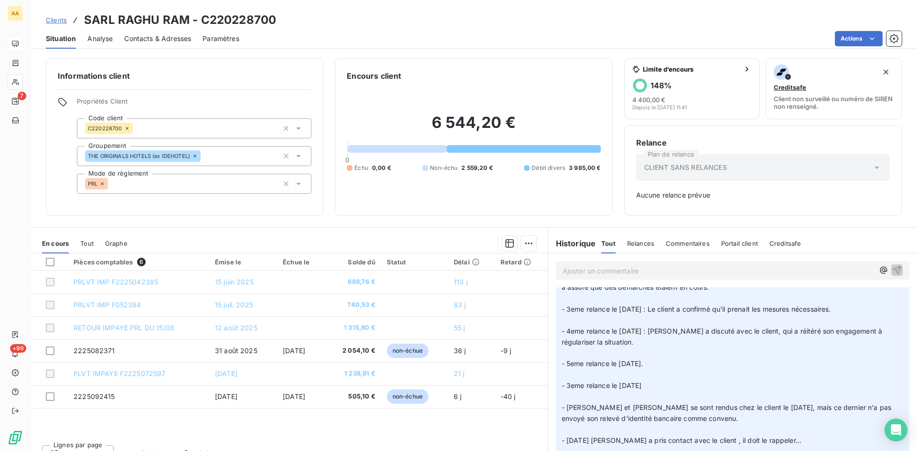
click at [661, 369] on p "Béa ﻿ Le client refuse de procéder au paiement, et le CCF demande de le placer …" at bounding box center [733, 309] width 342 height 339
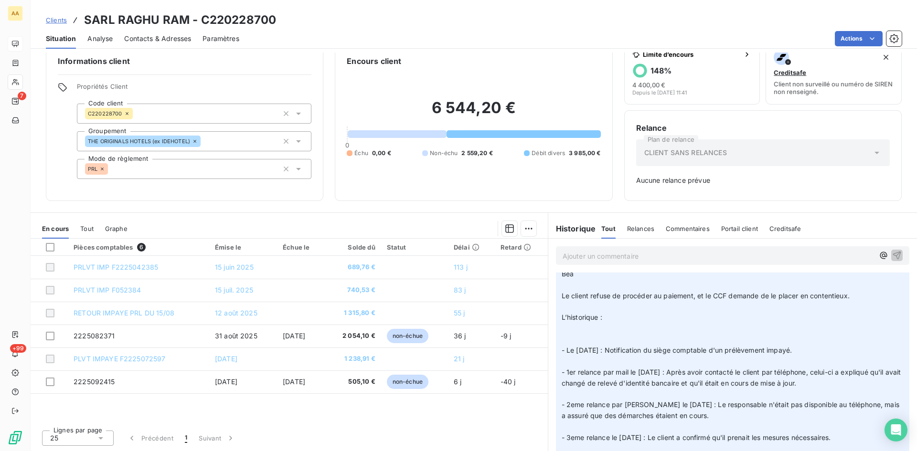
scroll to position [0, 0]
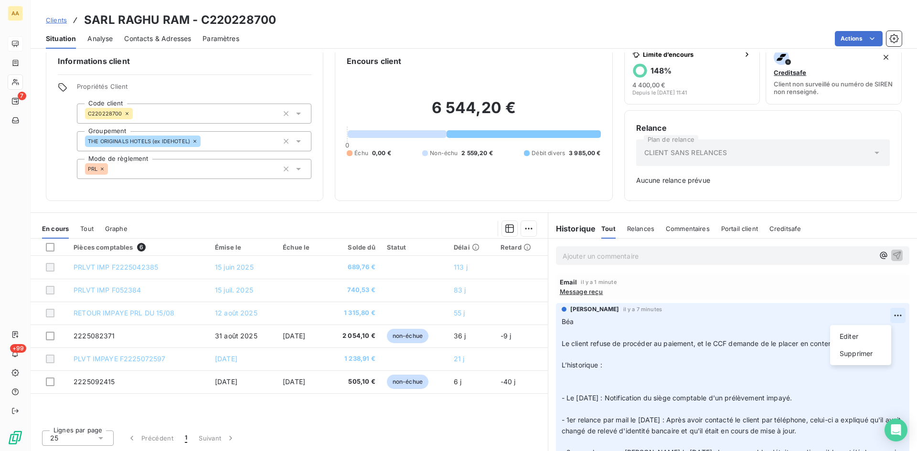
click at [882, 310] on html "AA 7 +99 Clients SARL RAGHU RAM - C220228700 Situation Analyse Contacts & Adres…" at bounding box center [458, 225] width 917 height 451
drag, startPoint x: 859, startPoint y: 333, endPoint x: 778, endPoint y: 351, distance: 83.3
click at [858, 333] on div "Editer" at bounding box center [860, 336] width 53 height 15
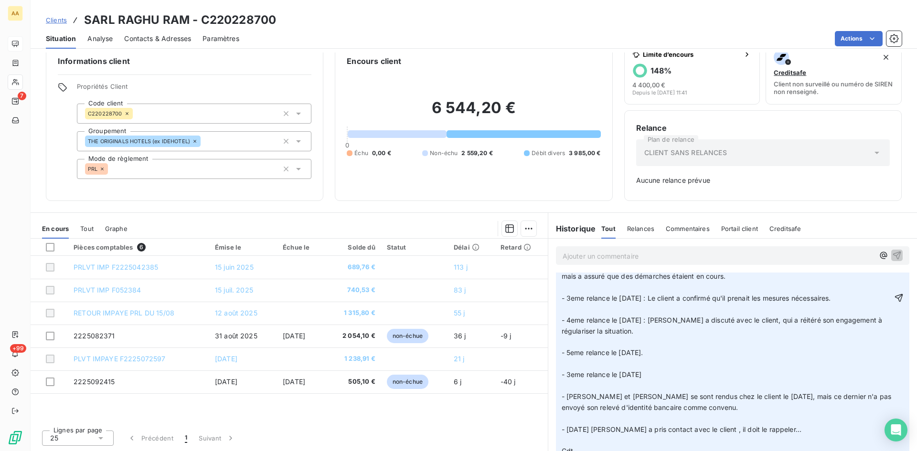
scroll to position [191, 0]
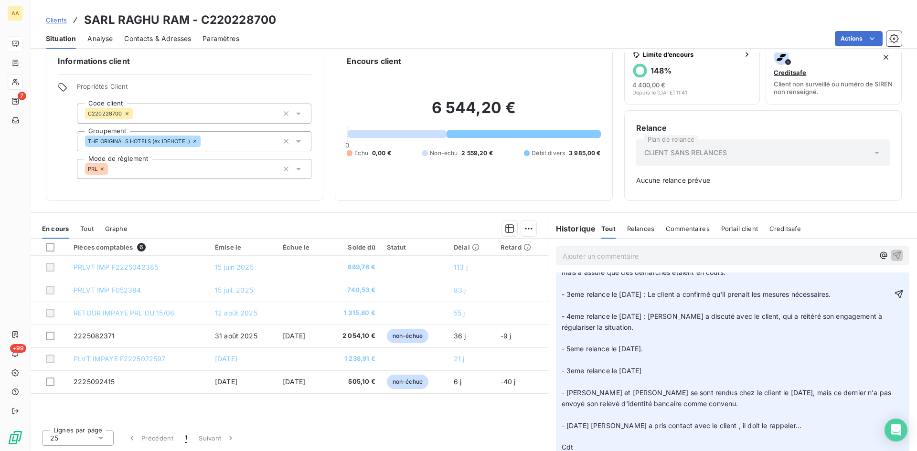
click at [570, 358] on p "Béa ﻿ Le client refuse de procéder au paiement, et le CCF demande de le placer …" at bounding box center [727, 295] width 330 height 339
click at [770, 363] on p at bounding box center [727, 290] width 330 height 328
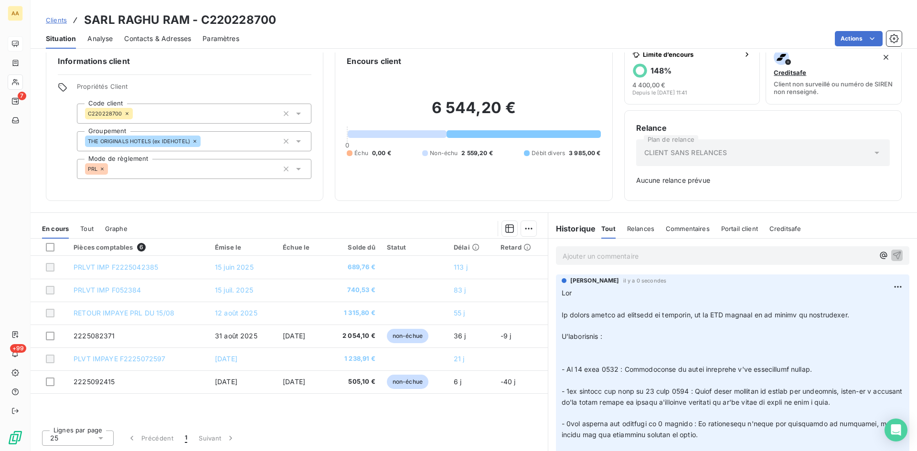
click at [471, 404] on div "Pièces comptables 6 Émise le Échue le Solde dû Statut Délai Retard PRLVT IMP F2…" at bounding box center [289, 331] width 517 height 184
click at [563, 251] on p "Ajouter un commentaire ﻿" at bounding box center [717, 256] width 311 height 12
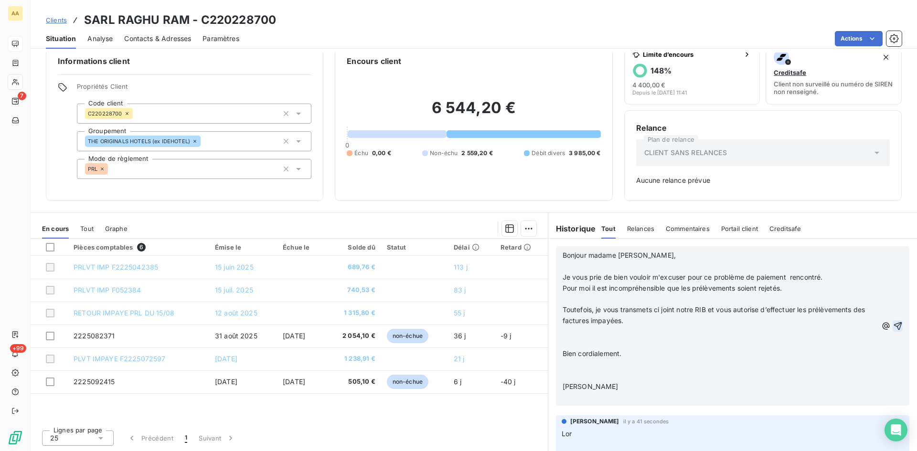
click at [893, 323] on icon "button" at bounding box center [897, 326] width 8 height 8
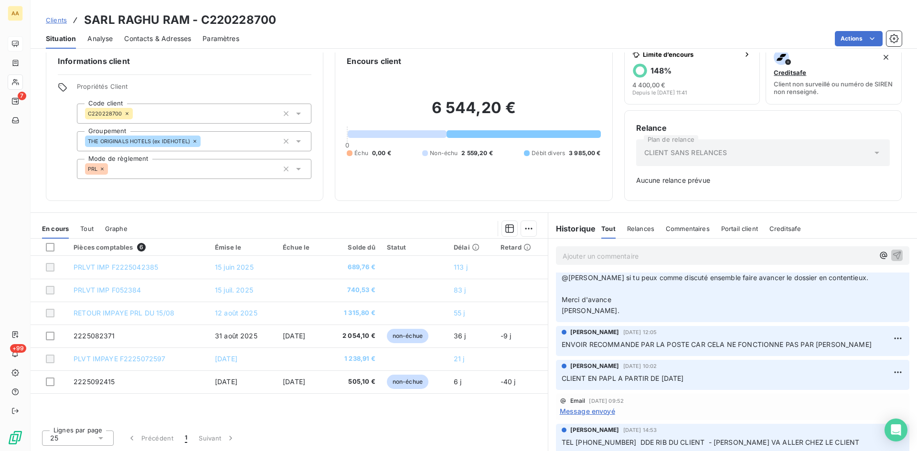
scroll to position [716, 0]
